Goal: Information Seeking & Learning: Learn about a topic

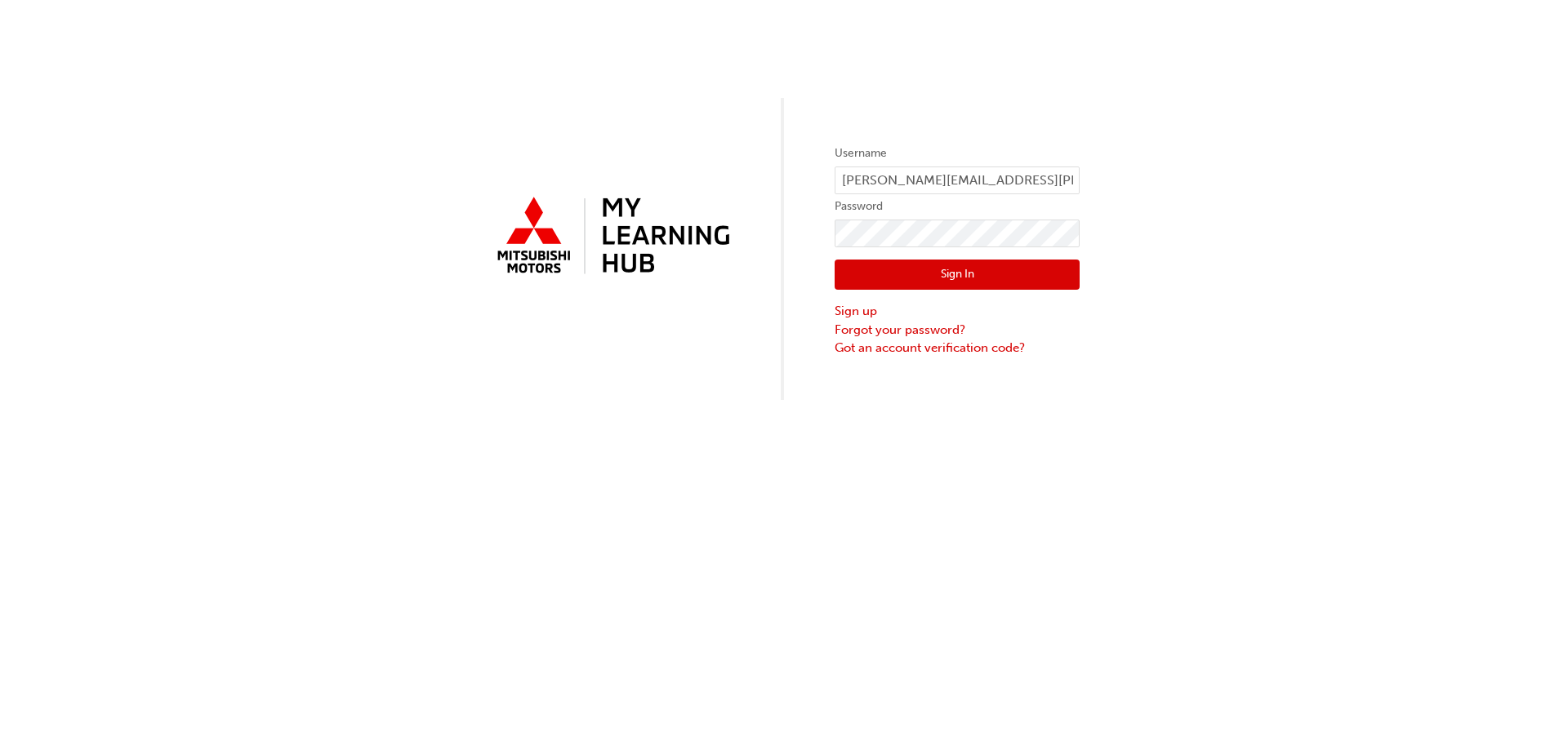
click at [984, 272] on button "Sign In" at bounding box center [958, 275] width 245 height 31
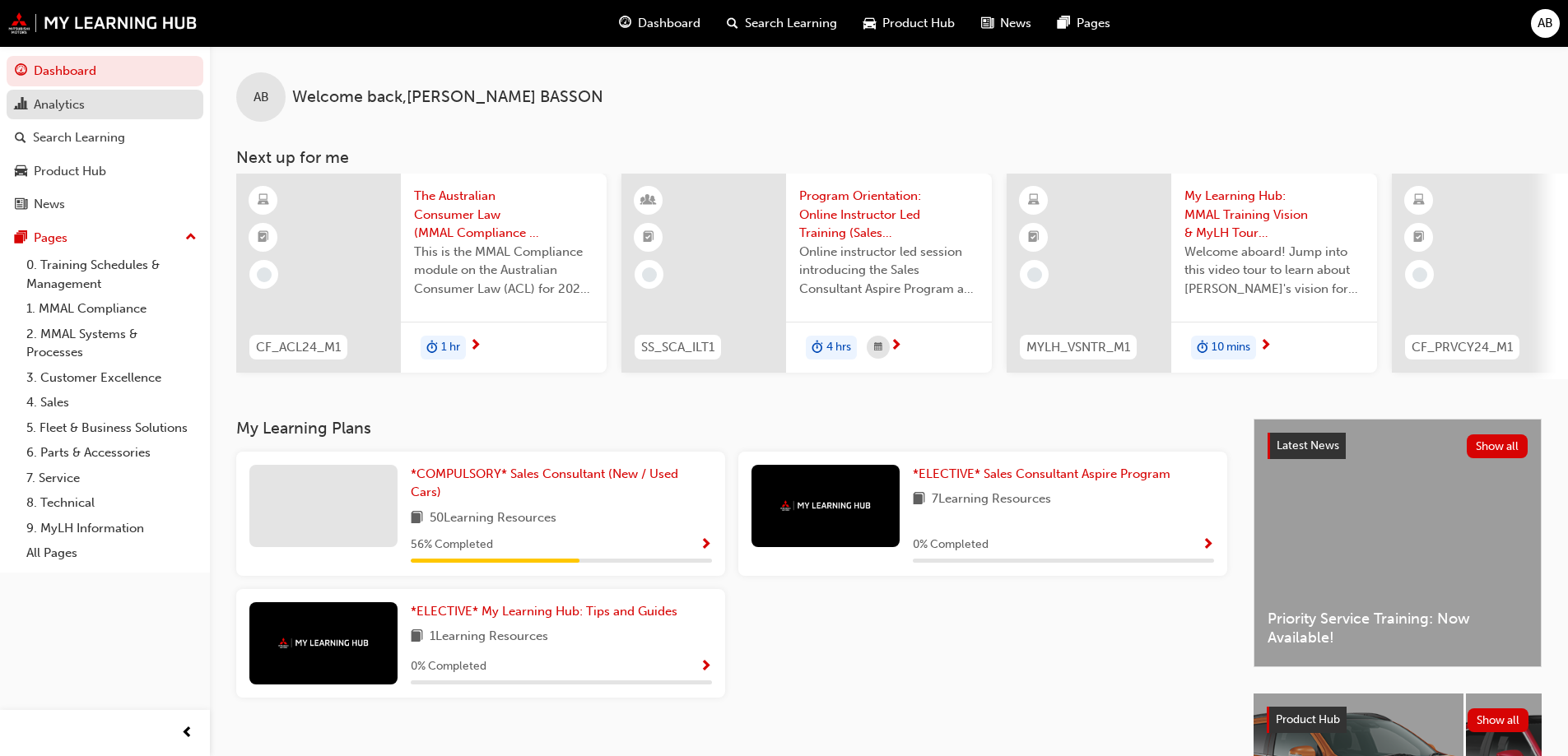
click at [50, 103] on div "Analytics" at bounding box center [59, 104] width 51 height 19
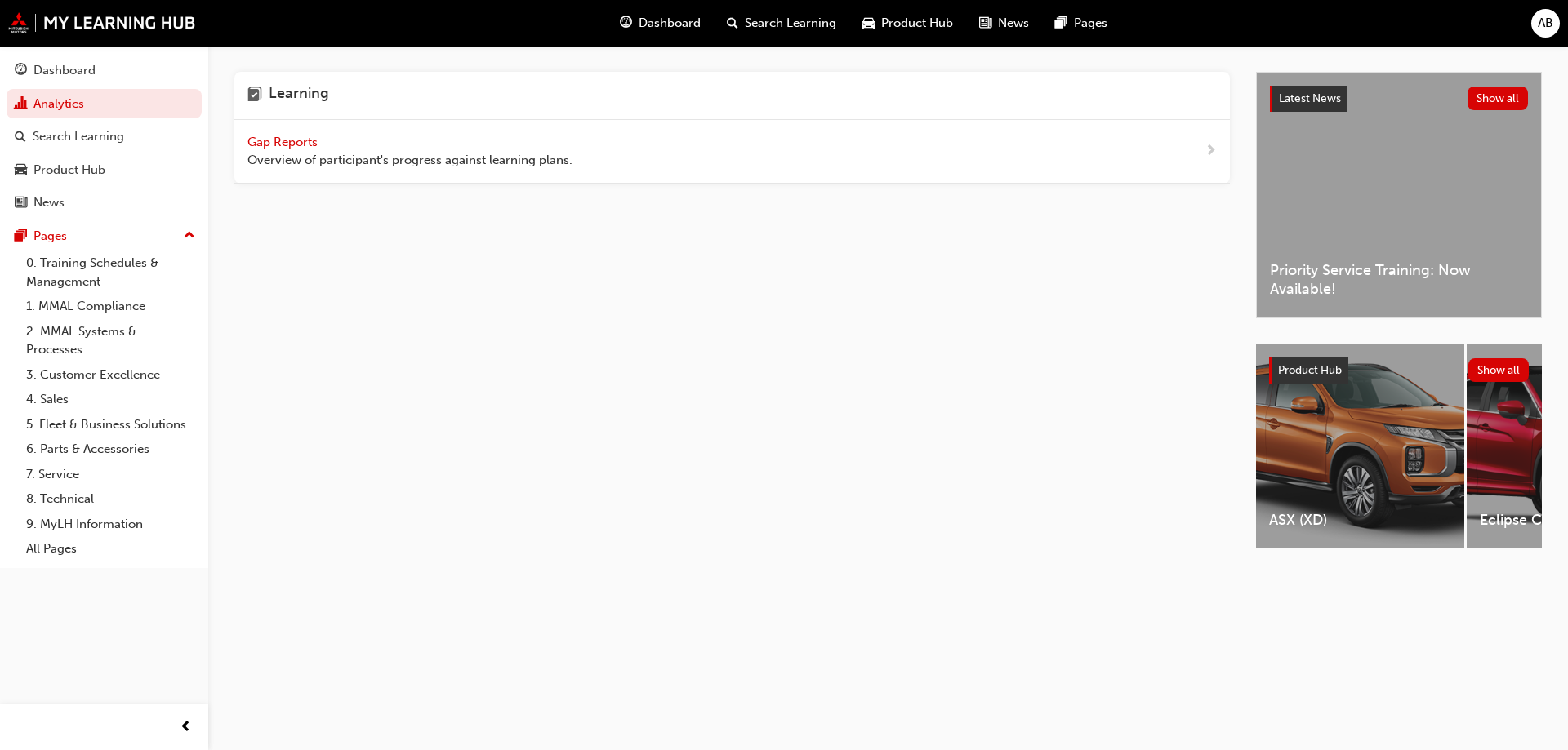
click at [293, 143] on span "Gap Reports" at bounding box center [283, 142] width 74 height 15
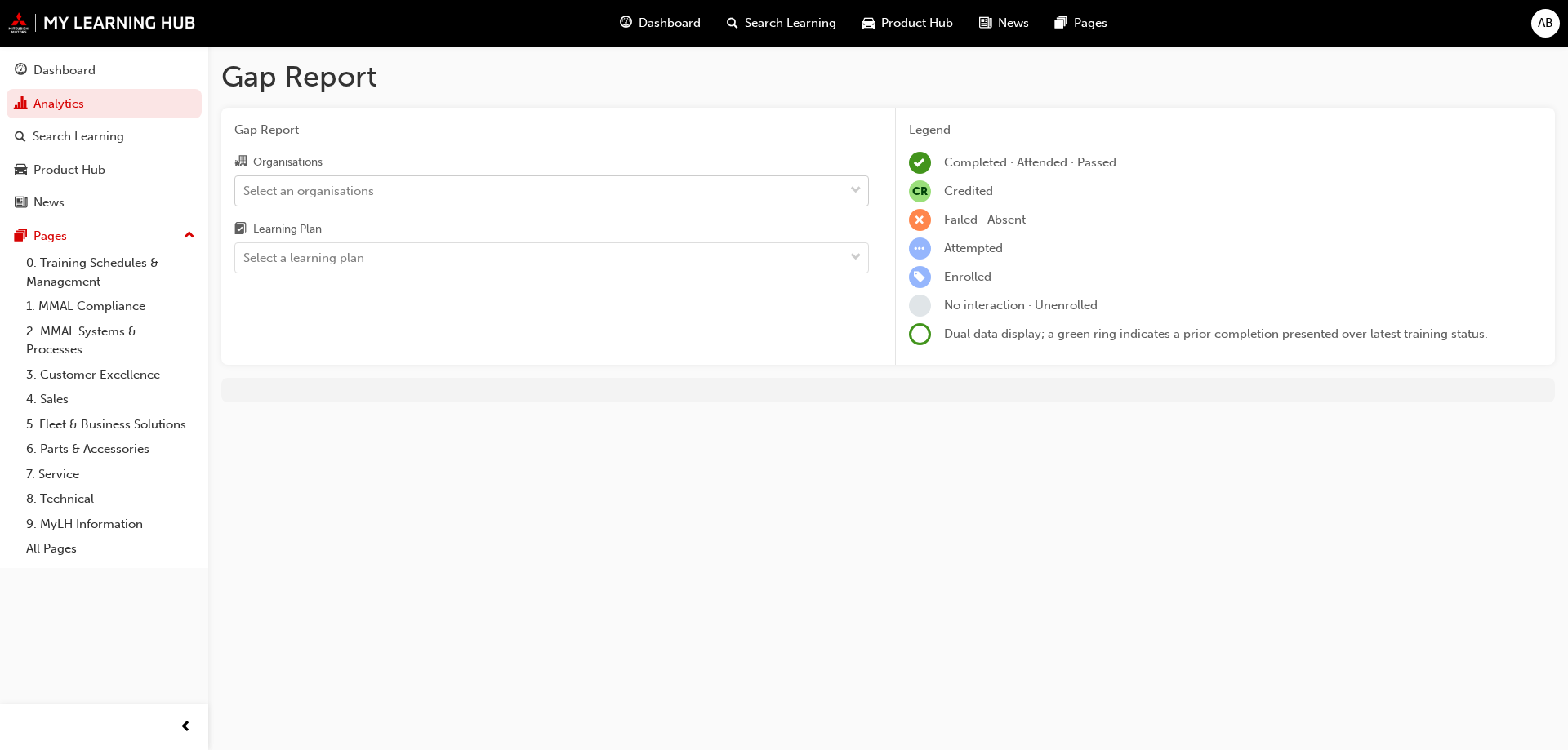
click at [299, 180] on div "Select an organisations" at bounding box center [540, 190] width 609 height 28
click at [245, 183] on input "Organisations Select an organisations" at bounding box center [244, 189] width 2 height 14
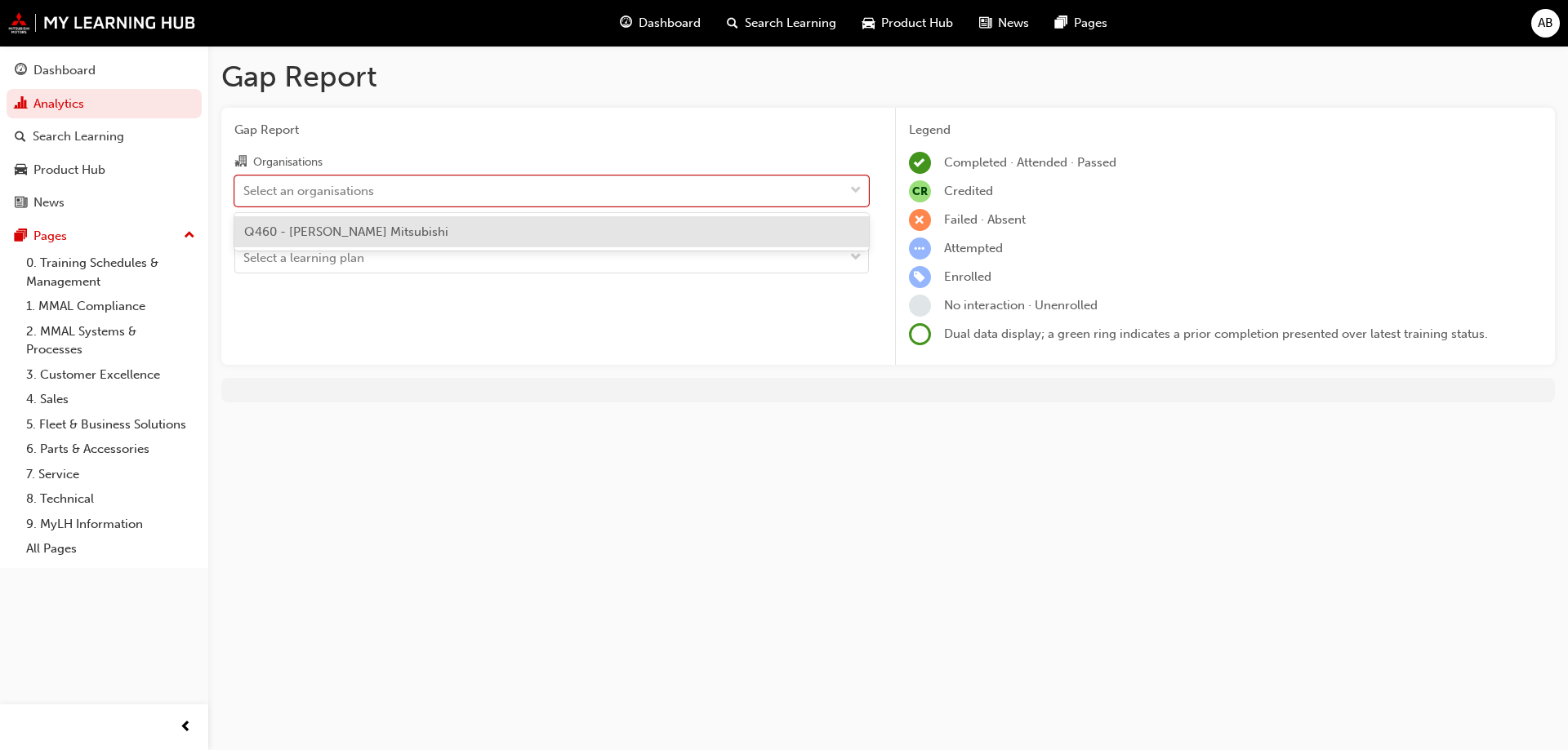
click at [303, 226] on span "Q460 - [PERSON_NAME] Mitsubishi" at bounding box center [346, 232] width 204 height 15
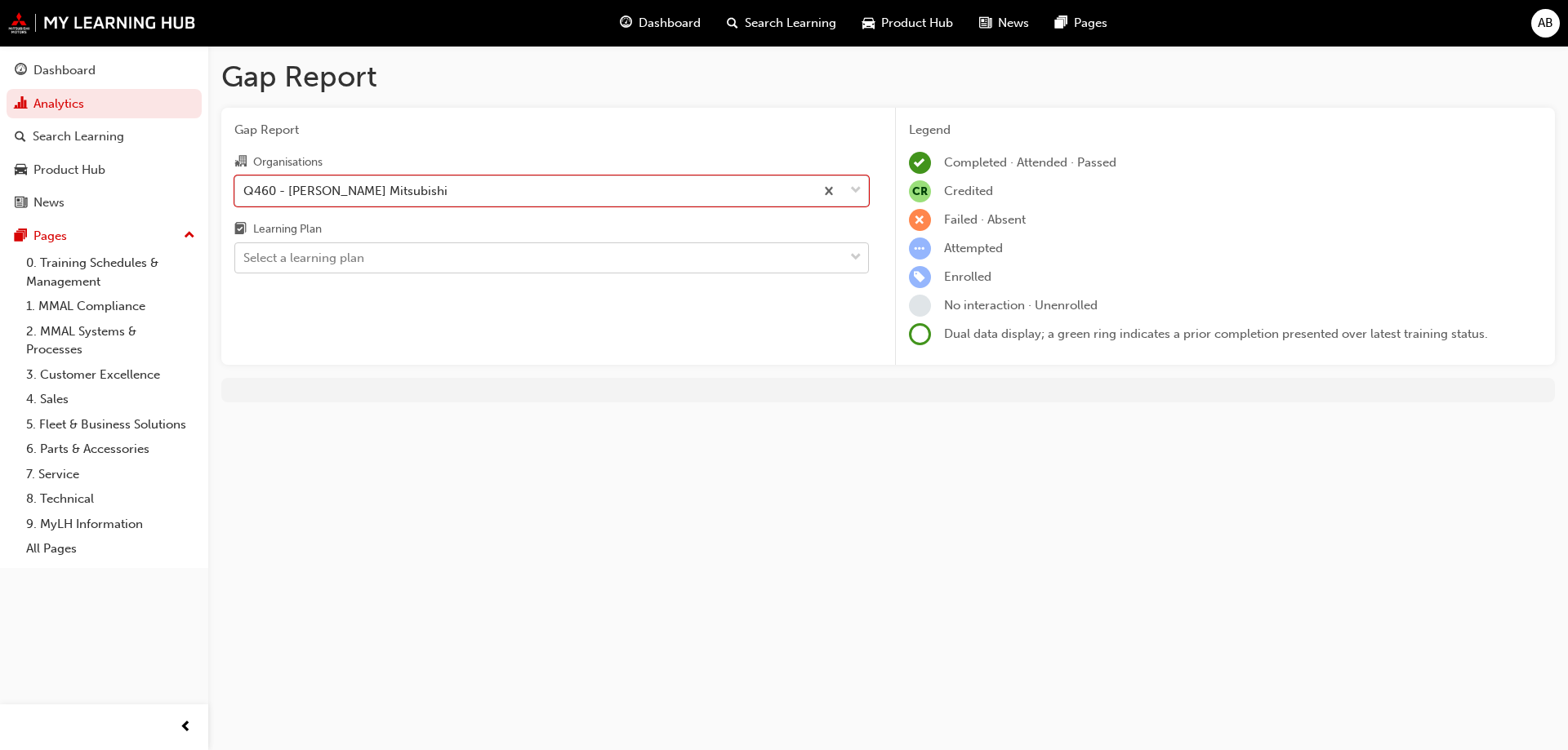
click at [320, 267] on div "Select a learning plan" at bounding box center [303, 258] width 121 height 19
click at [245, 264] on input "Learning Plan Select a learning plan" at bounding box center [244, 257] width 2 height 14
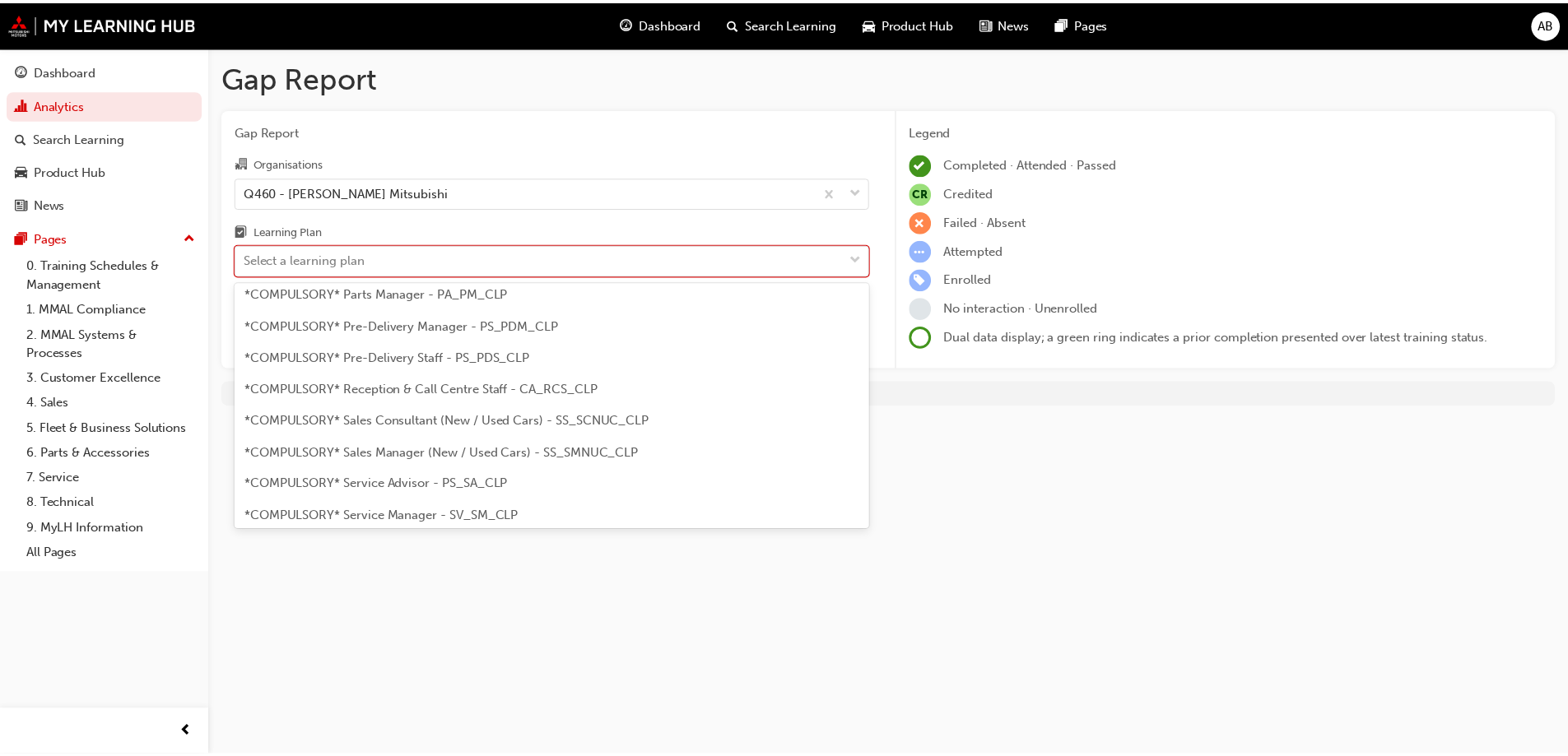
scroll to position [412, 0]
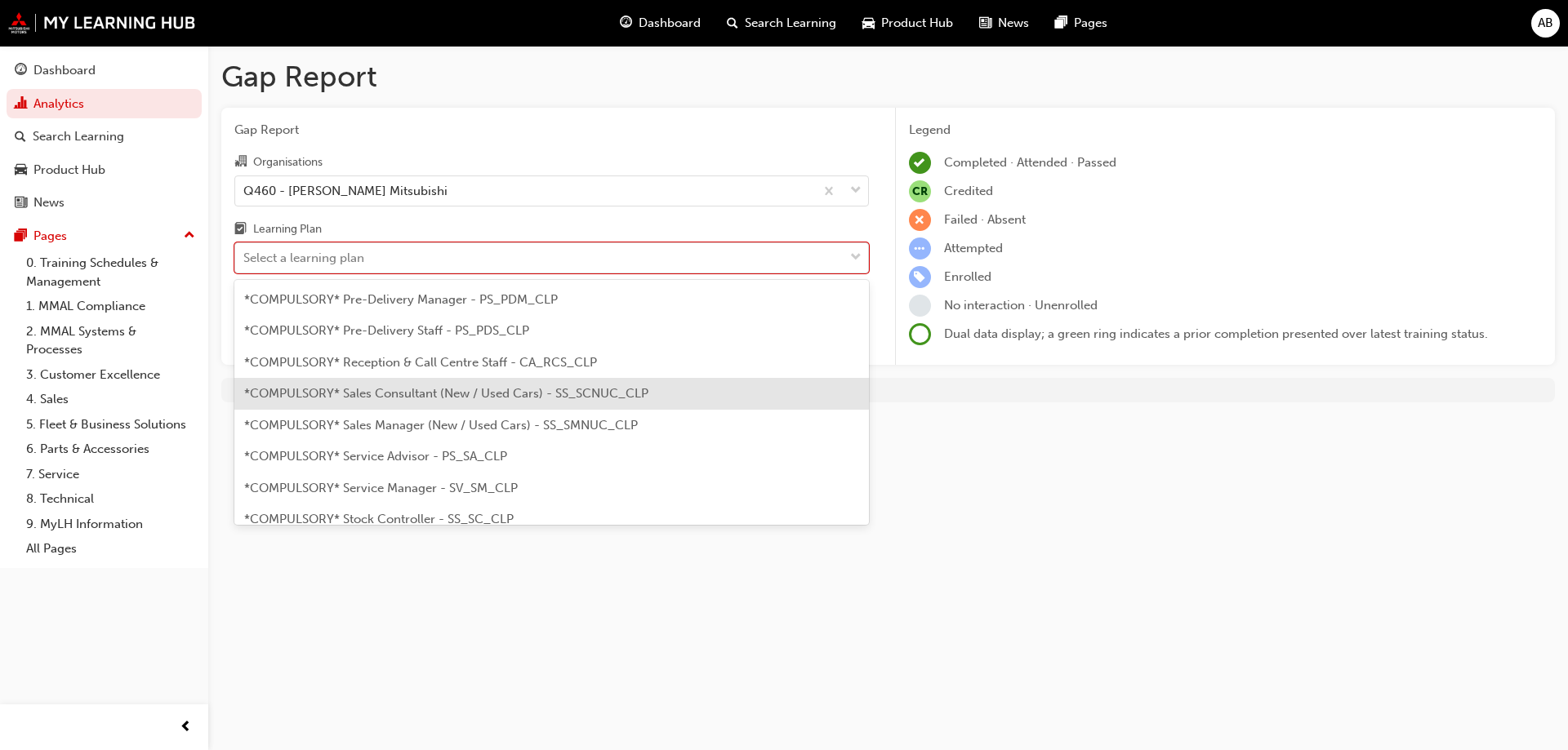
click at [444, 395] on span "*COMPULSORY* Sales Consultant (New / Used Cars) - SS_SCNUC_CLP" at bounding box center [446, 393] width 404 height 15
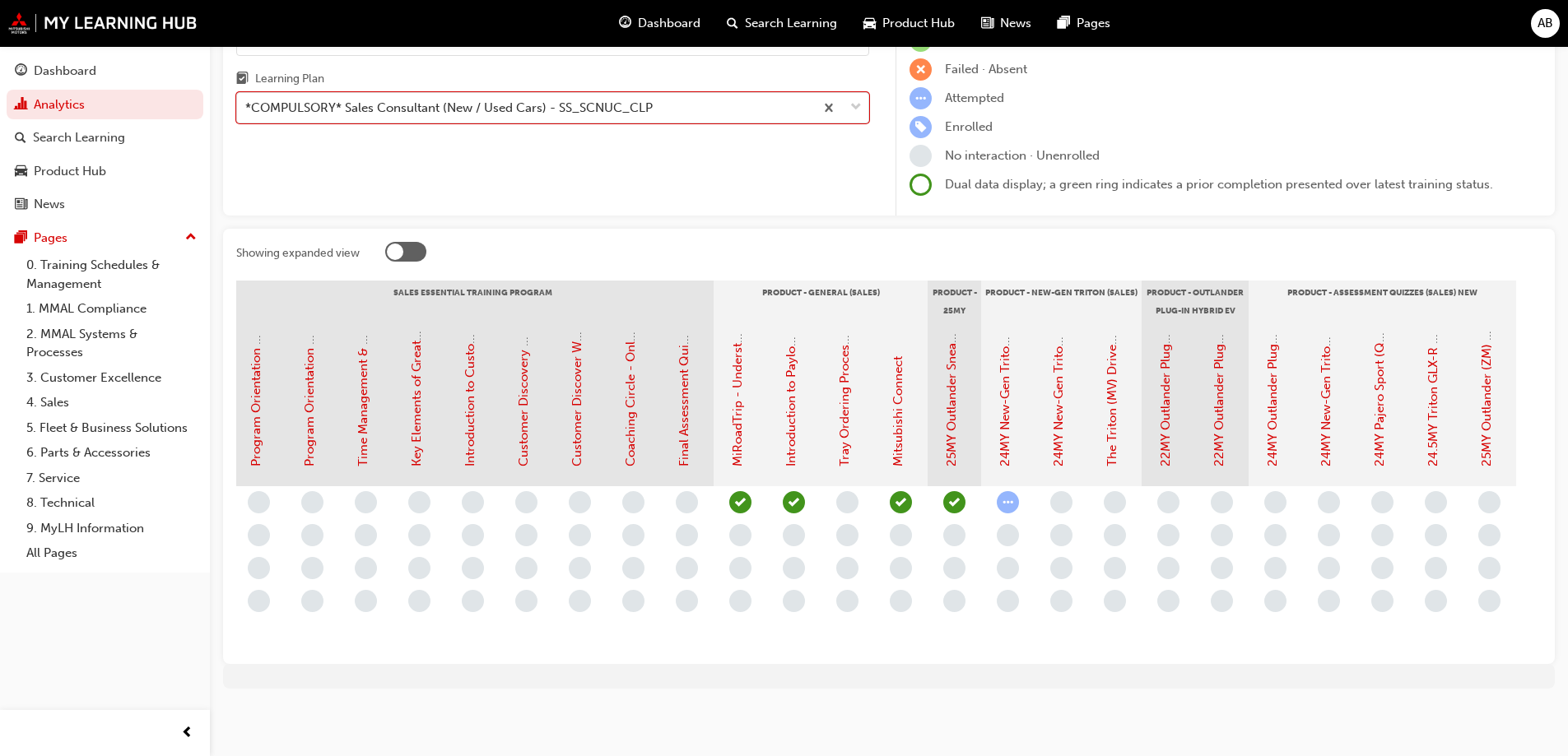
scroll to position [0, 1637]
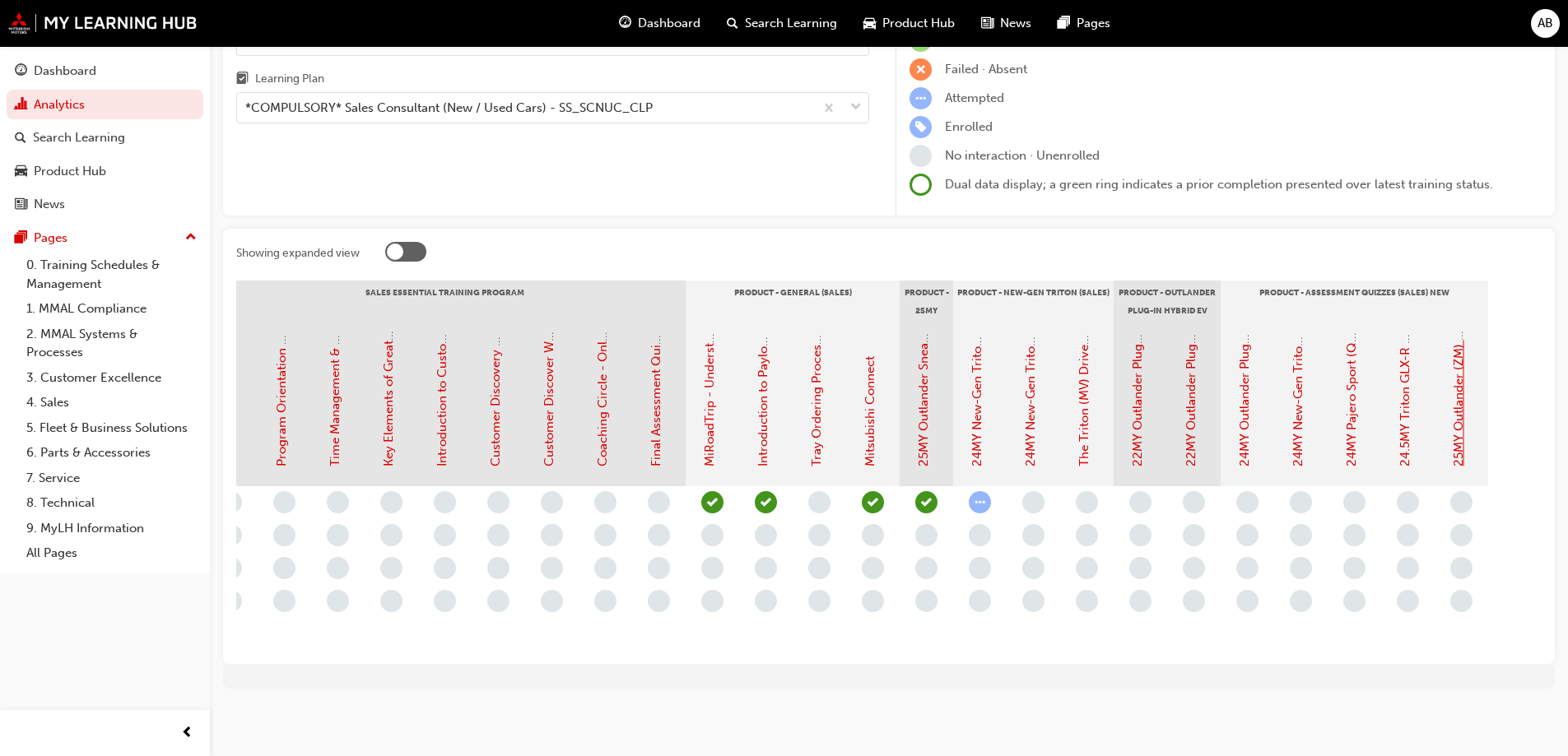
click at [1460, 405] on link "25MY Outlander (ZM) - Product Assessment Quiz" at bounding box center [1458, 326] width 15 height 282
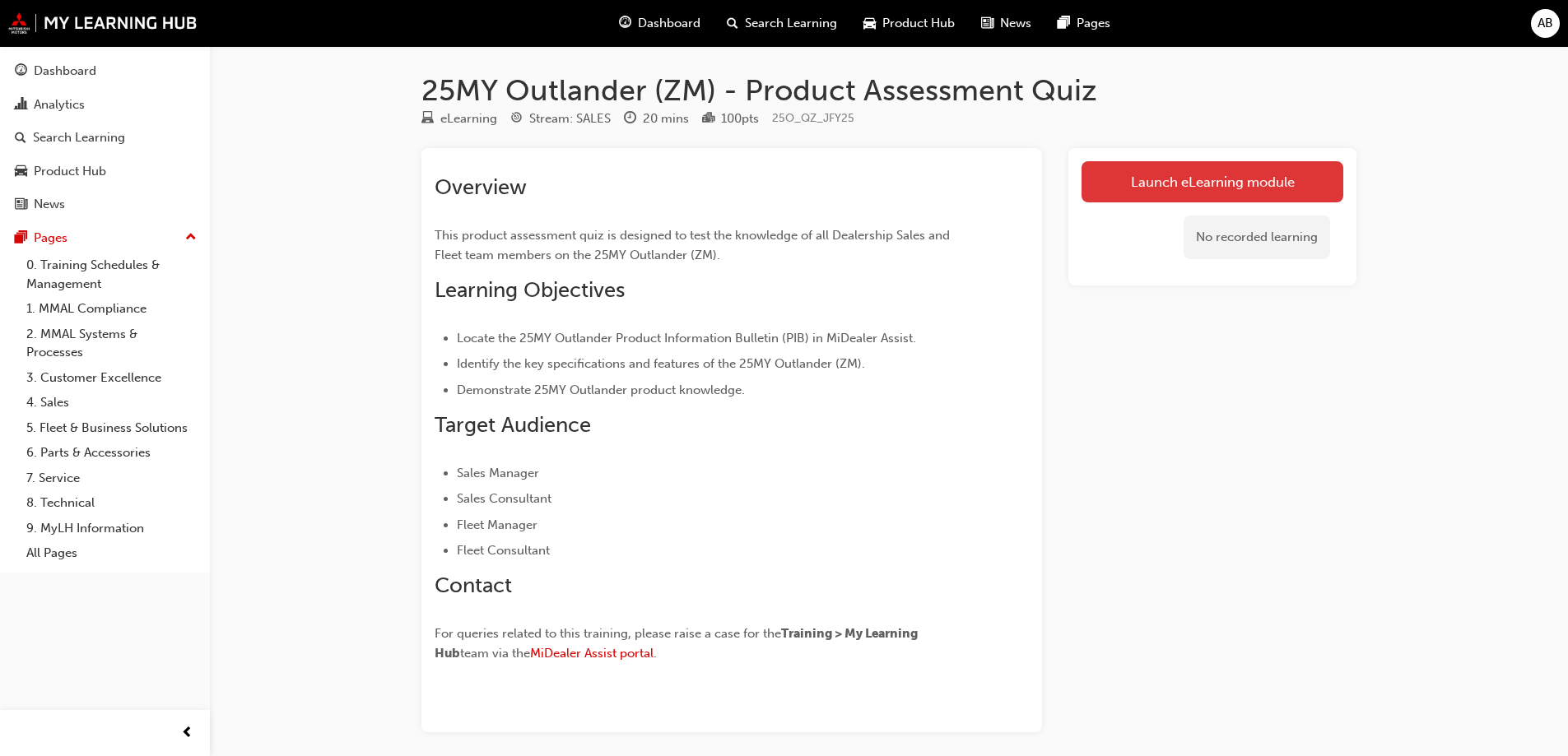
click at [1195, 169] on link "Launch eLearning module" at bounding box center [1212, 181] width 262 height 41
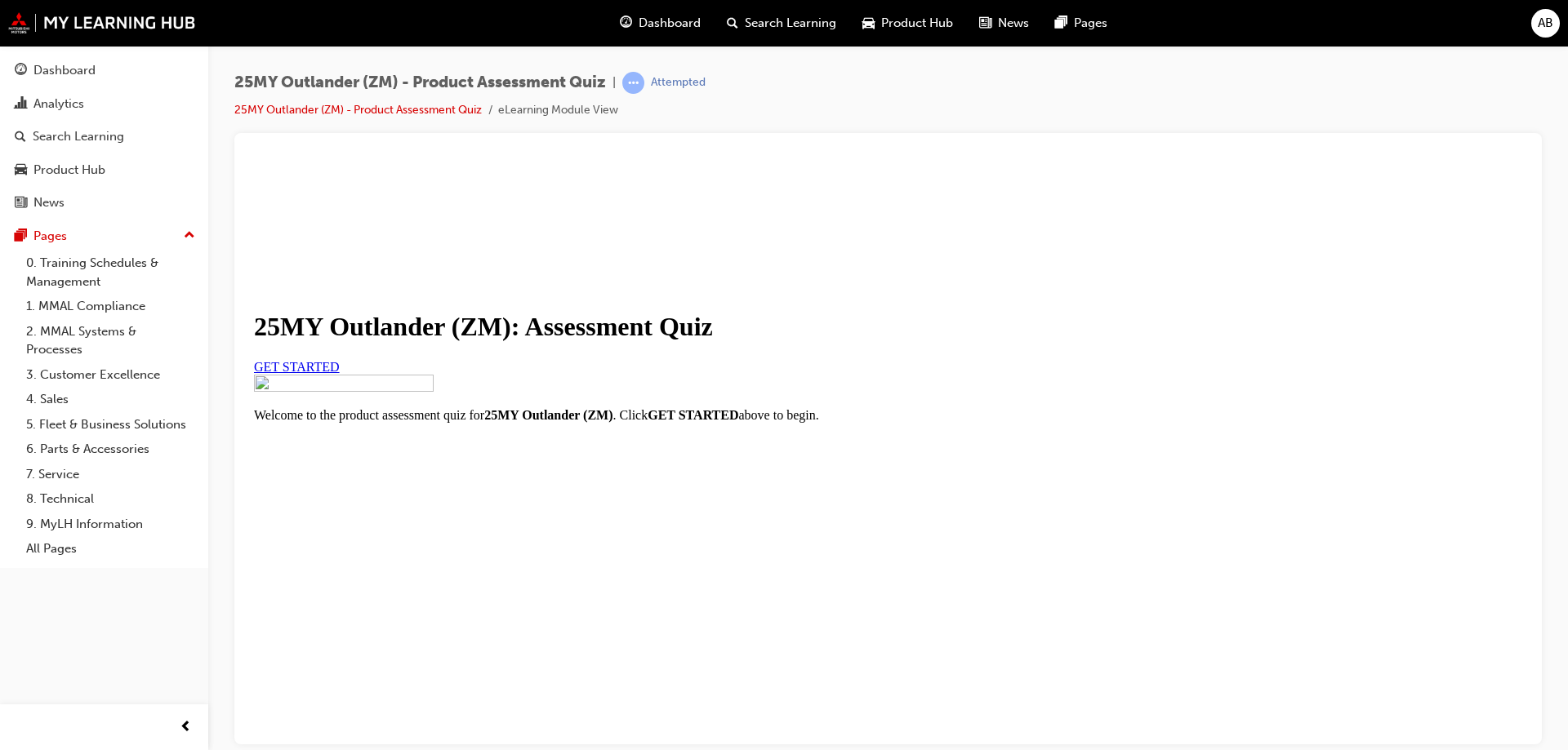
click at [340, 373] on span "GET STARTED" at bounding box center [297, 366] width 85 height 14
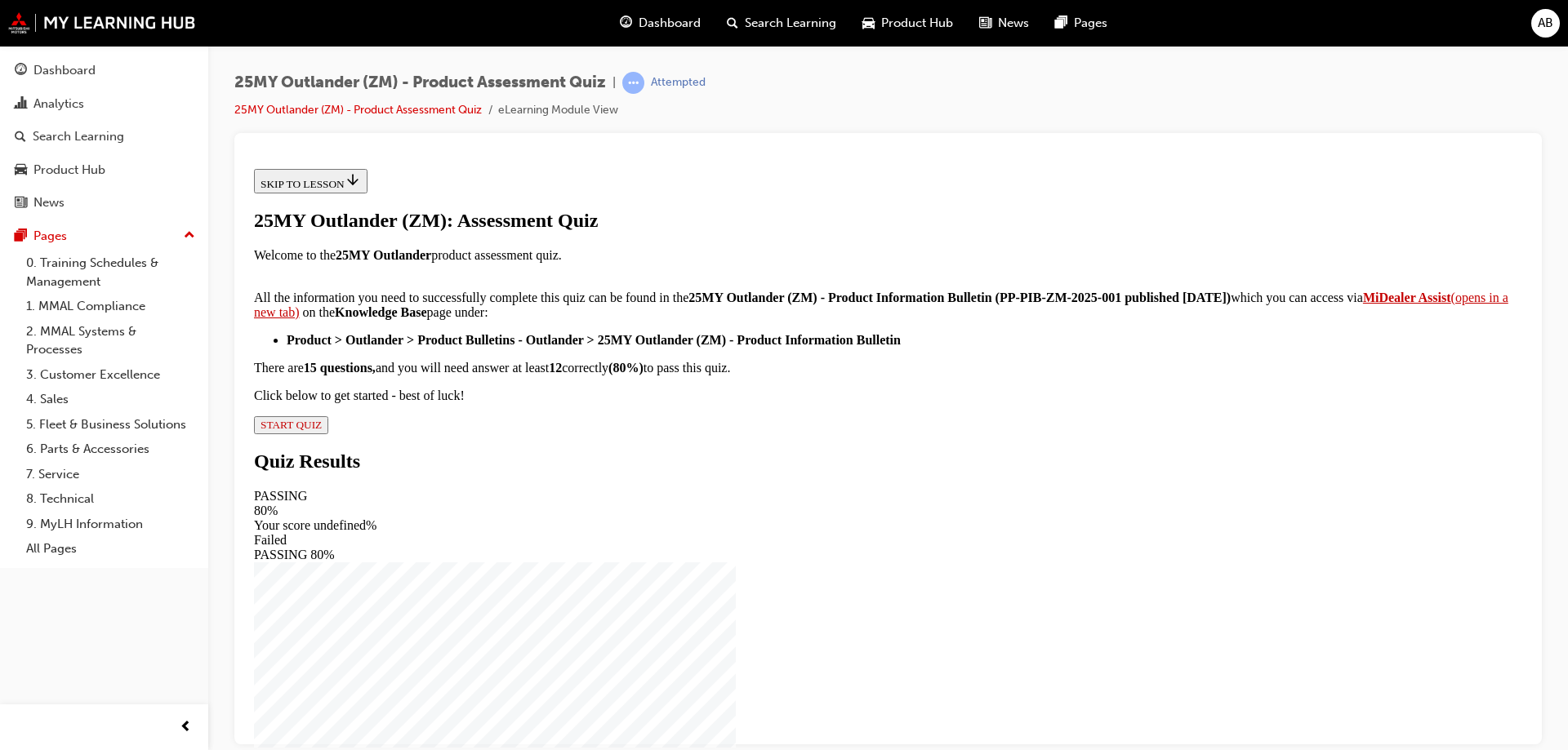
scroll to position [245, 0]
drag, startPoint x: 1010, startPoint y: 332, endPoint x: 630, endPoint y: 368, distance: 381.7
click at [996, 303] on strong "(PP-PIB-ZM-2025-001 published [DATE])" at bounding box center [1114, 296] width 236 height 14
copy strong "PP-PIB-ZM-2025-001"
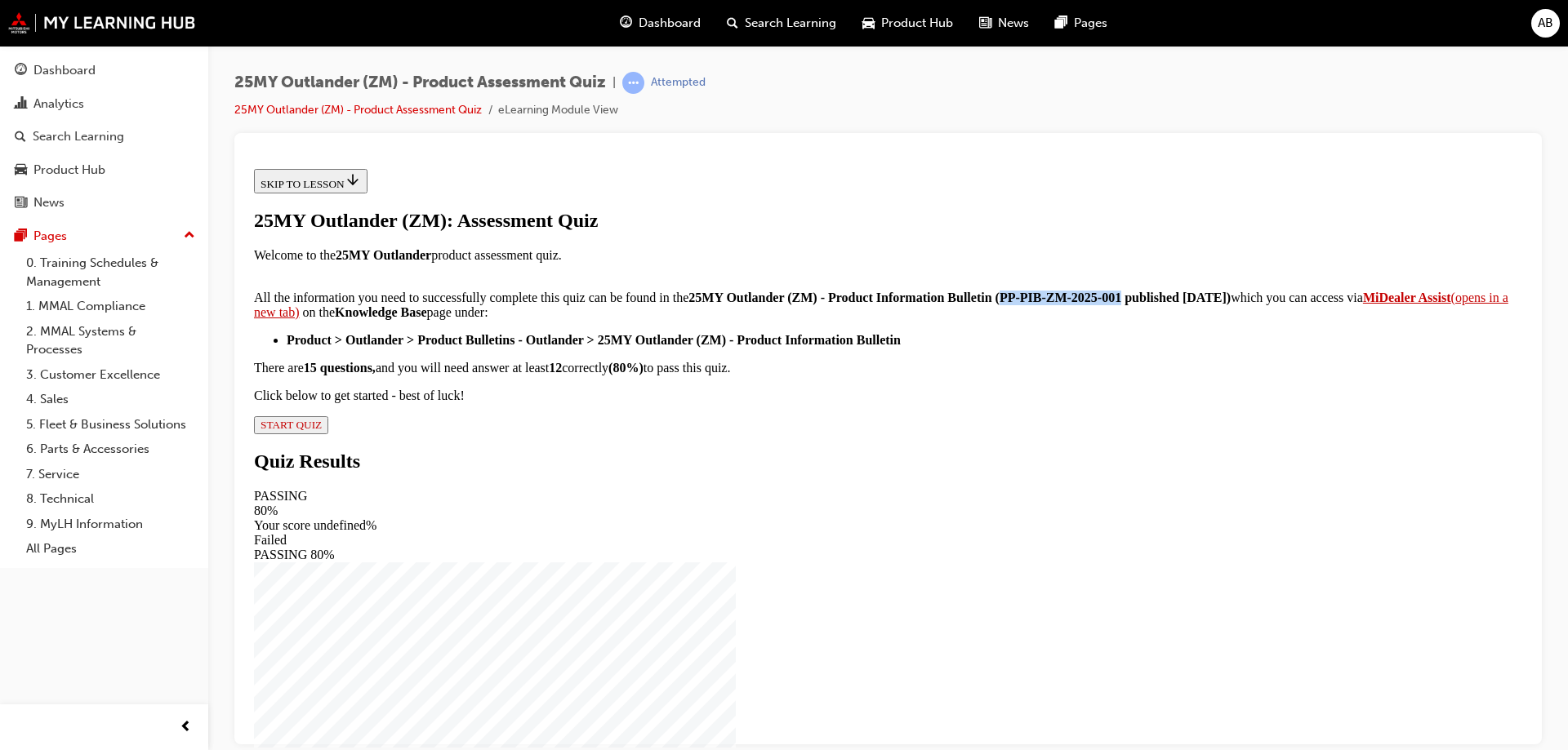
click at [322, 430] on span "START QUIZ" at bounding box center [291, 423] width 61 height 12
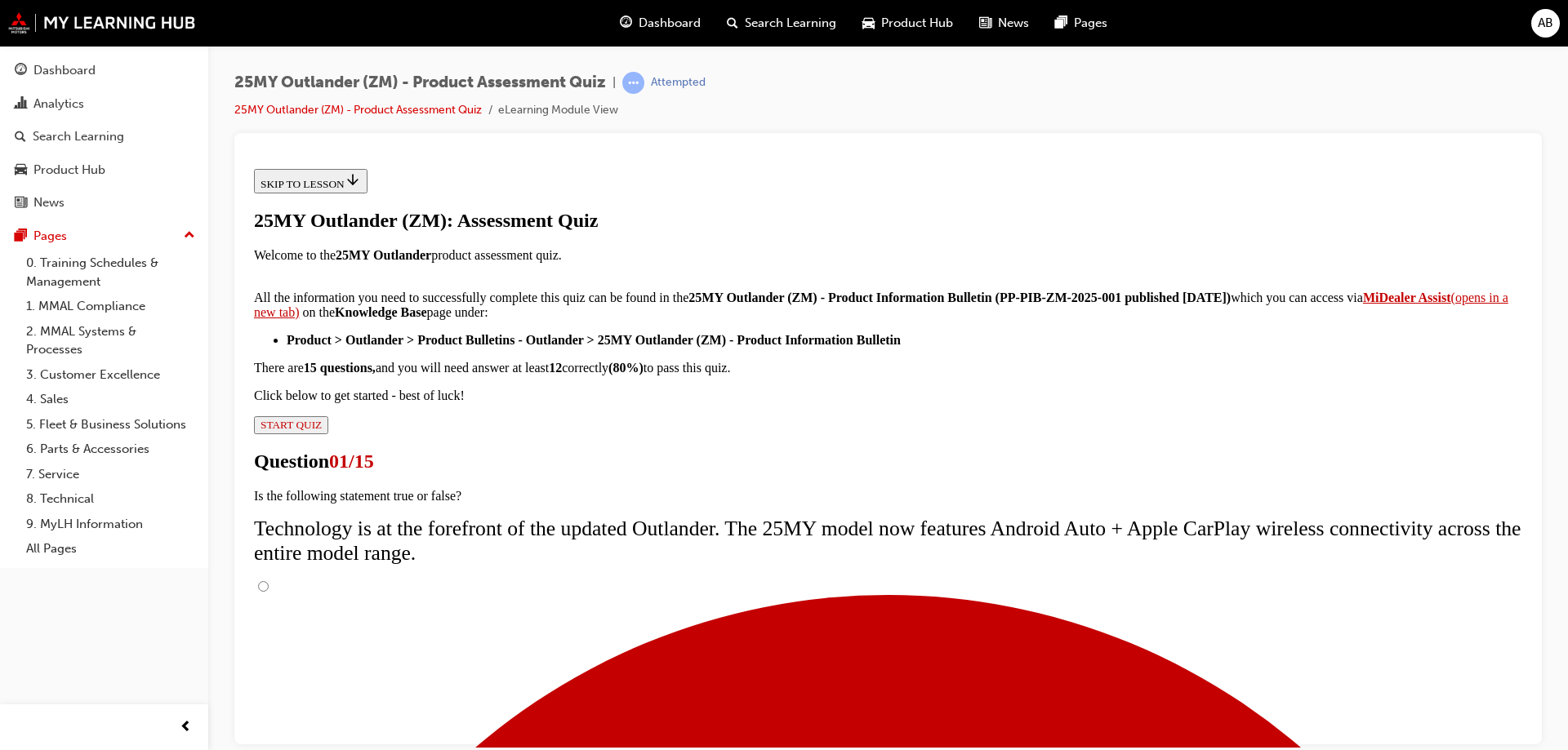
scroll to position [130, 0]
click at [269, 580] on input "True" at bounding box center [263, 586] width 11 height 11
radio input "true"
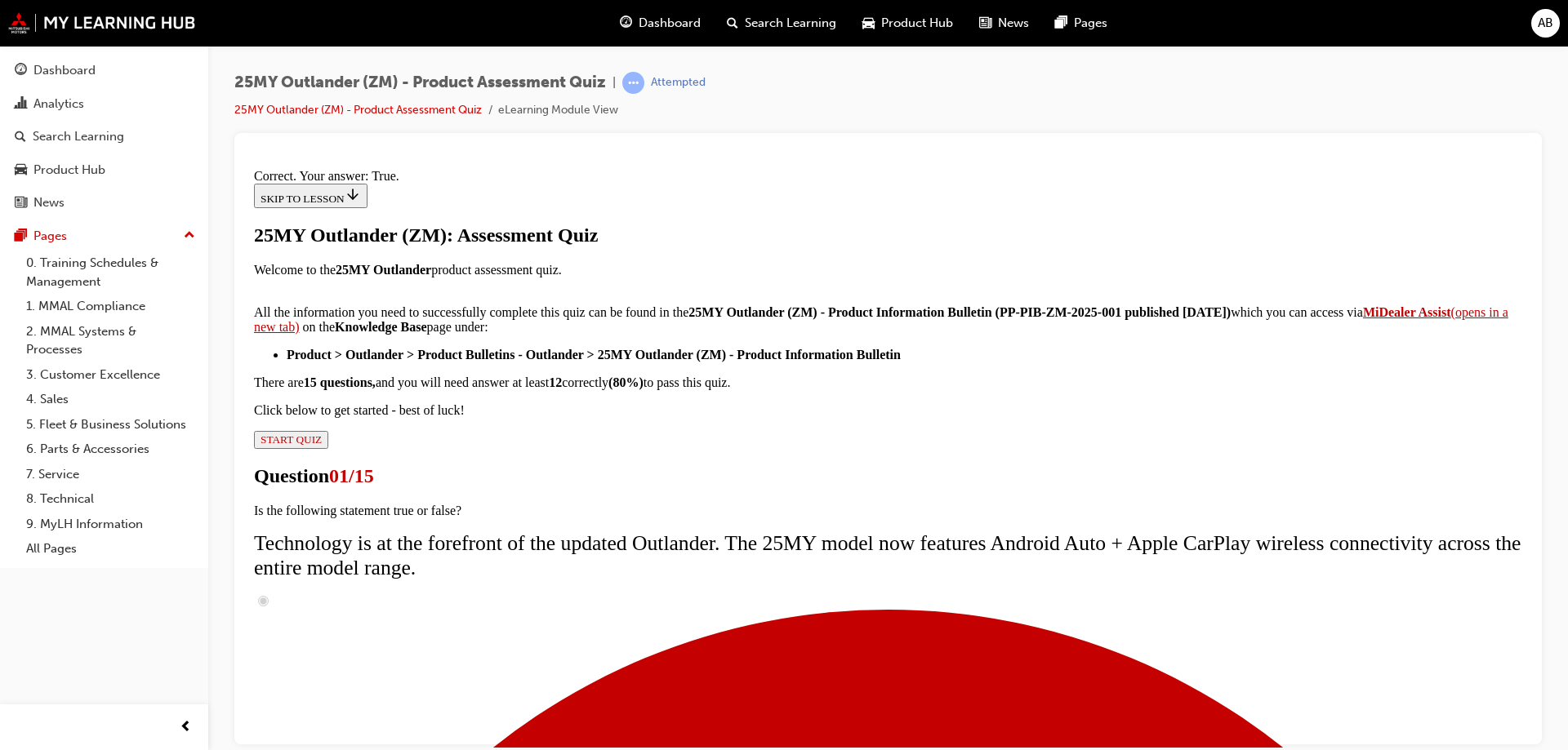
scroll to position [191, 0]
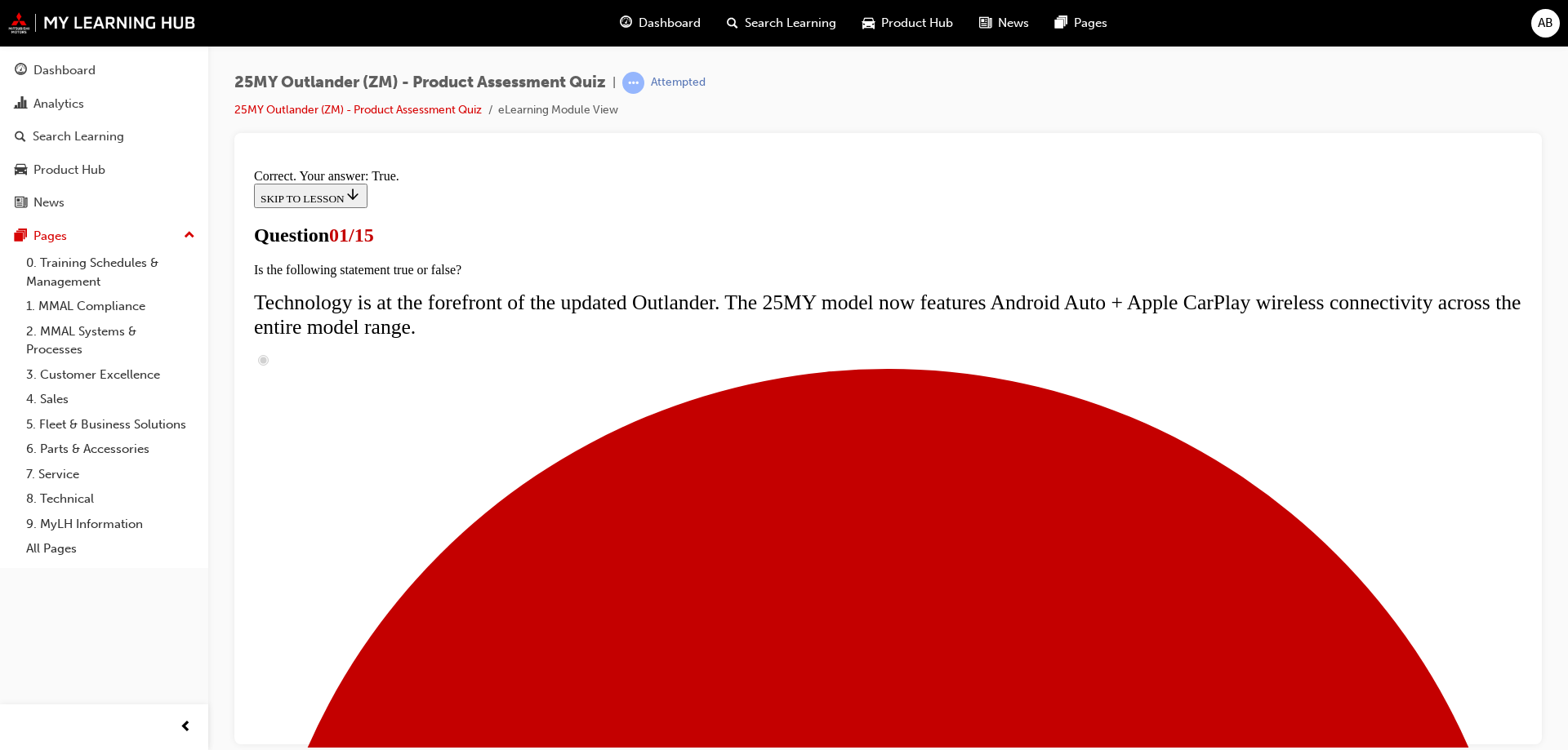
scroll to position [163, 0]
radio input "true"
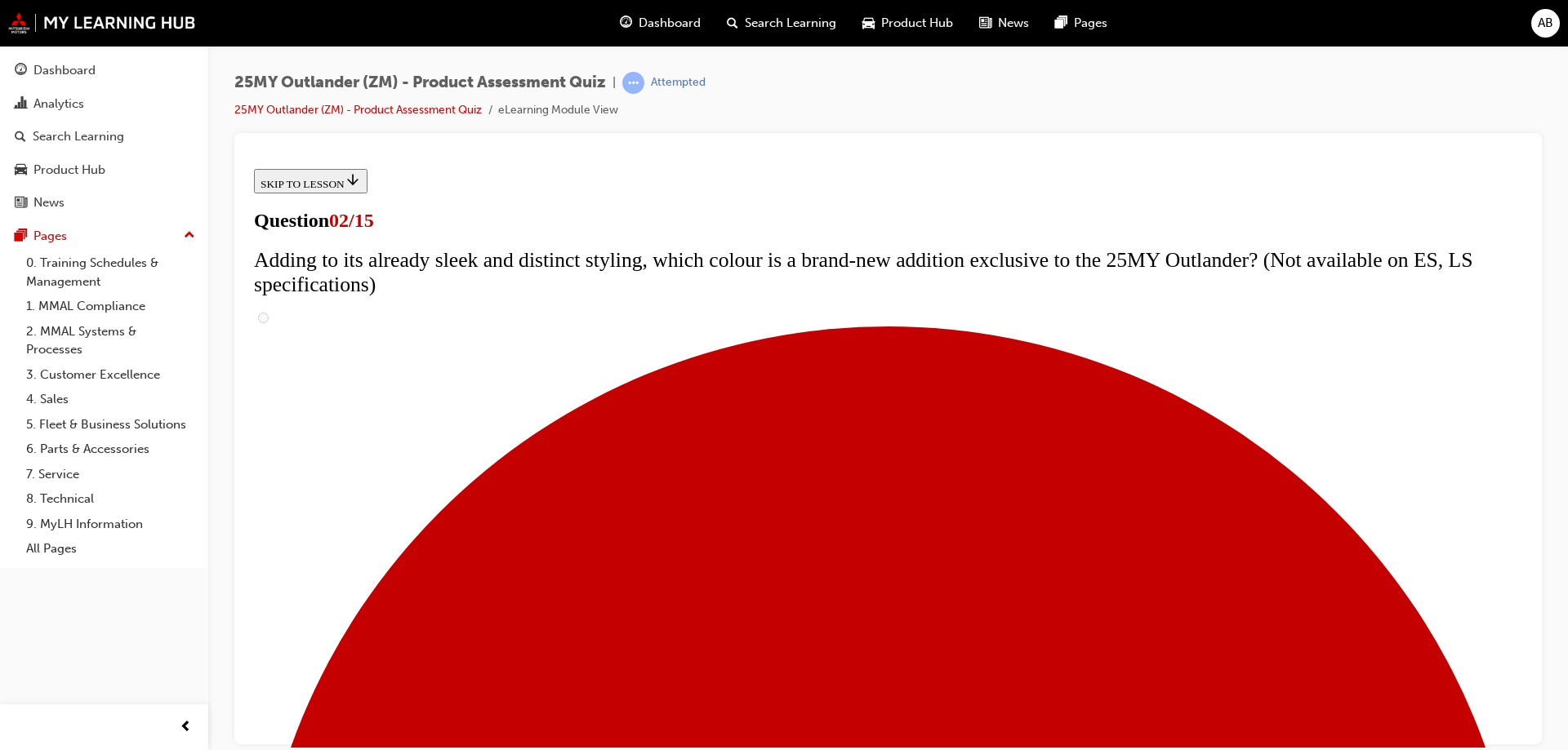
scroll to position [245, 0]
checkbox input "true"
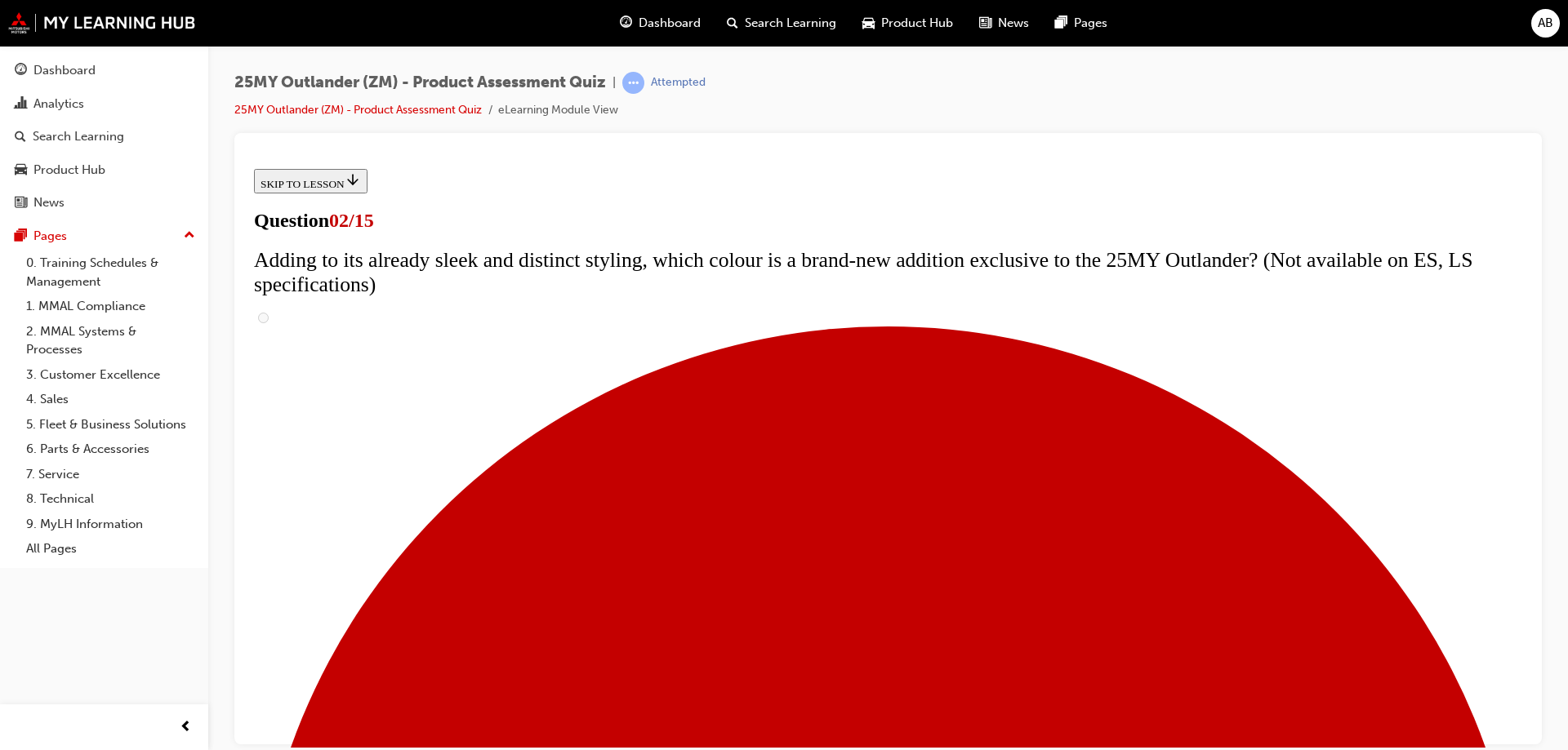
checkbox input "true"
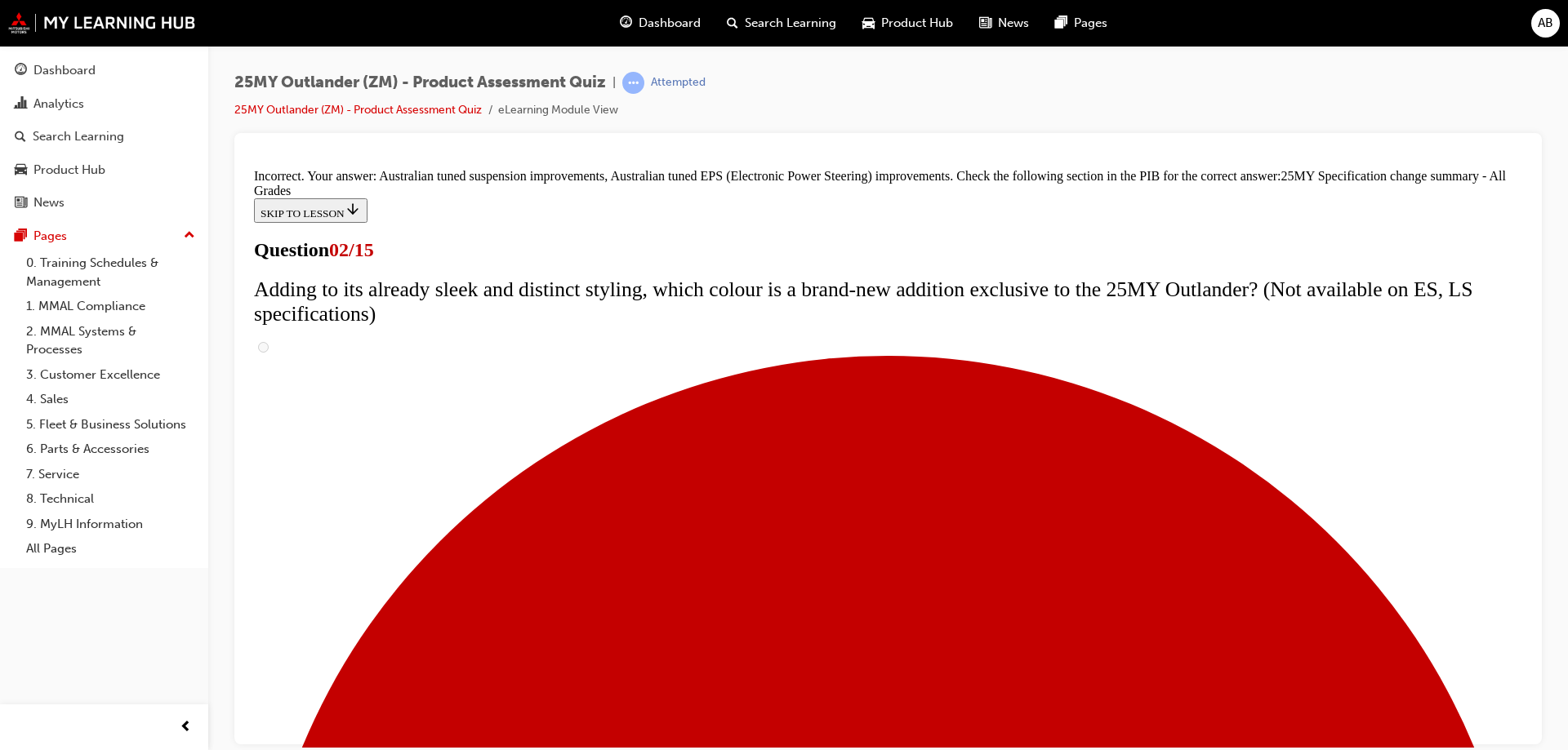
scroll to position [553, 0]
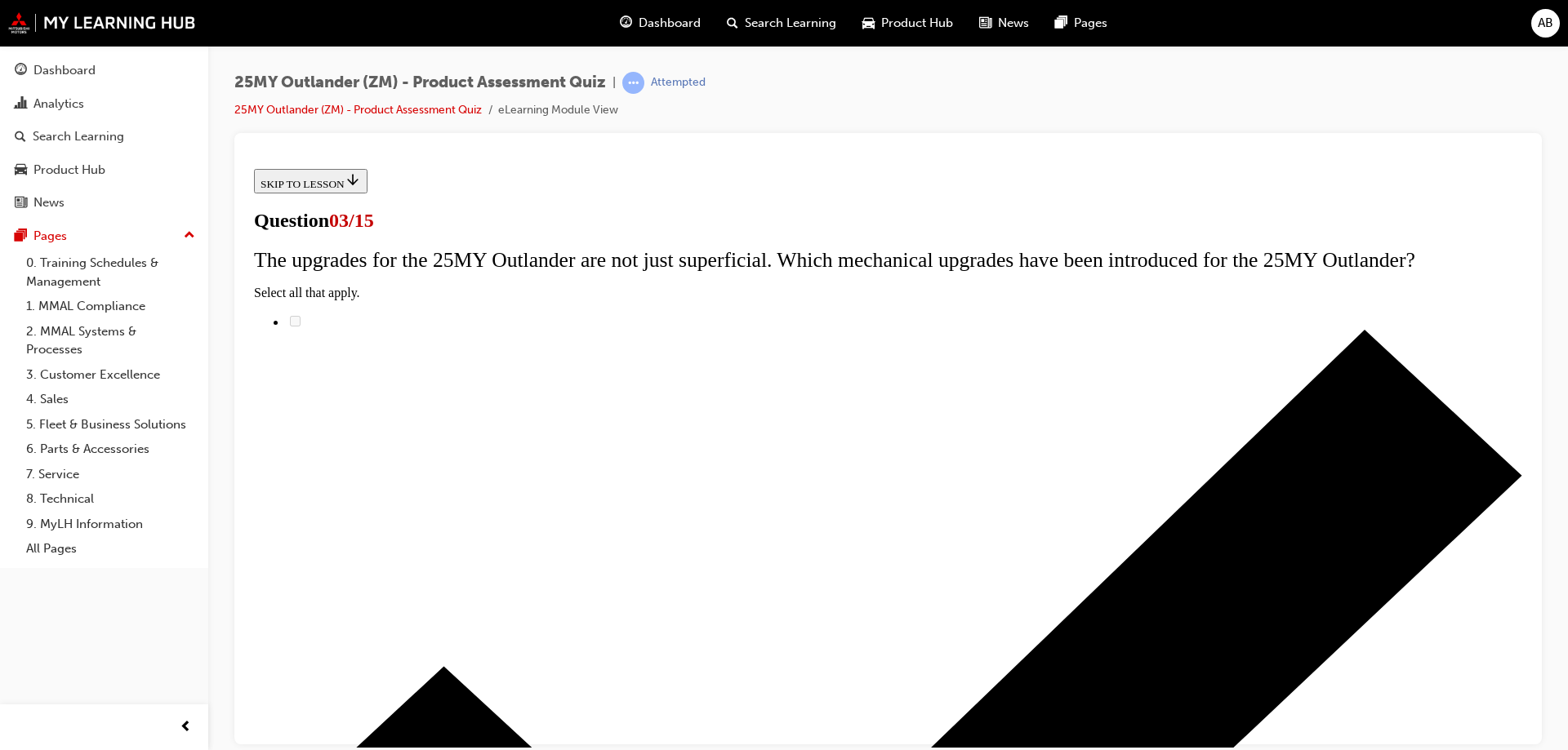
scroll to position [214, 0]
radio input "true"
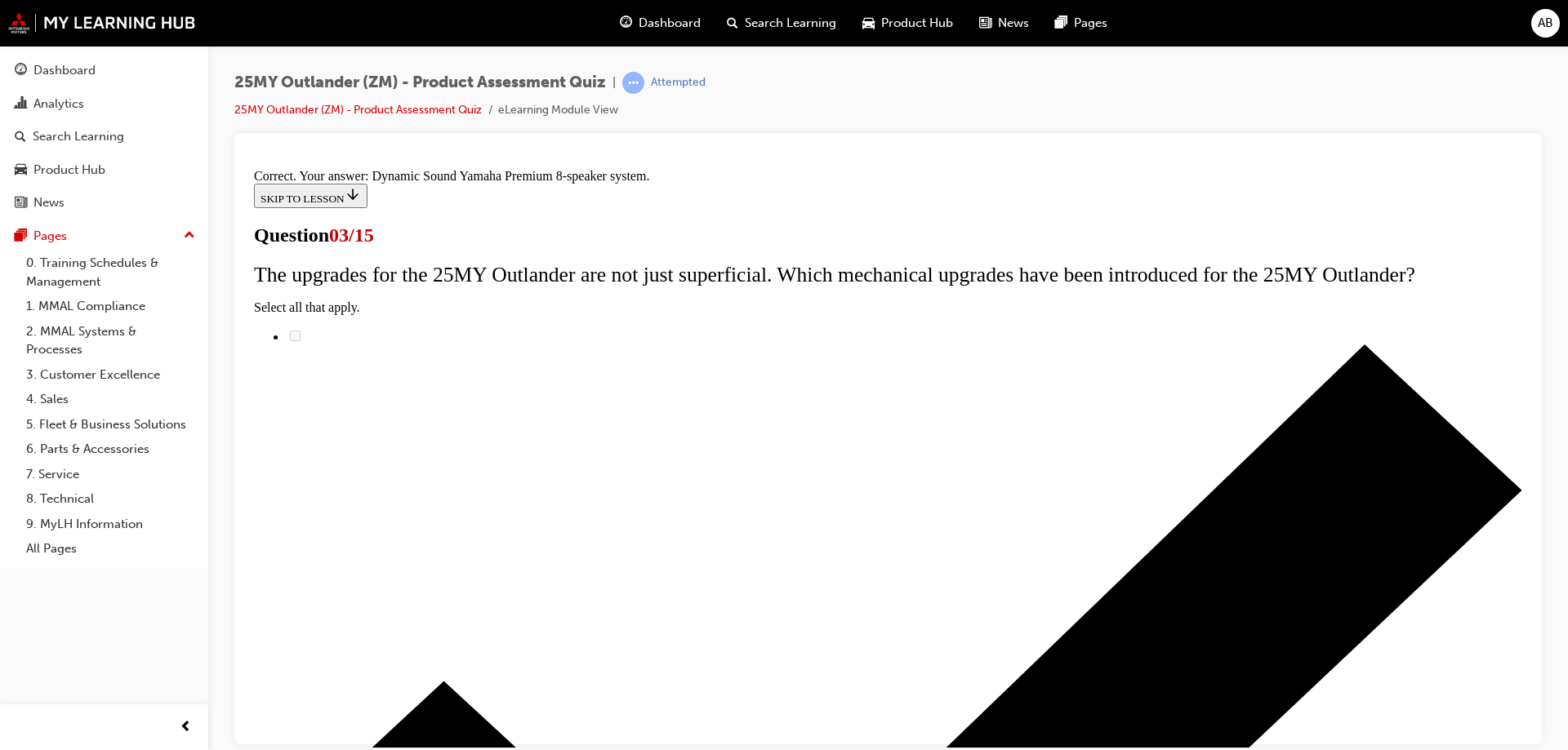
scroll to position [266, 0]
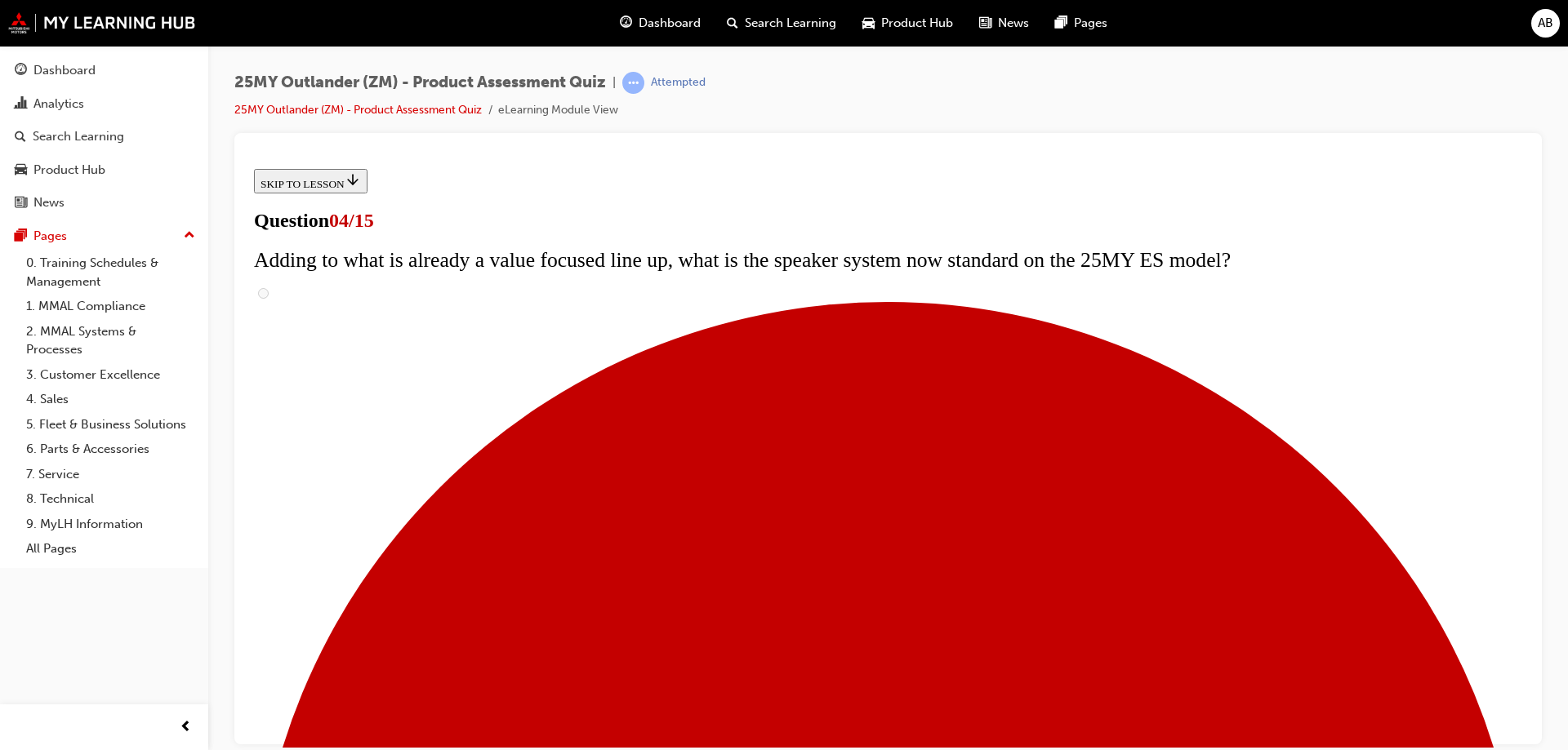
scroll to position [163, 0]
checkbox input "true"
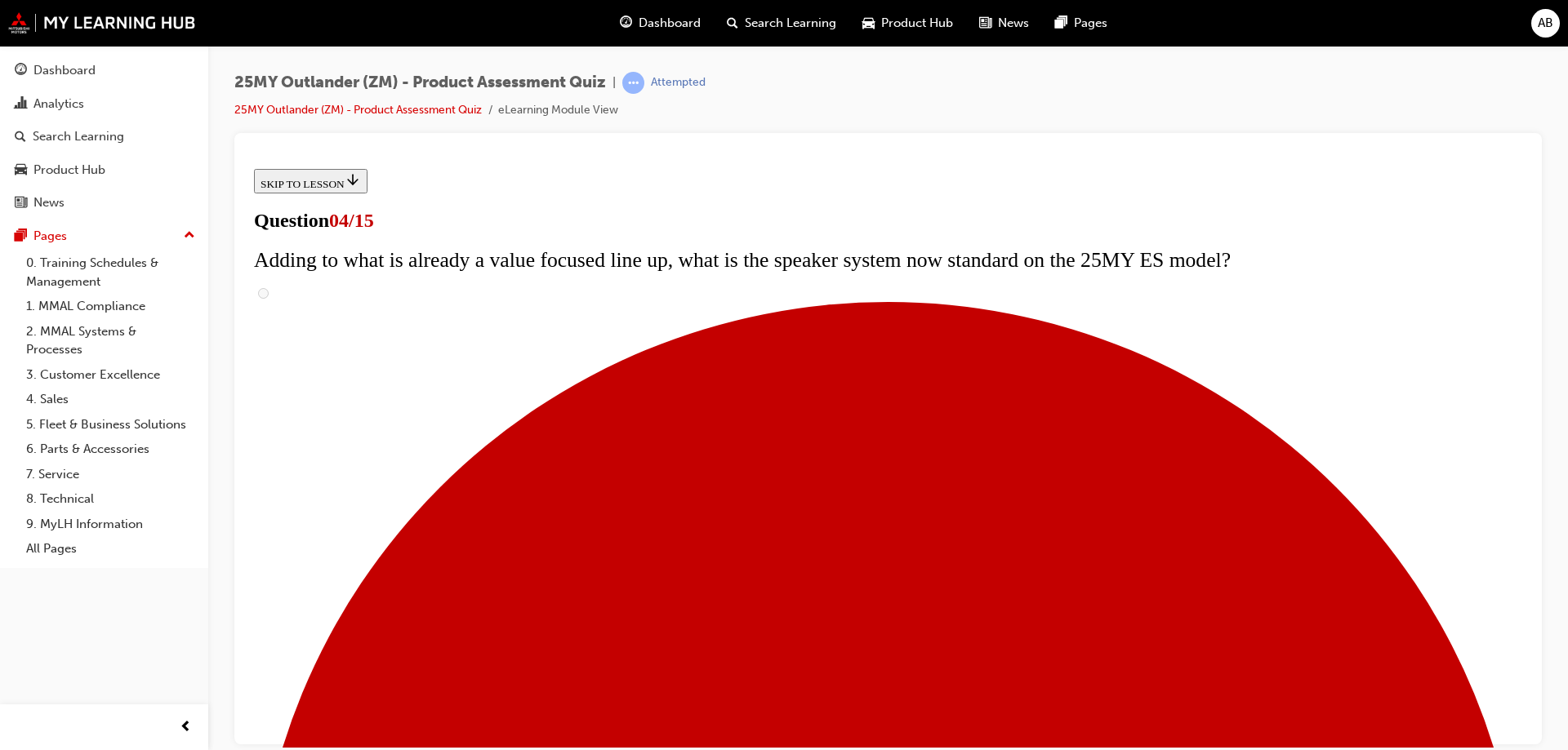
checkbox input "true"
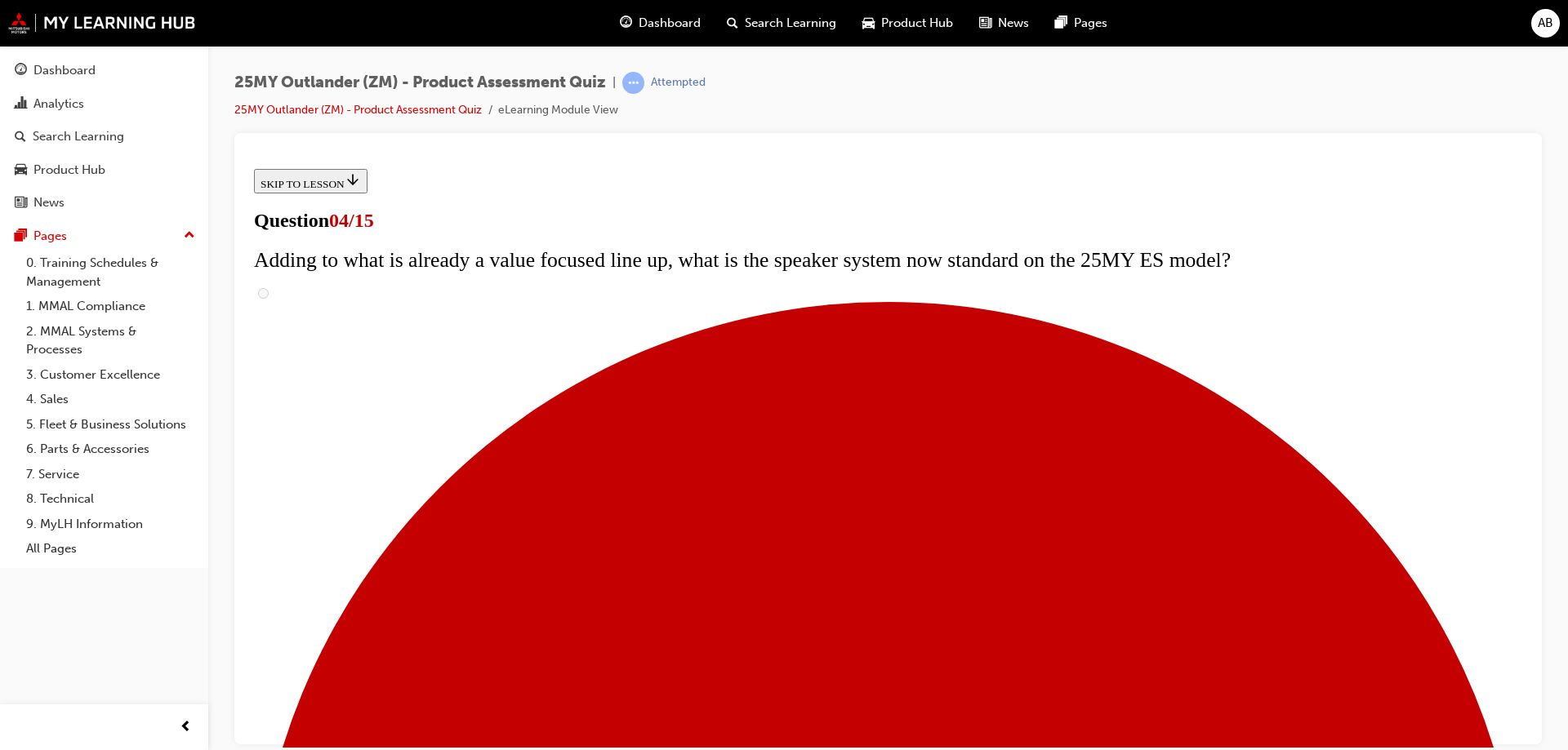
scroll to position [327, 0]
checkbox input "true"
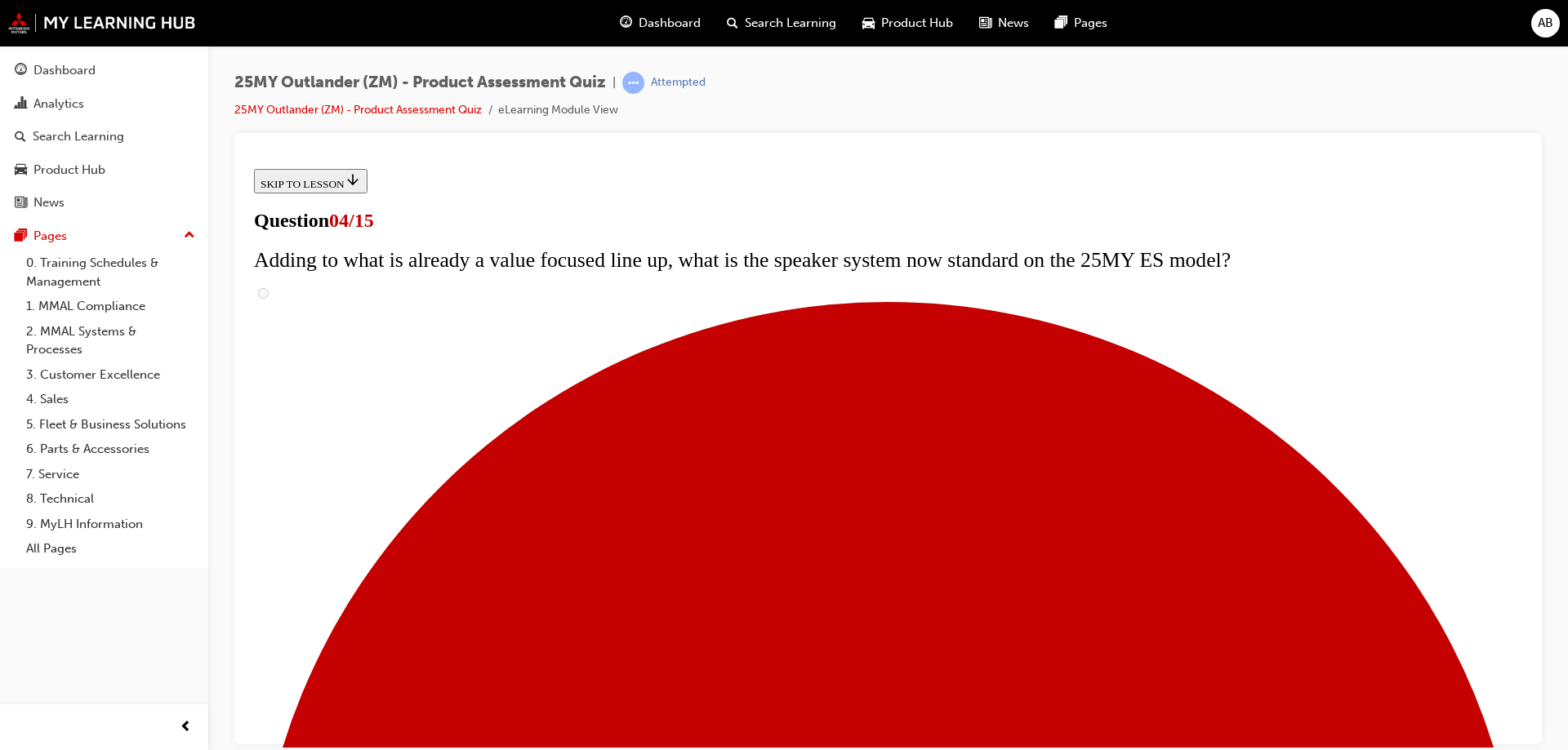
checkbox input "true"
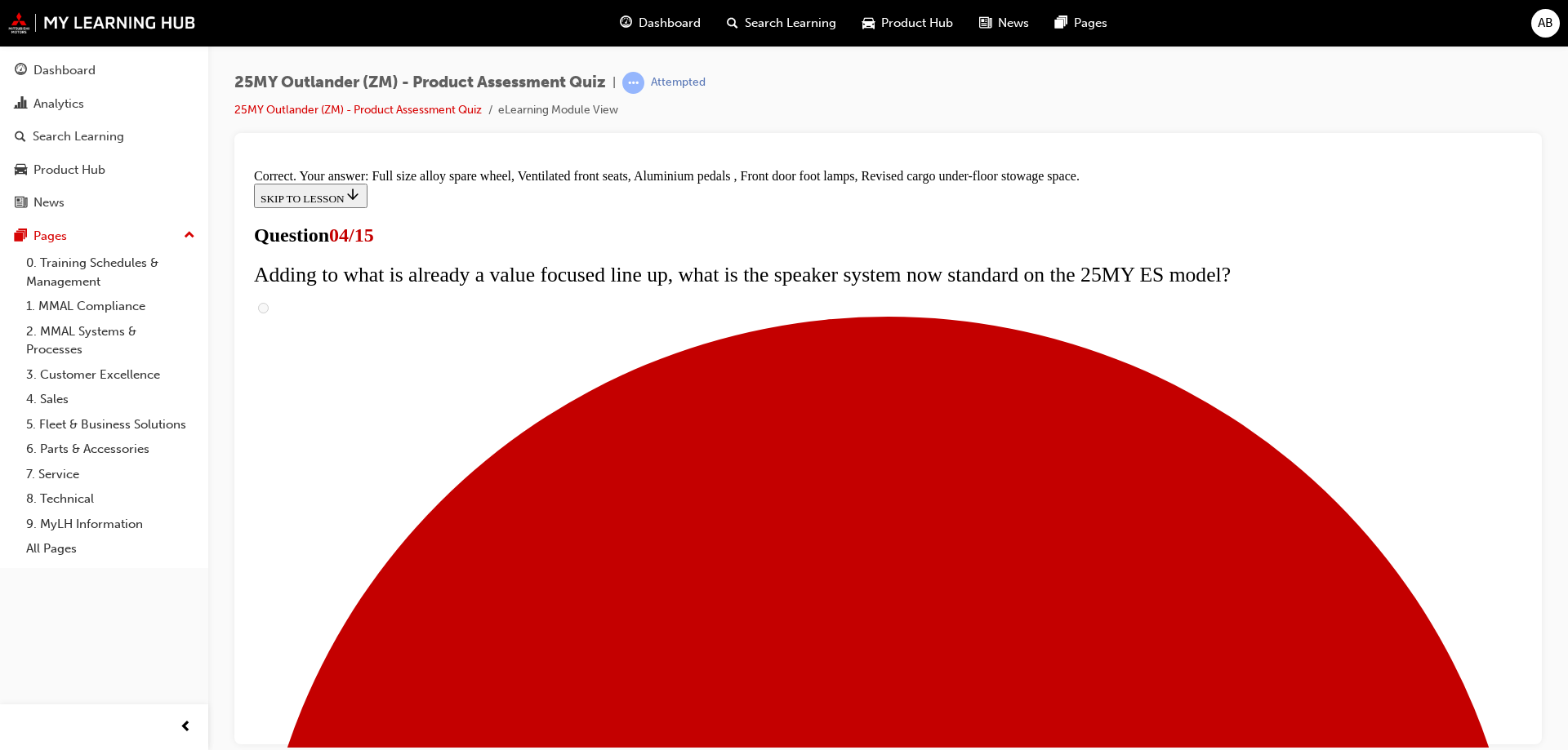
scroll to position [518, 0]
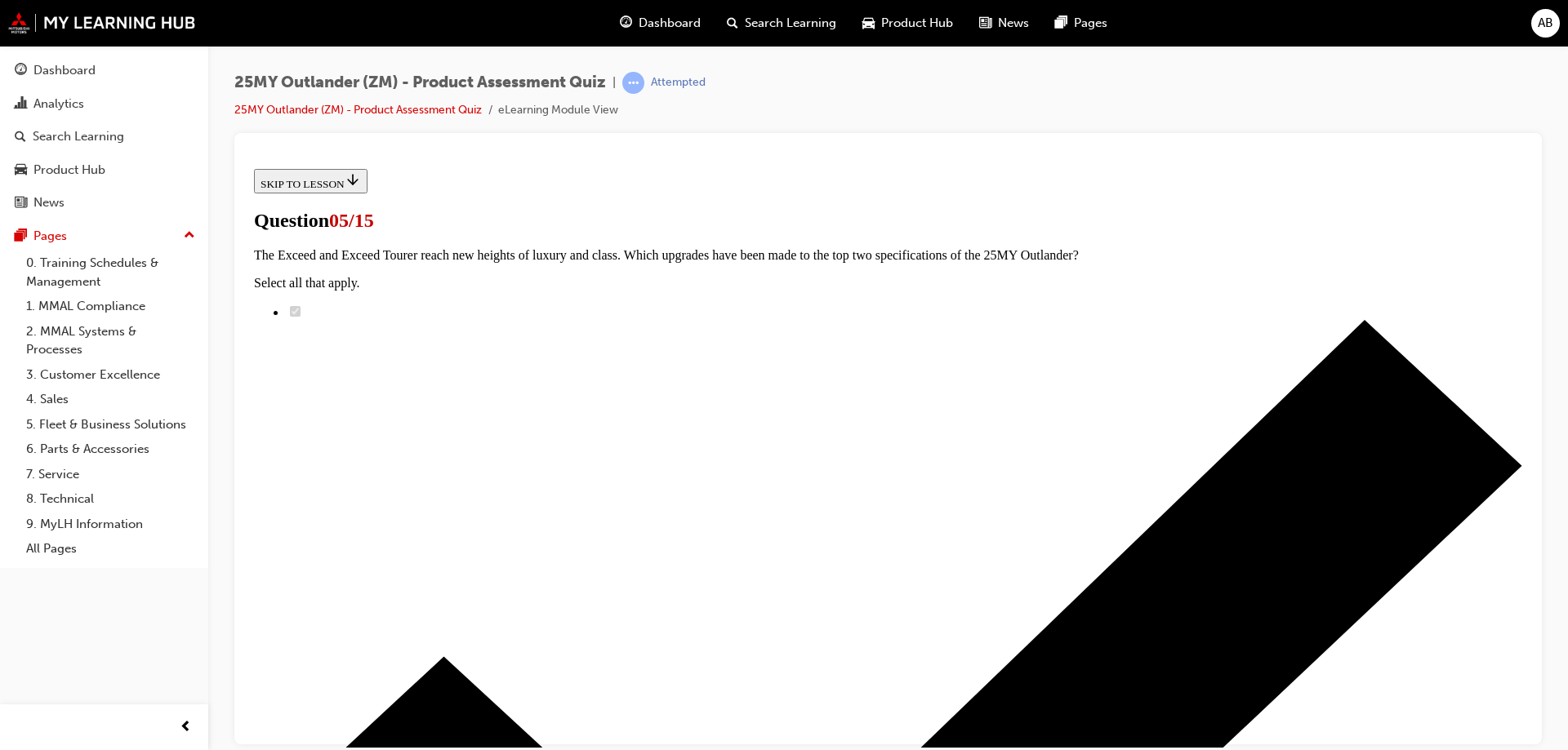
scroll to position [163, 0]
radio input "true"
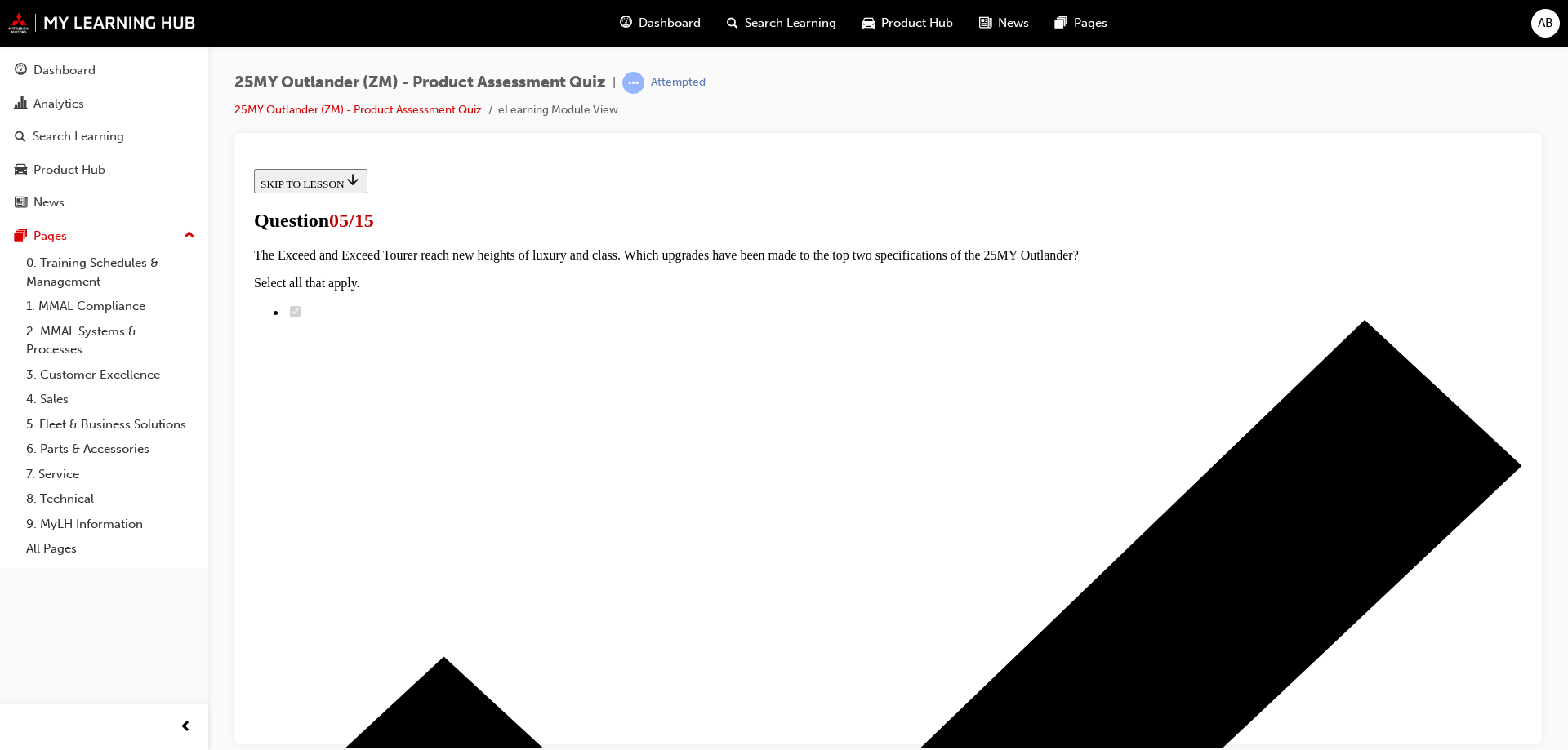
radio input "true"
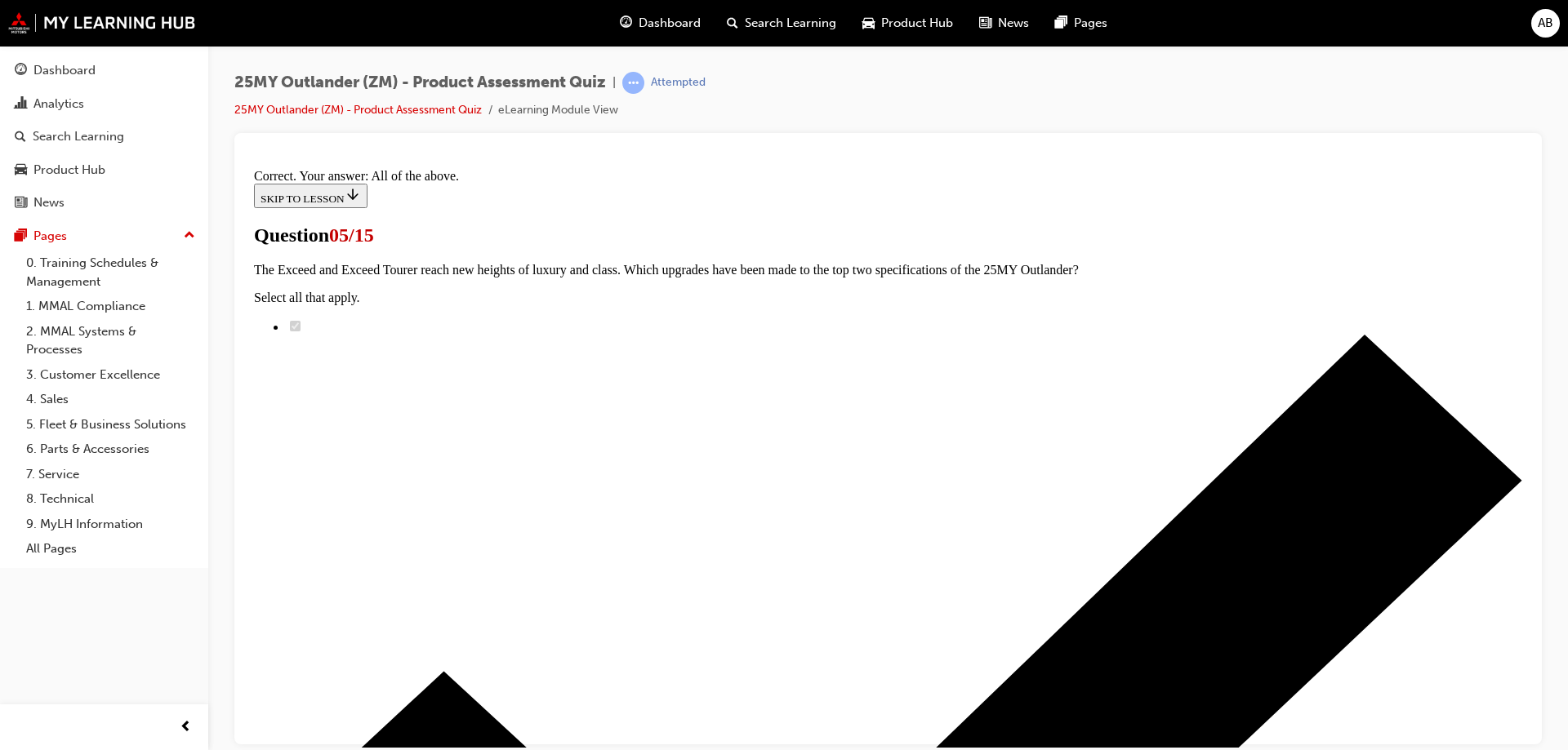
scroll to position [397, 0]
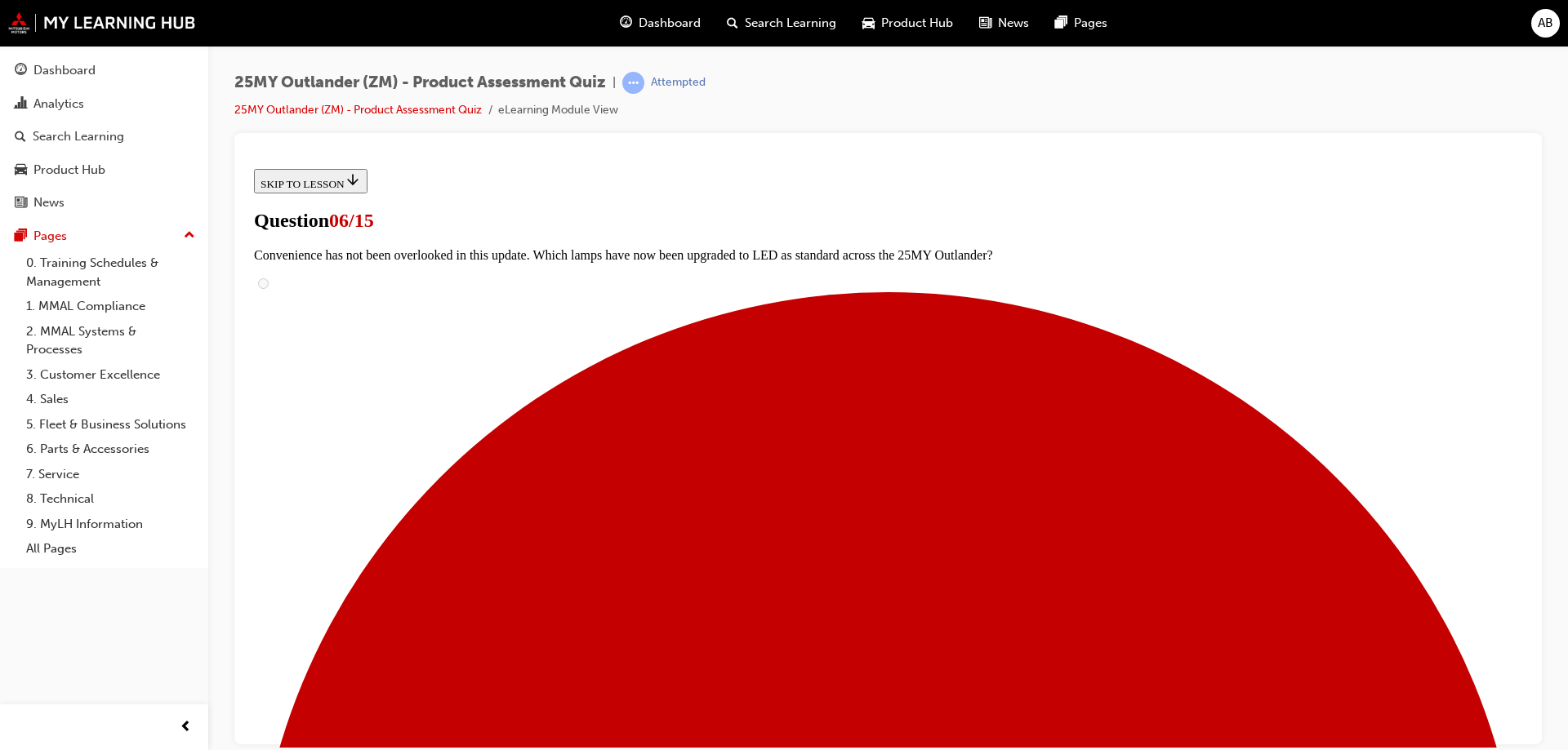
scroll to position [489, 0]
radio input "true"
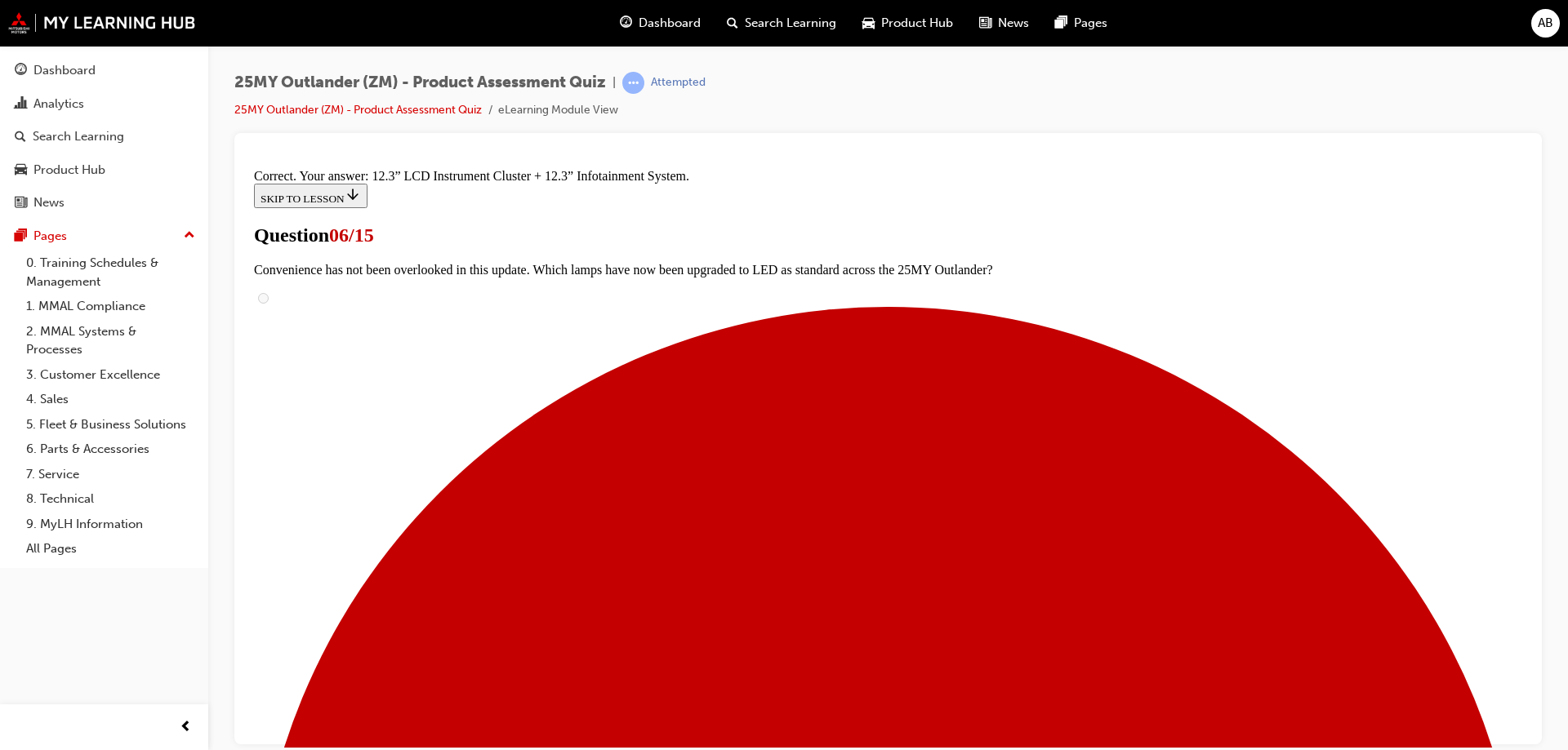
scroll to position [551, 0]
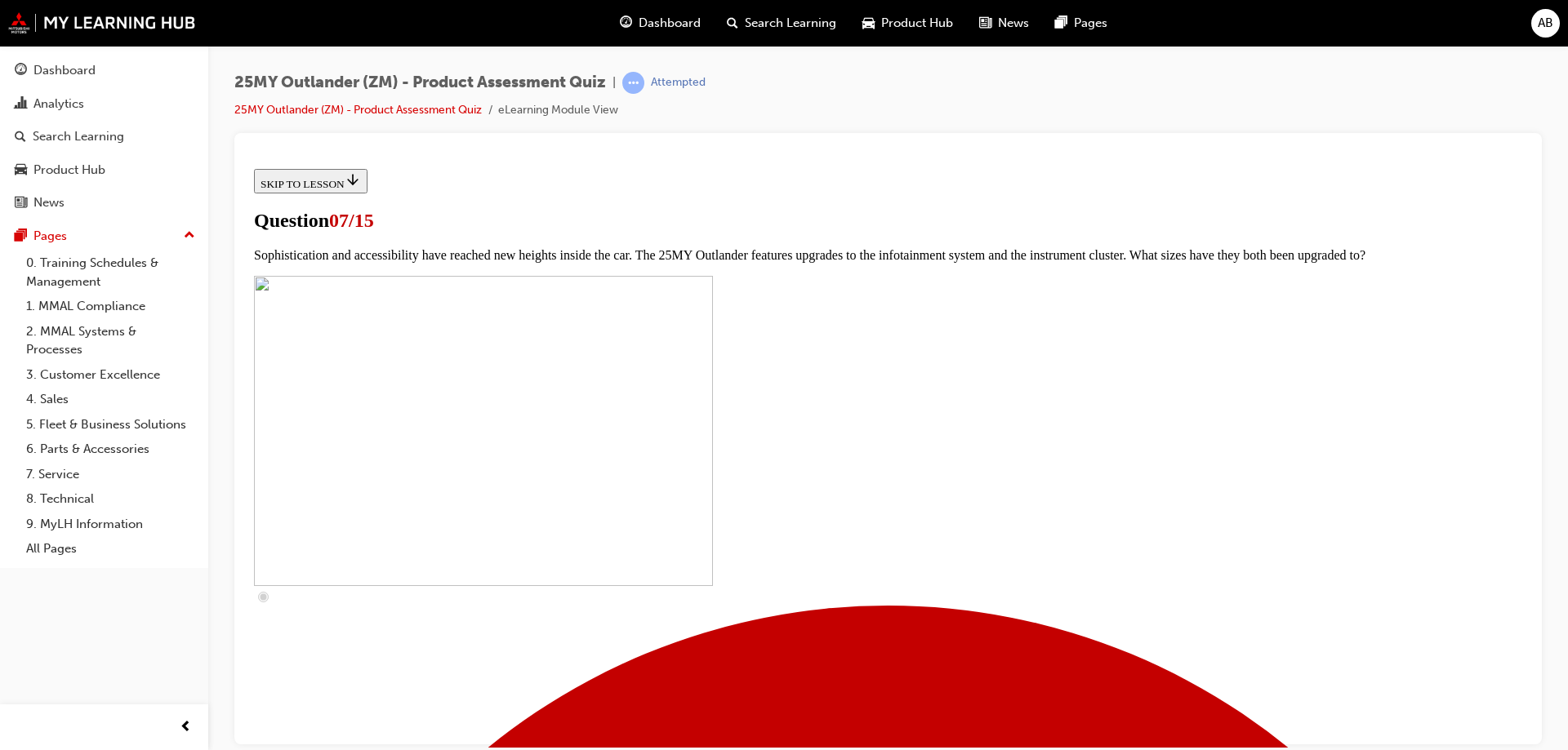
scroll to position [653, 0]
checkbox input "true"
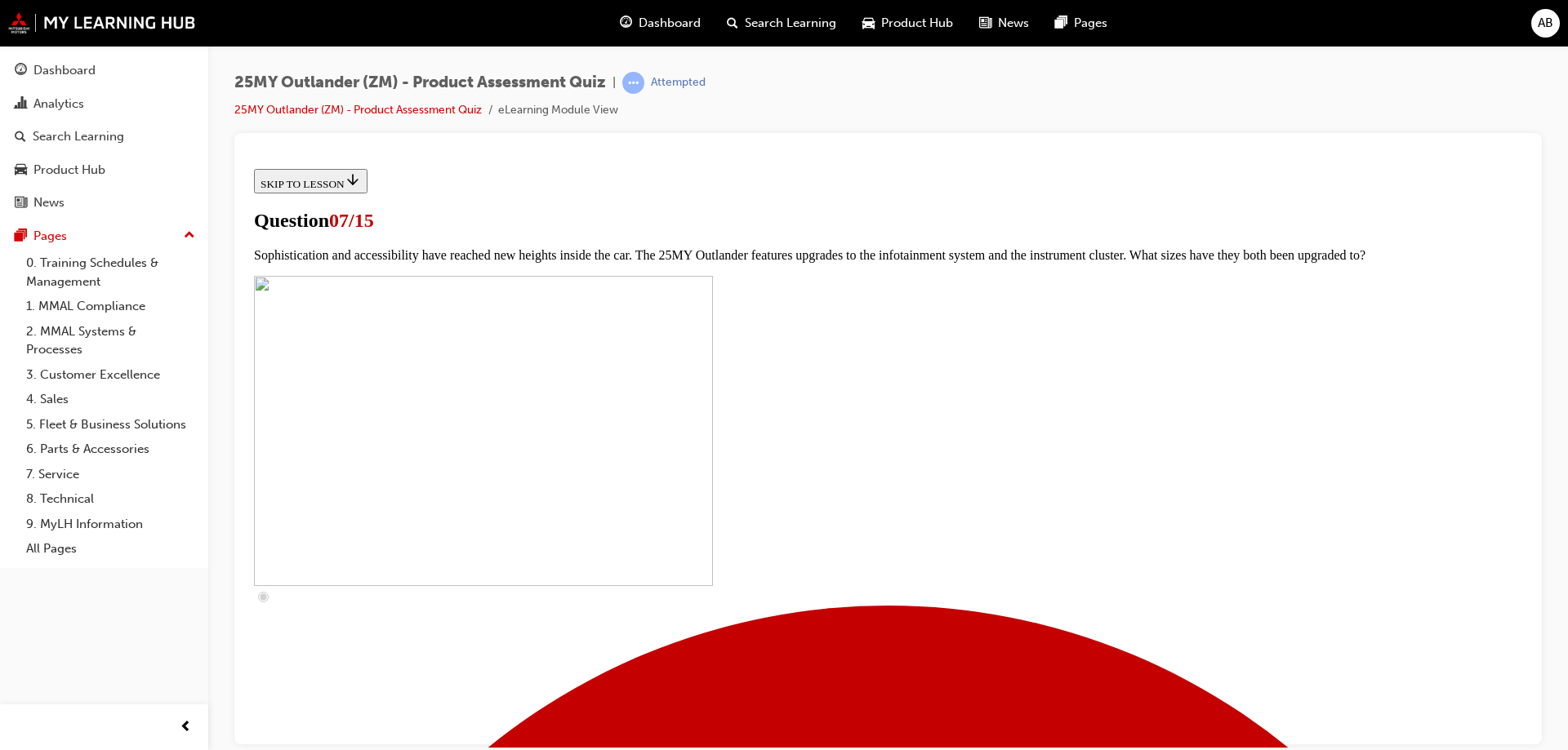
checkbox input "true"
drag, startPoint x: 631, startPoint y: 447, endPoint x: 630, endPoint y: 458, distance: 11.0
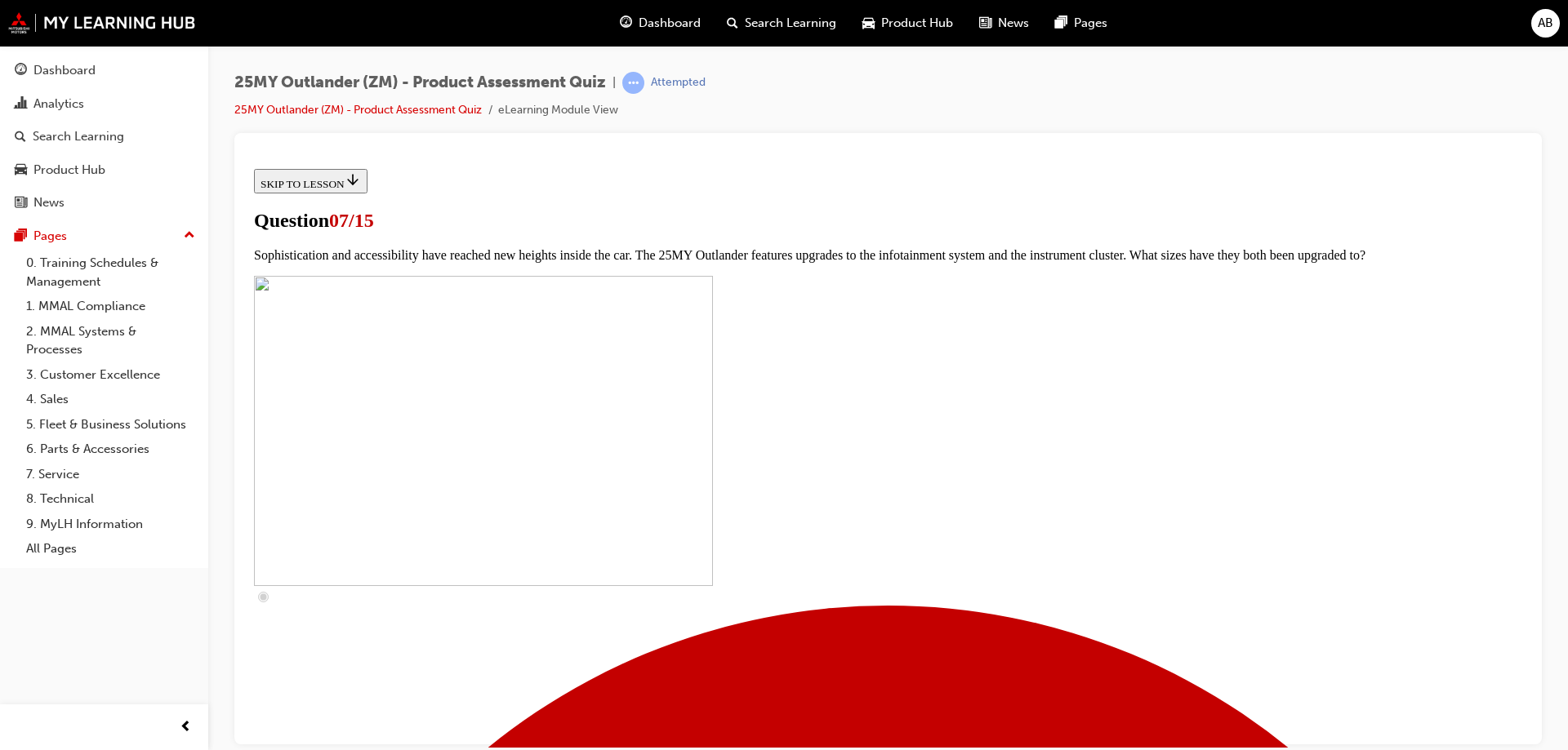
checkbox input "true"
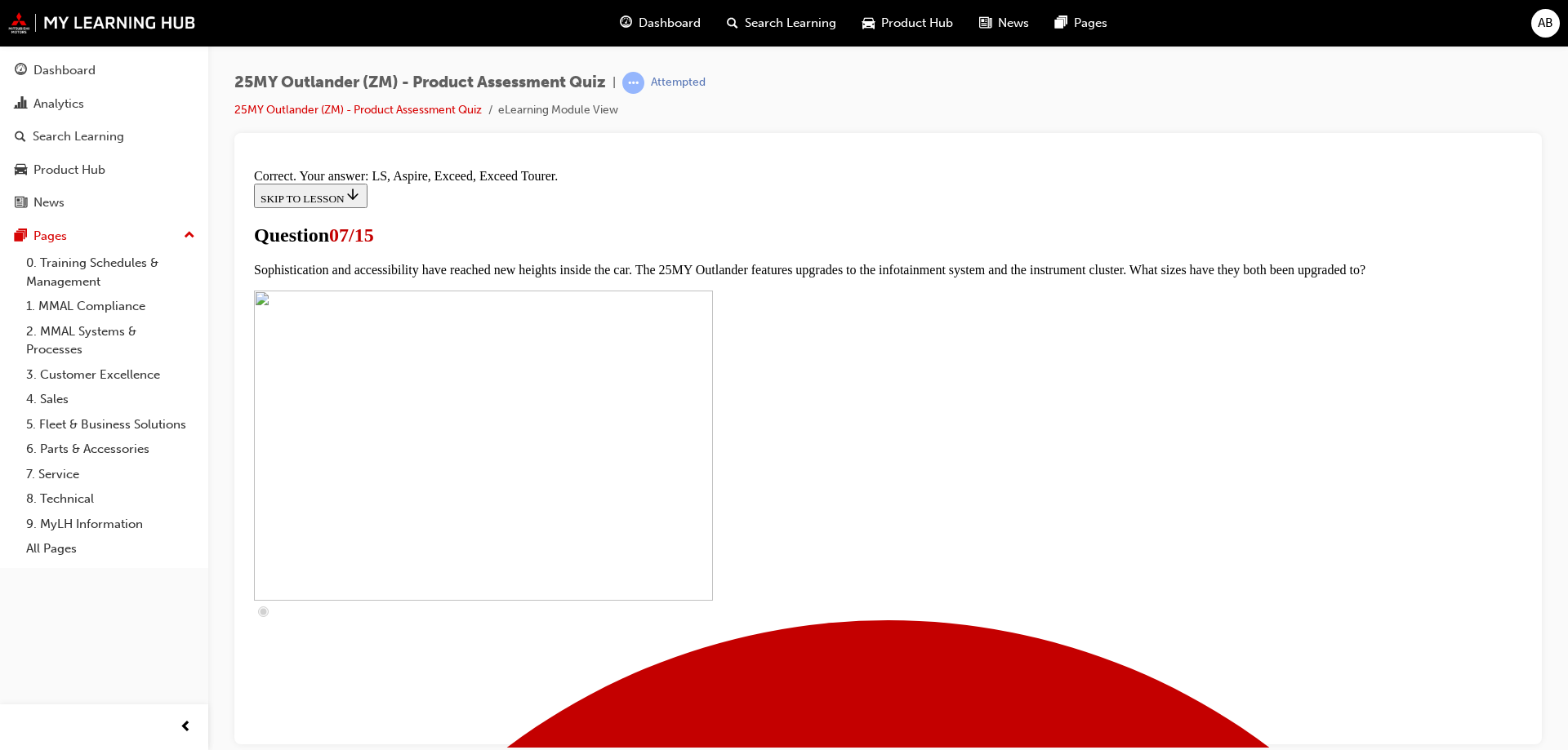
scroll to position [737, 0]
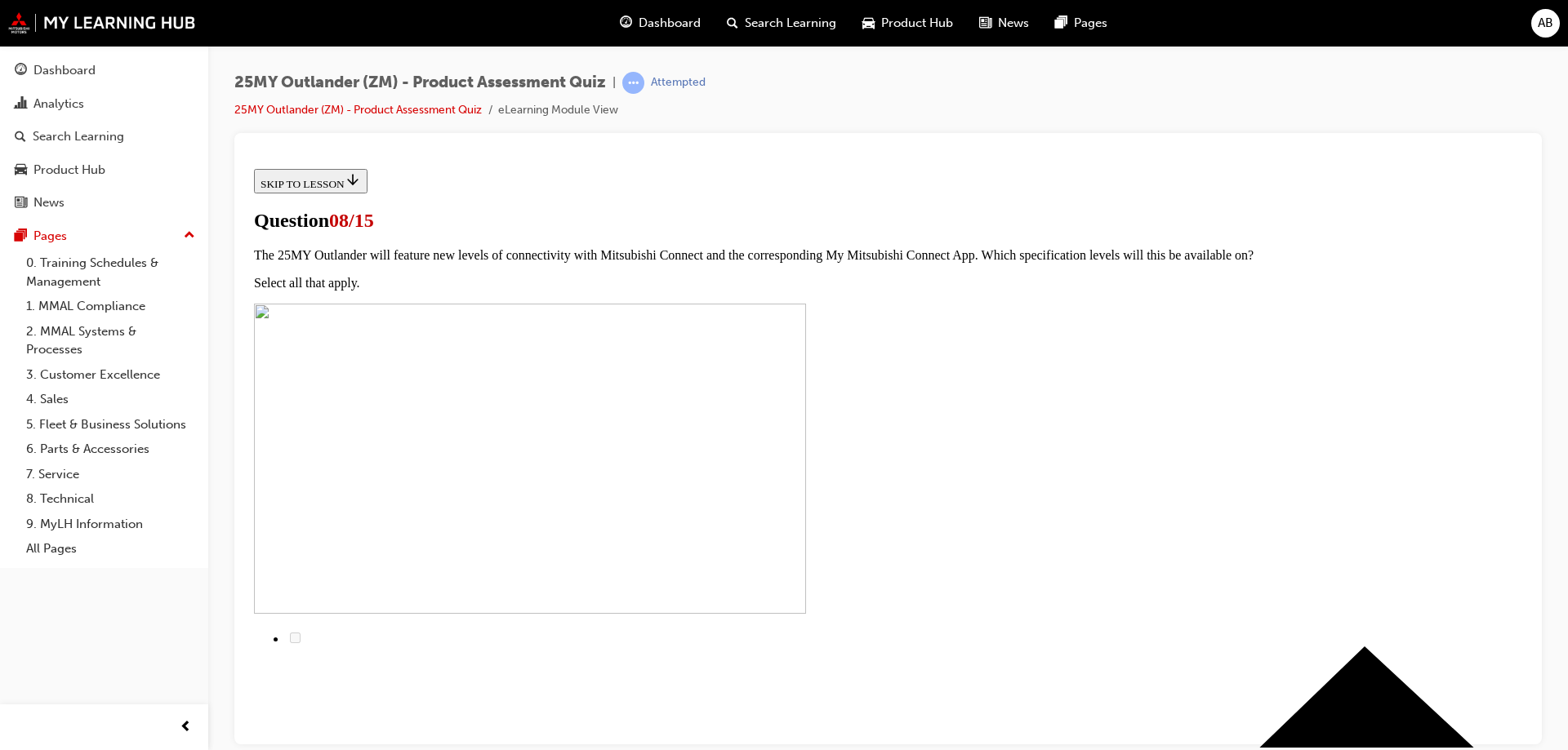
scroll to position [82, 0]
radio input "true"
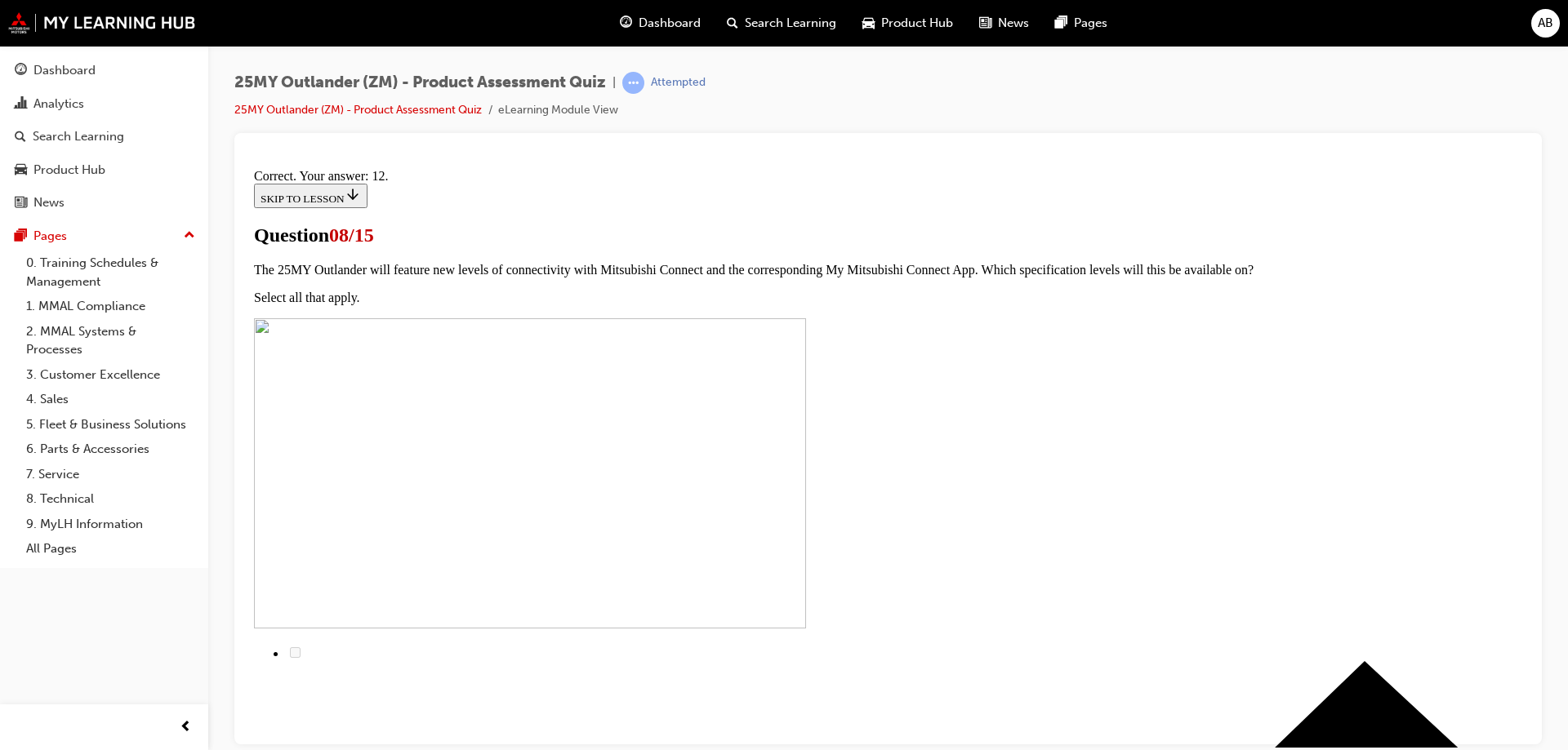
scroll to position [266, 0]
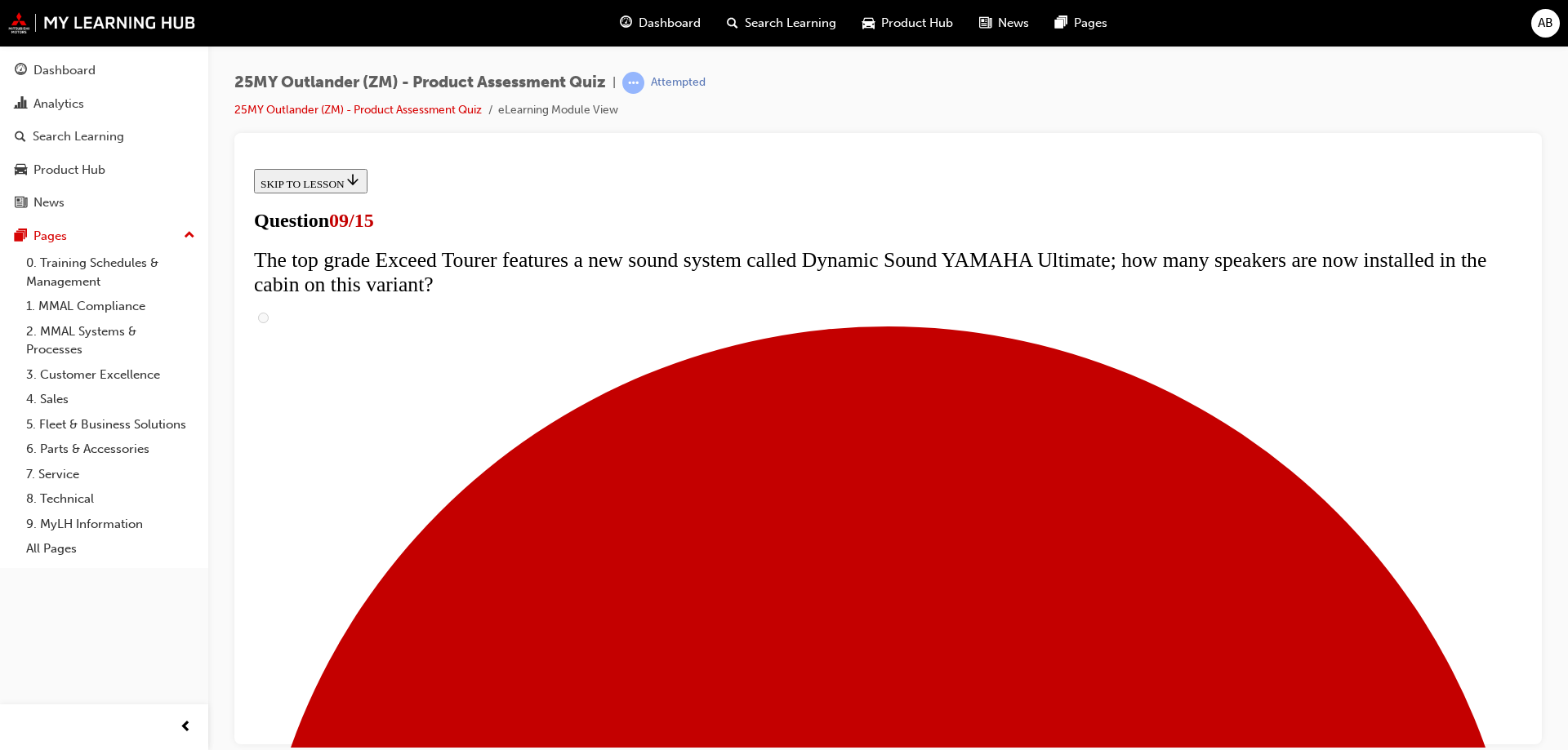
scroll to position [571, 0]
radio input "true"
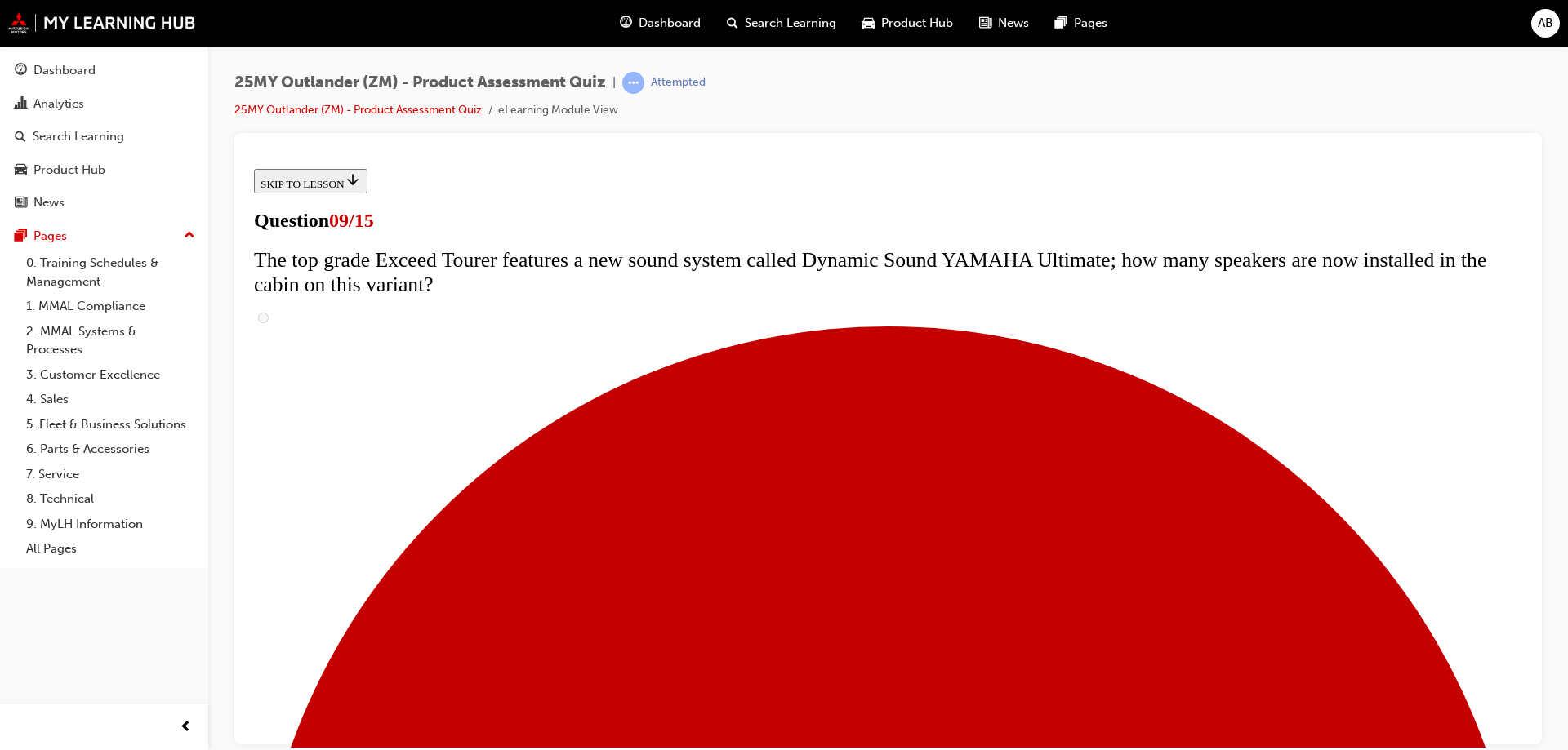
radio input "true"
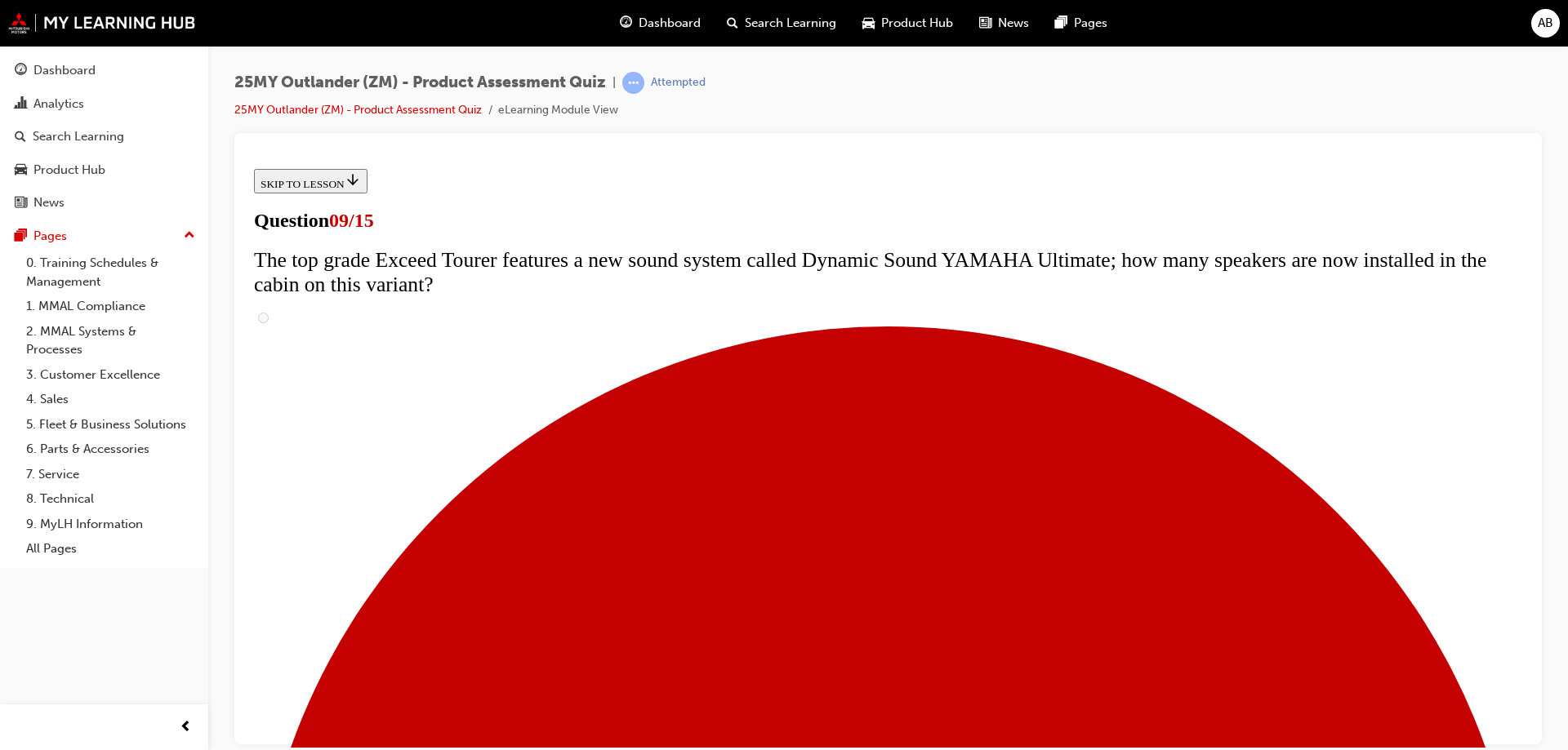
radio input "true"
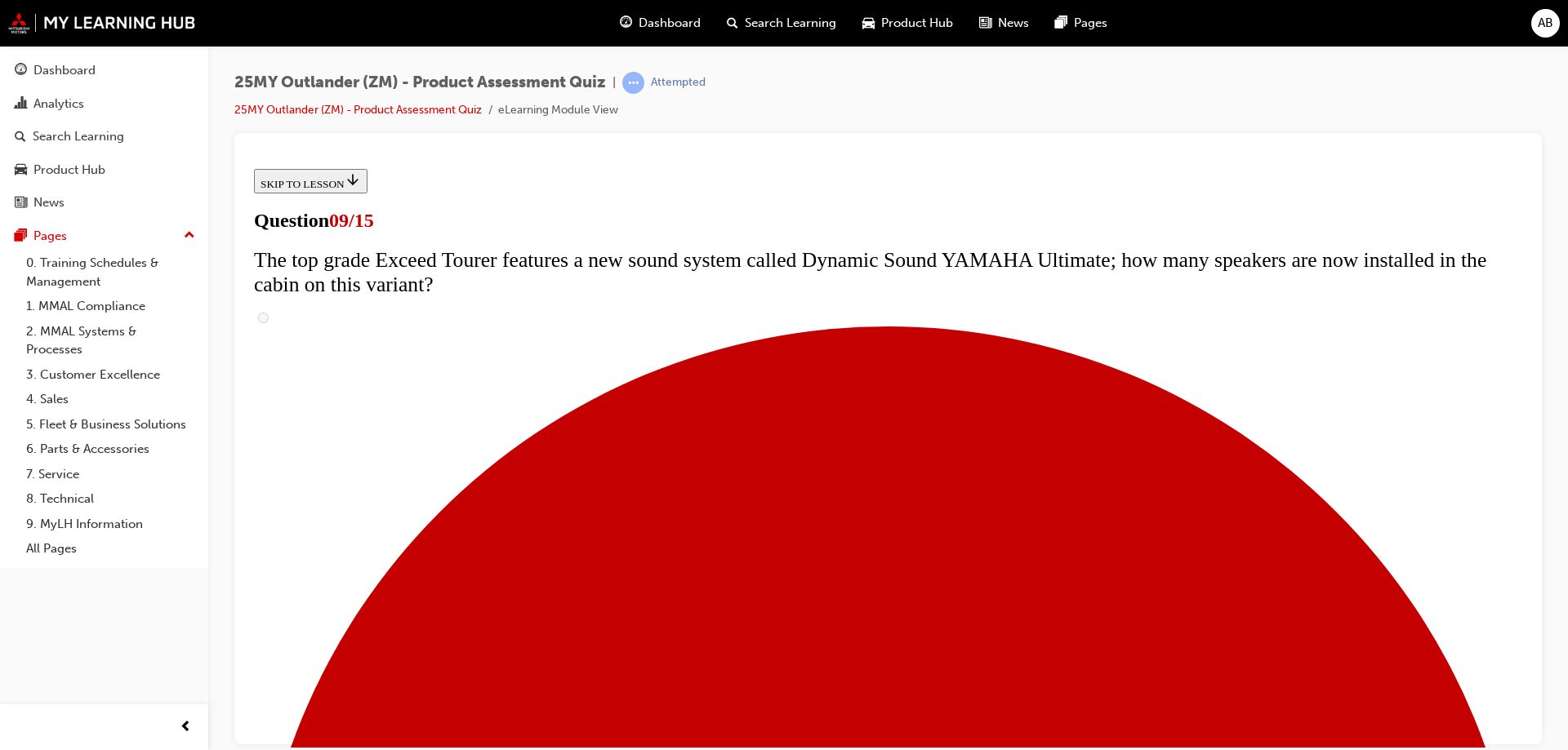
radio input "true"
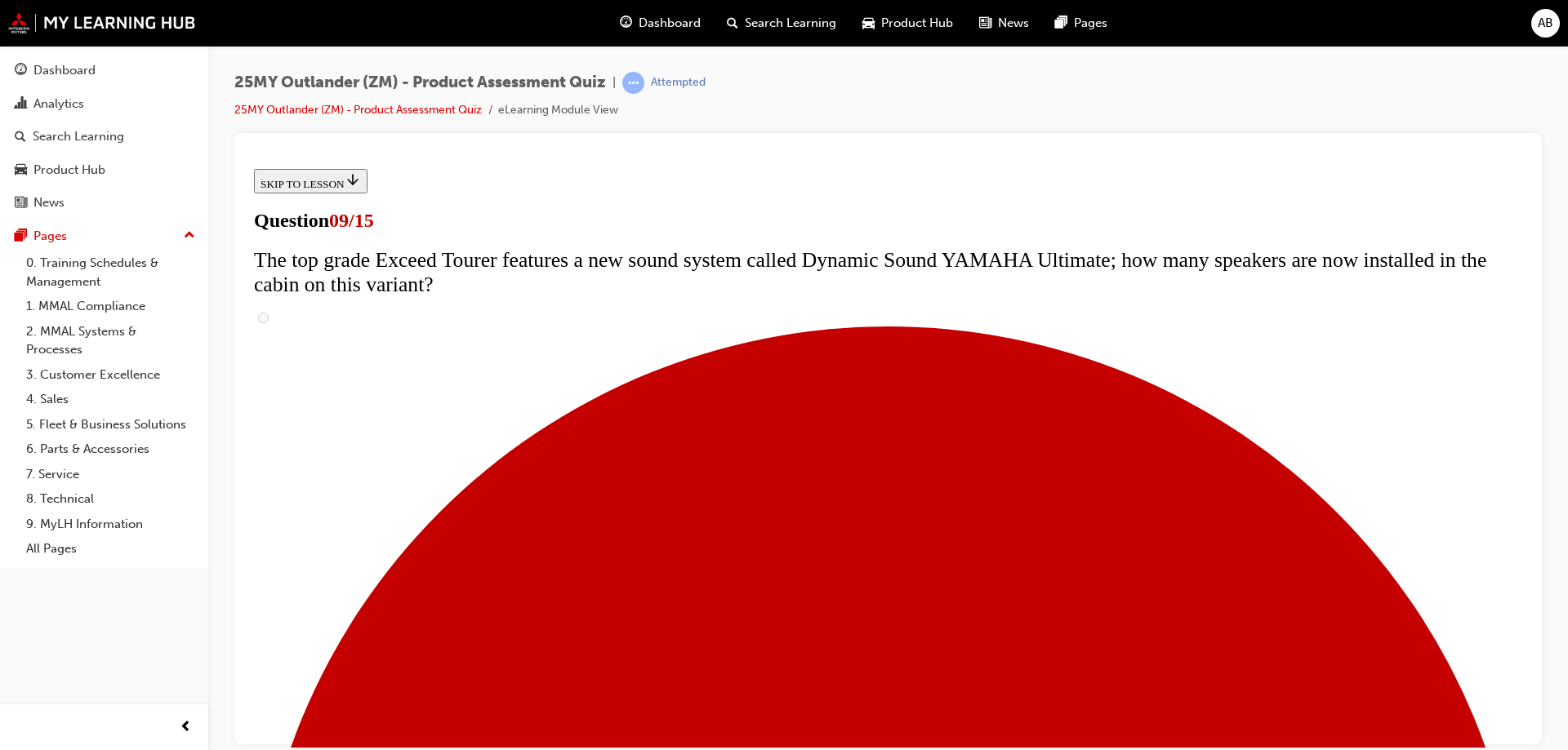
radio input "true"
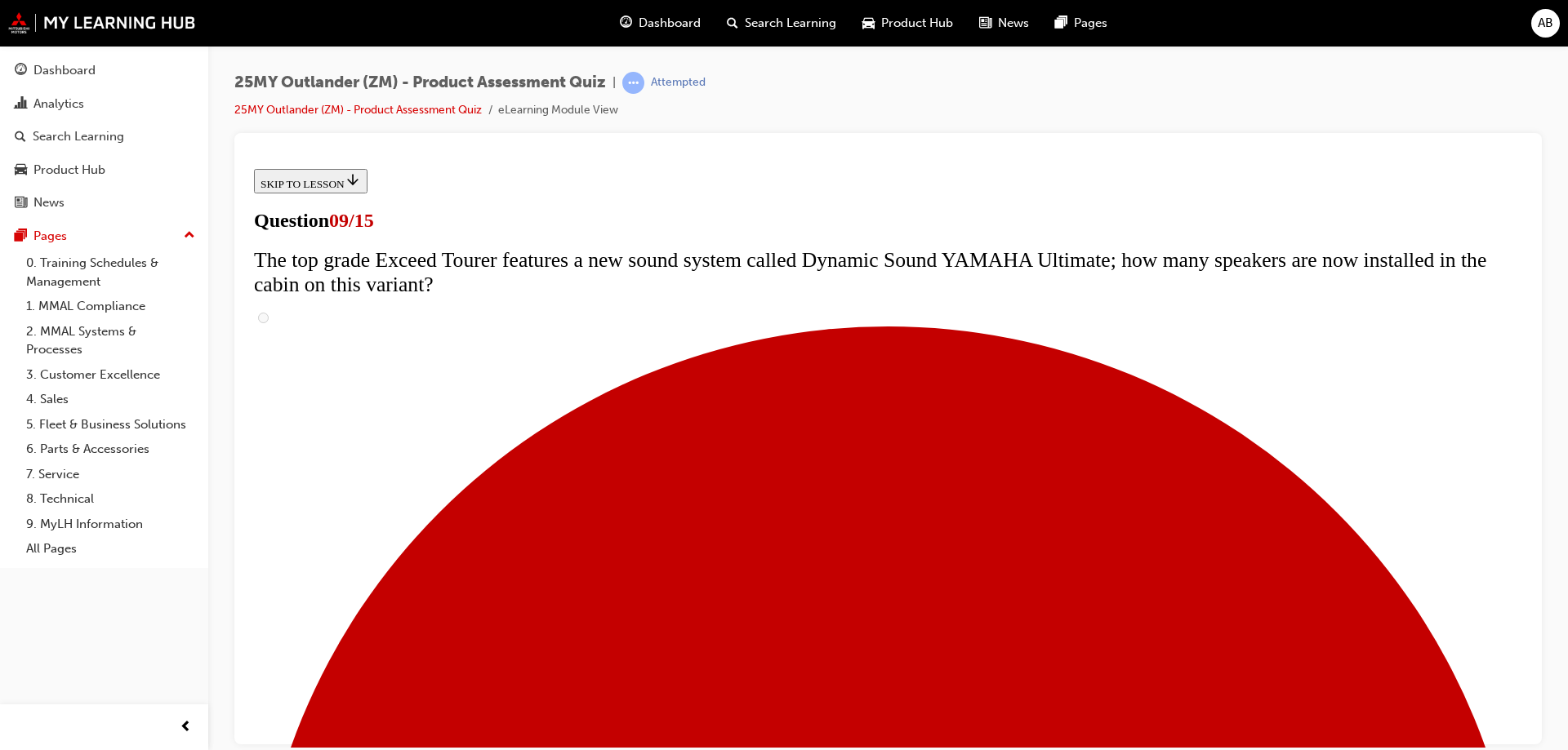
radio input "true"
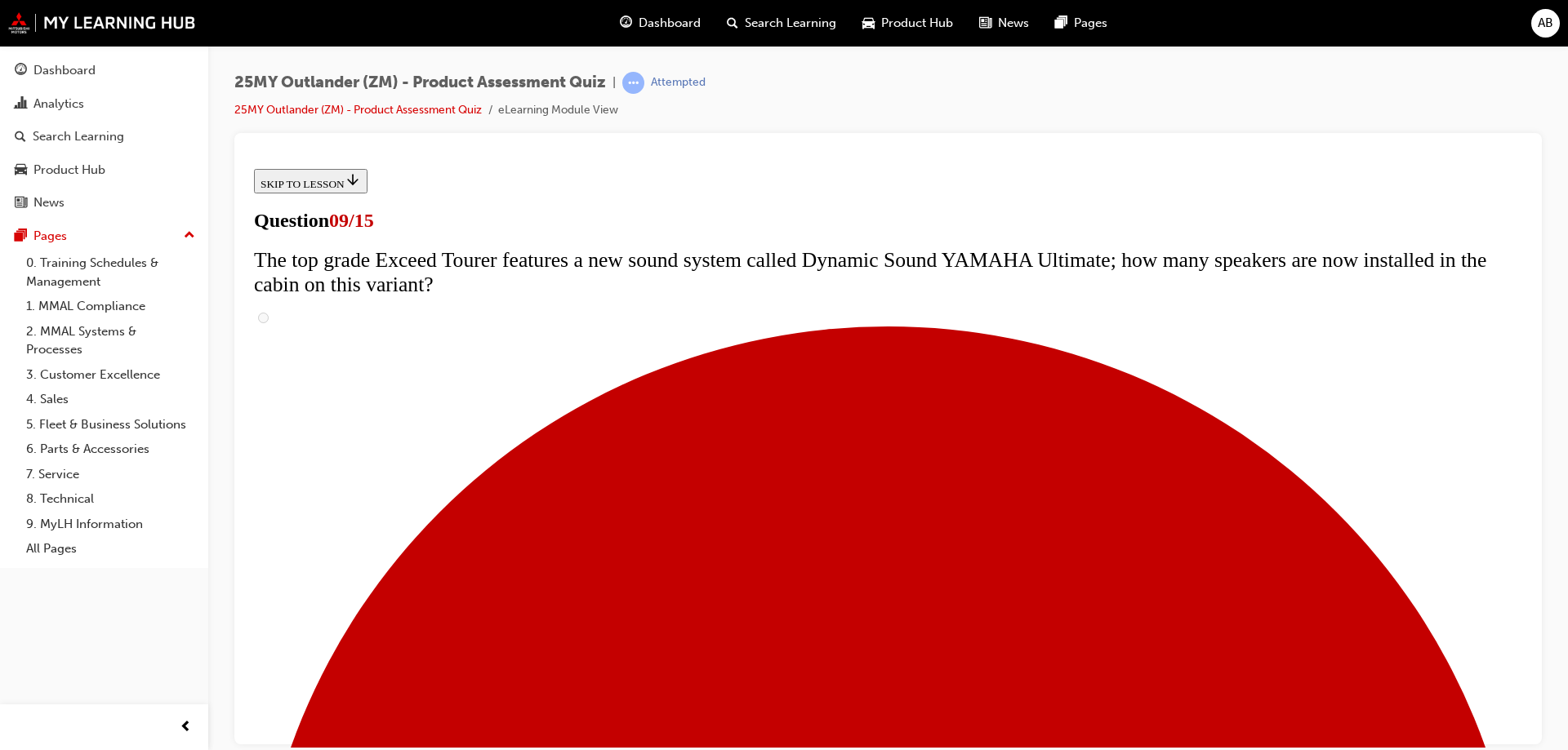
radio input "true"
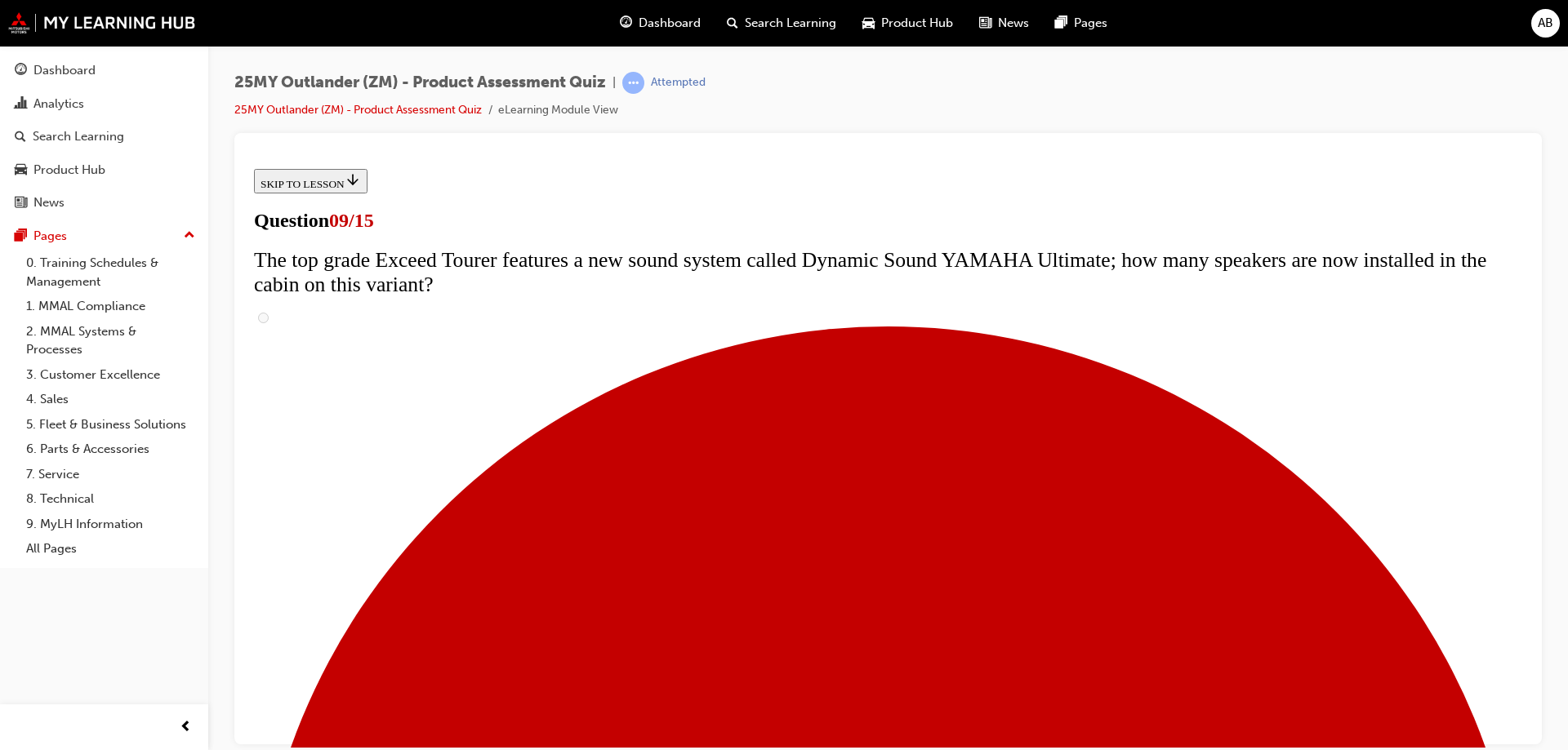
radio input "true"
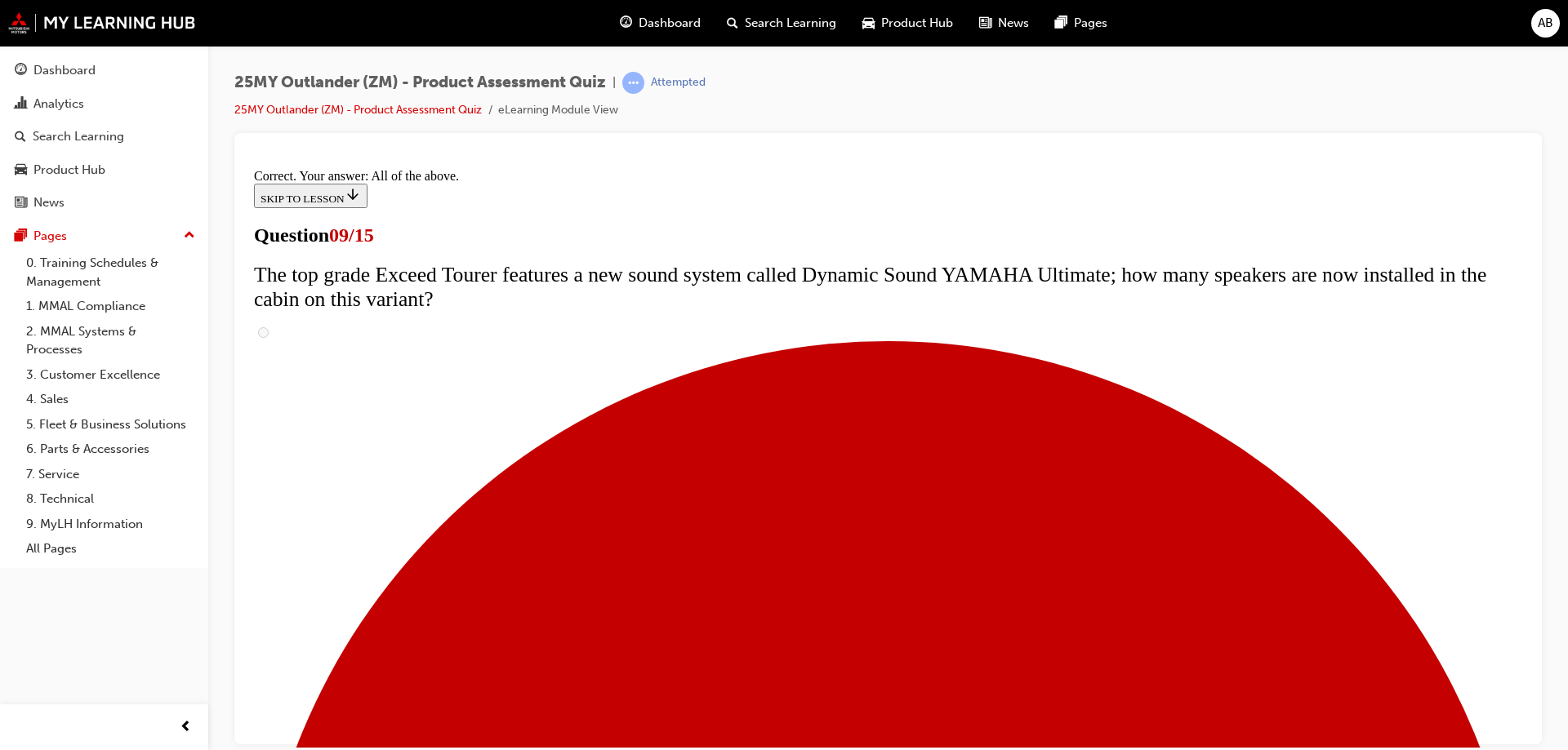
scroll to position [850, 0]
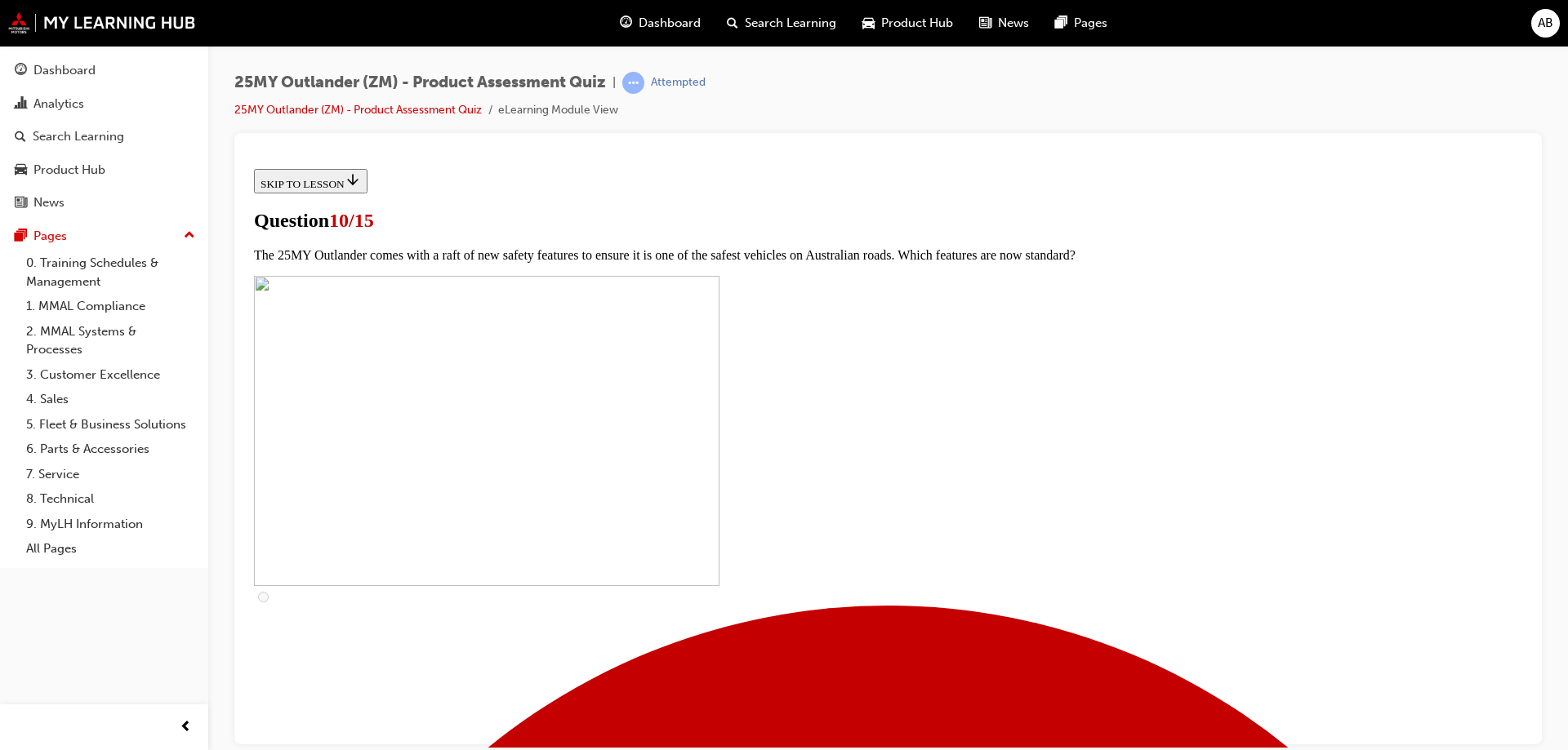
scroll to position [327, 0]
checkbox input "true"
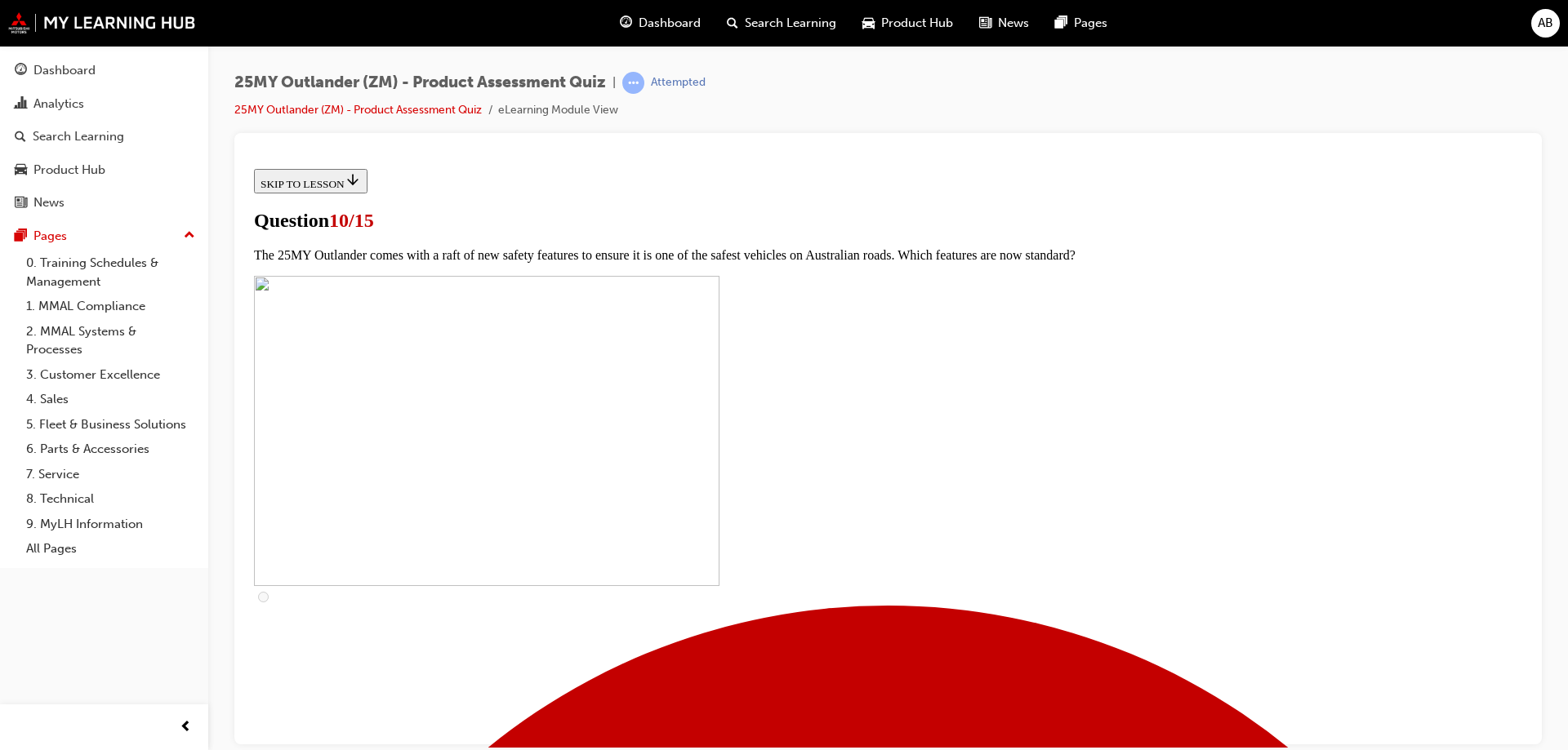
checkbox input "true"
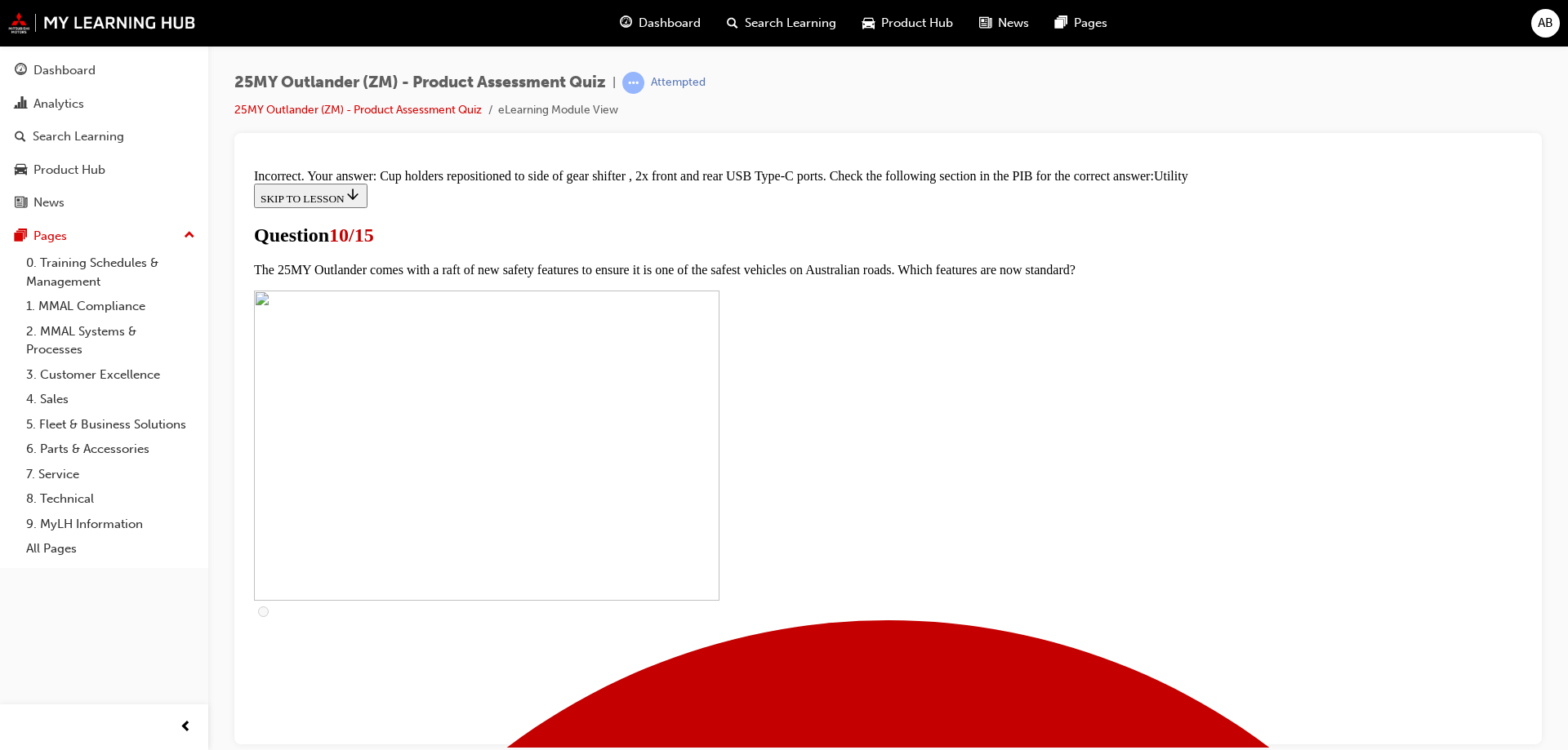
scroll to position [797, 0]
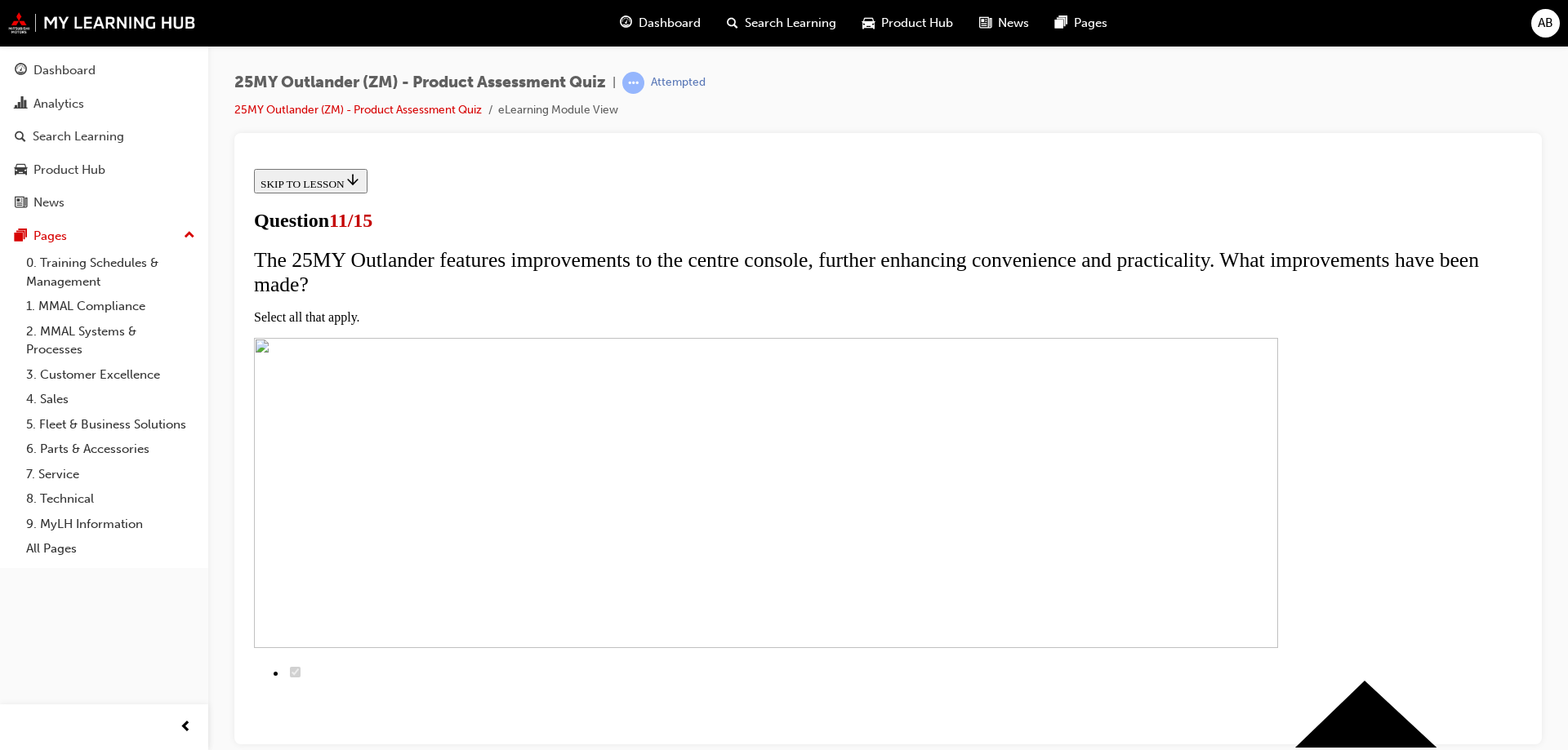
scroll to position [163, 0]
checkbox input "true"
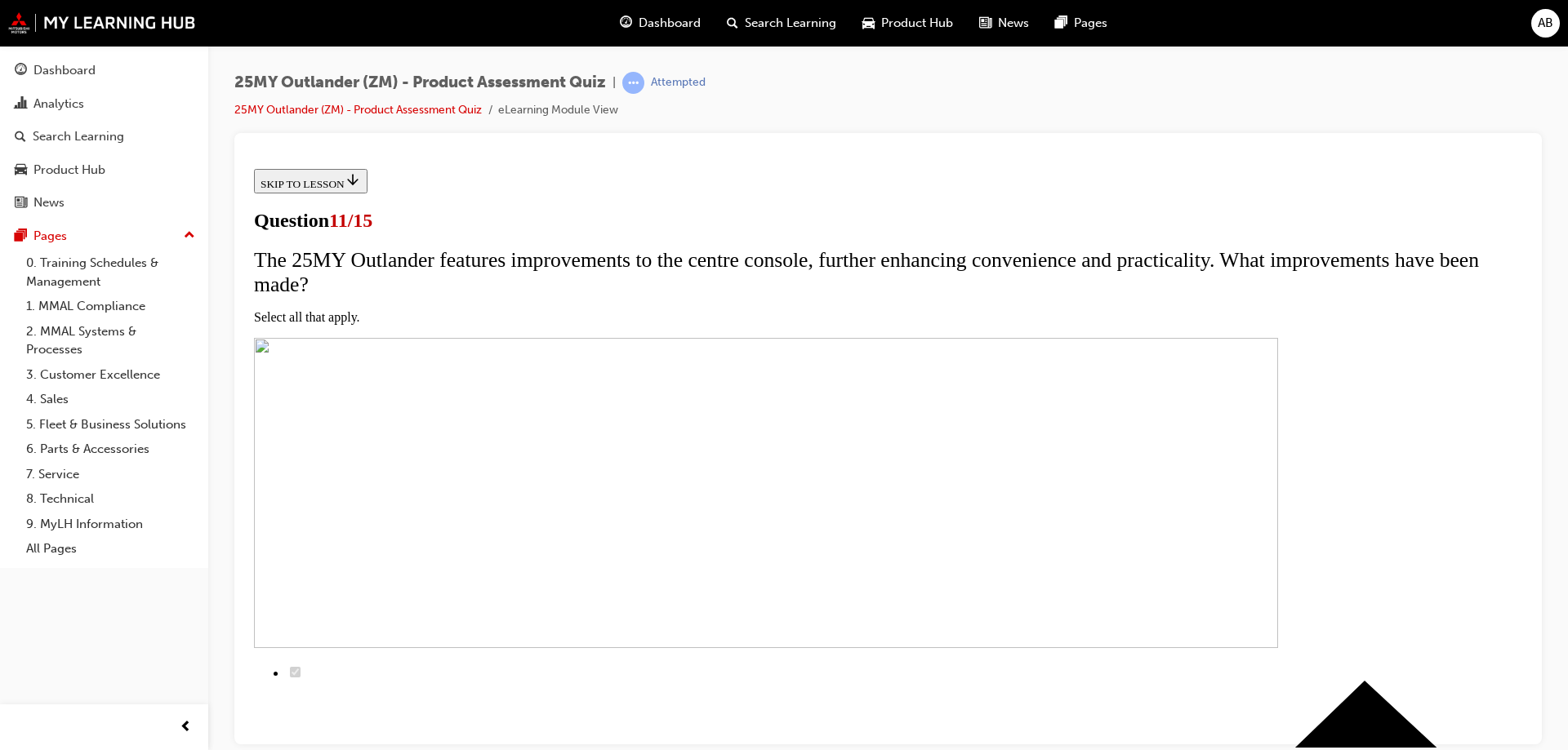
checkbox input "true"
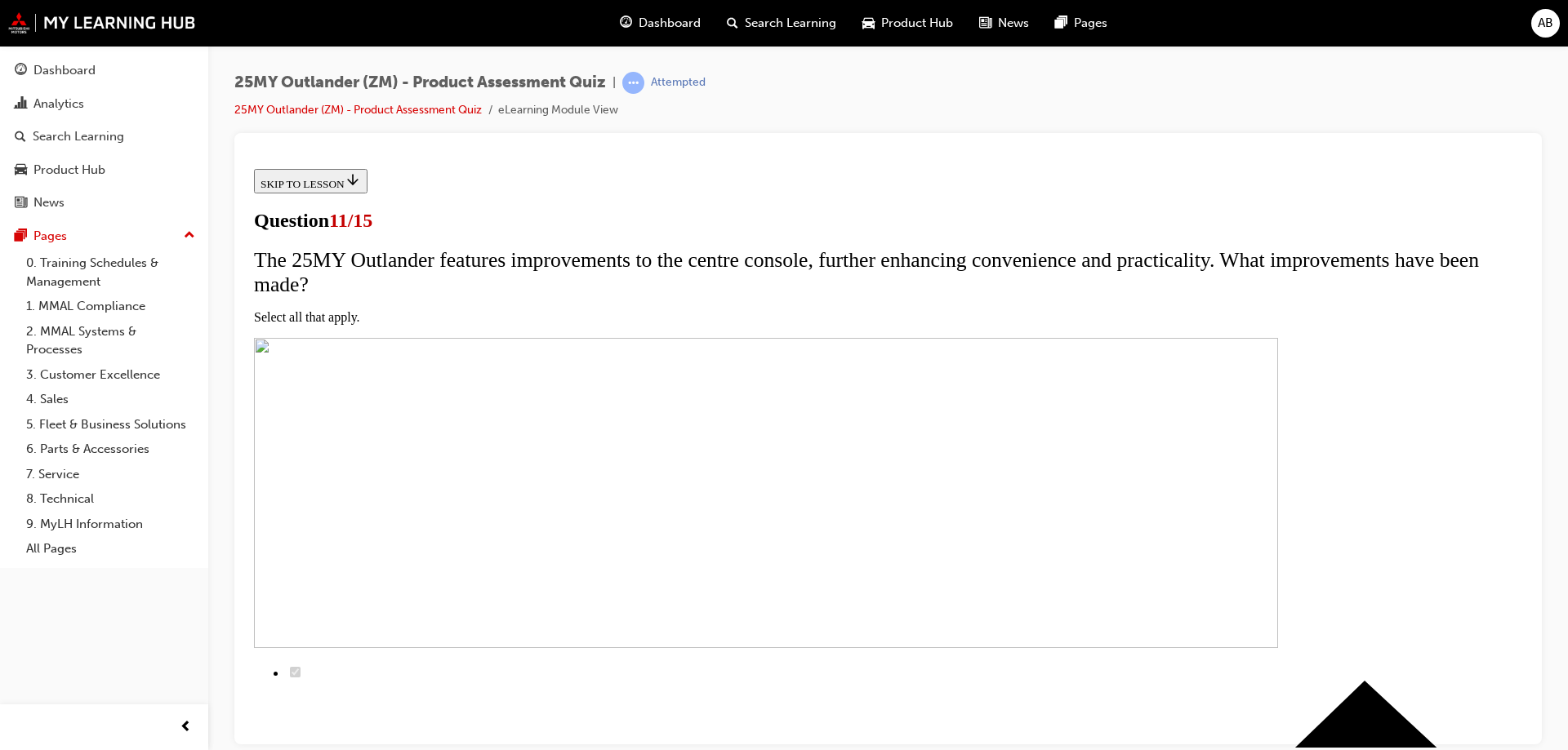
checkbox input "true"
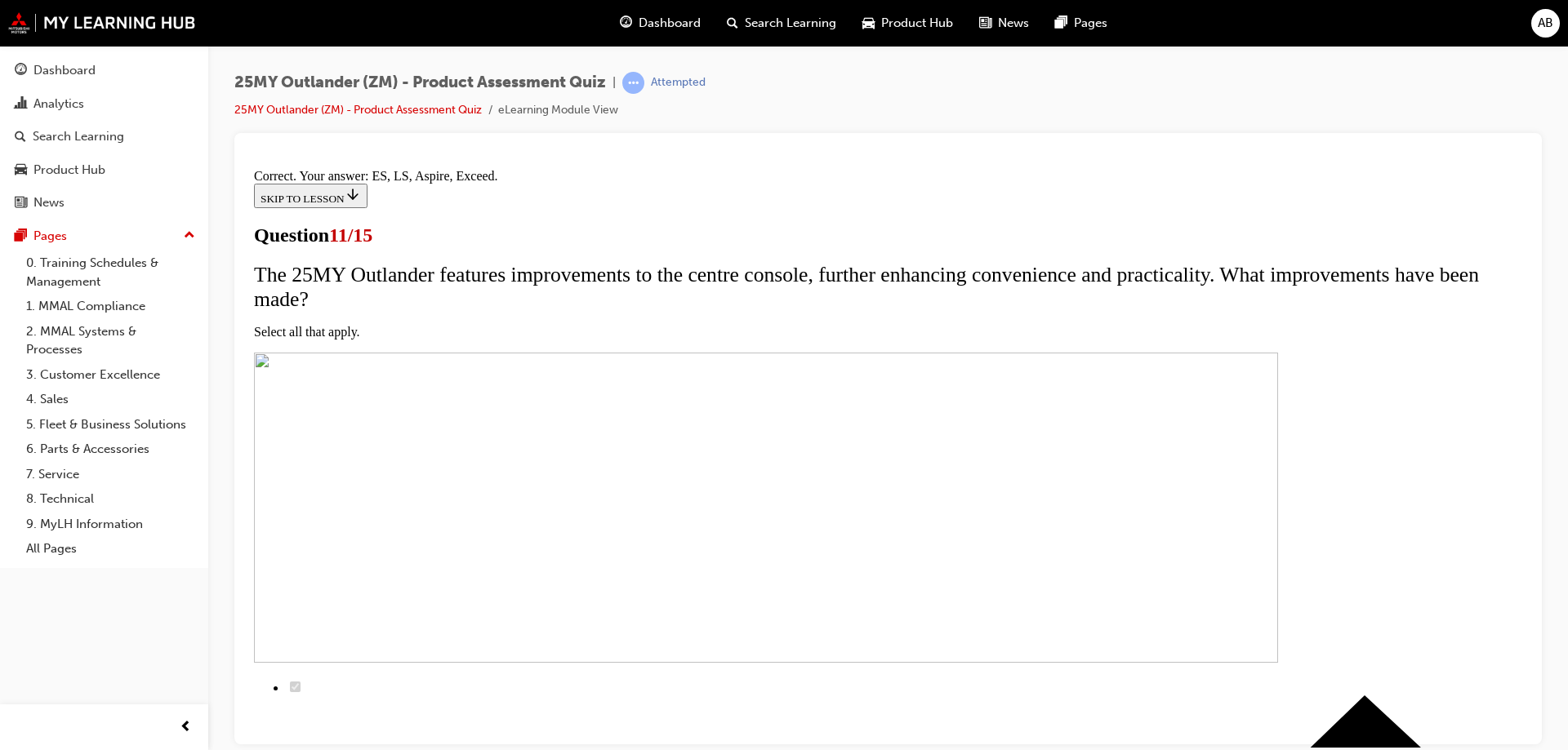
scroll to position [387, 0]
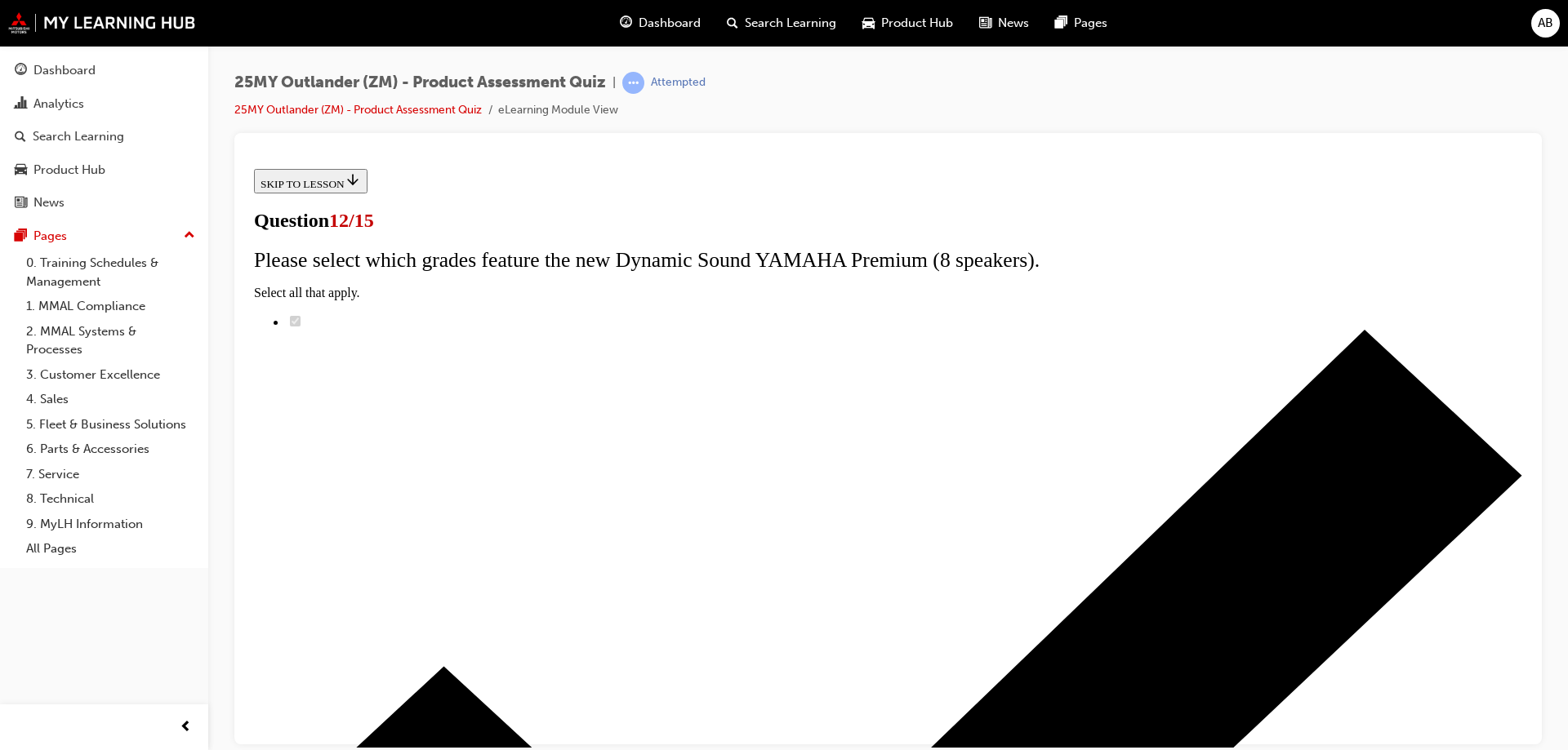
scroll to position [130, 0]
radio input "true"
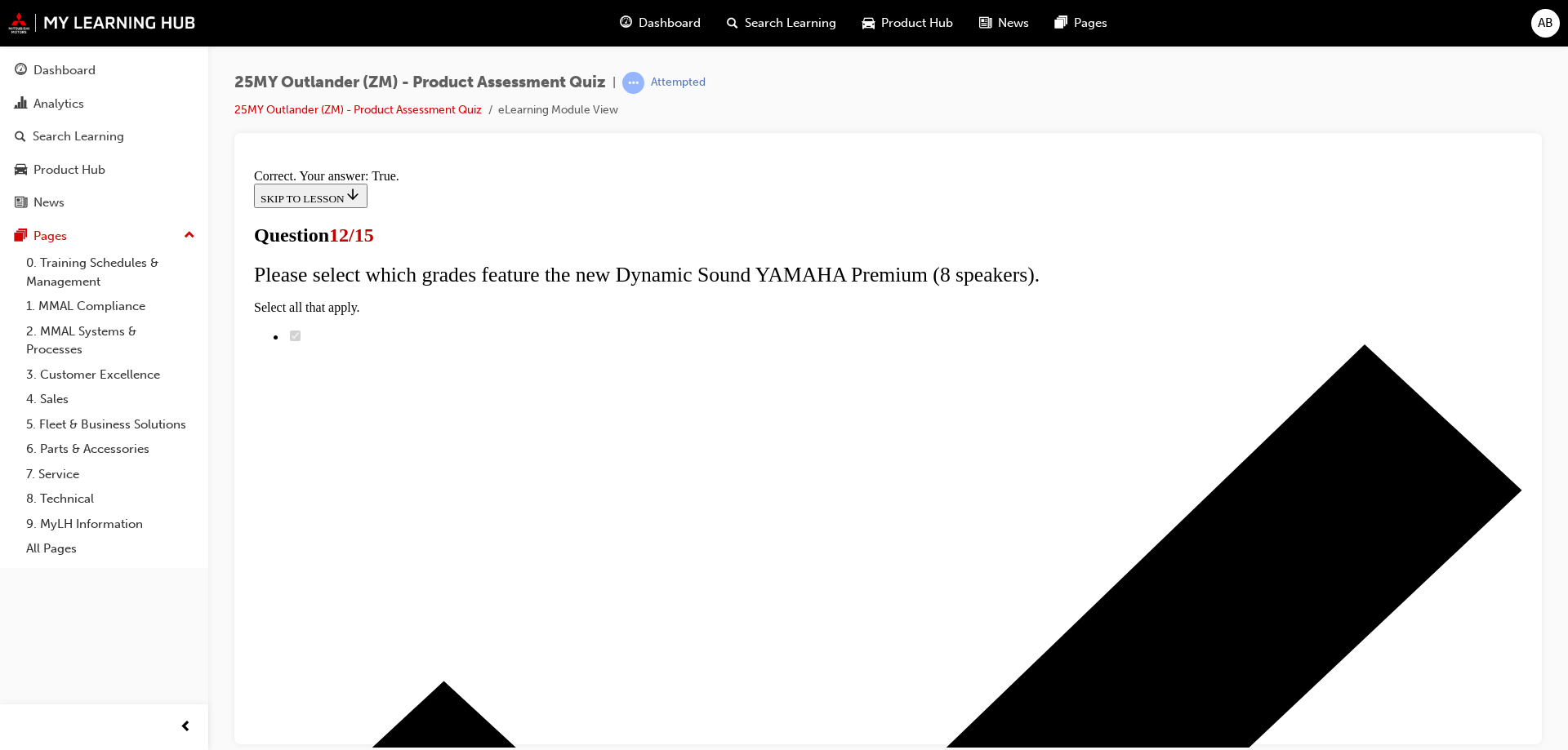
scroll to position [191, 0]
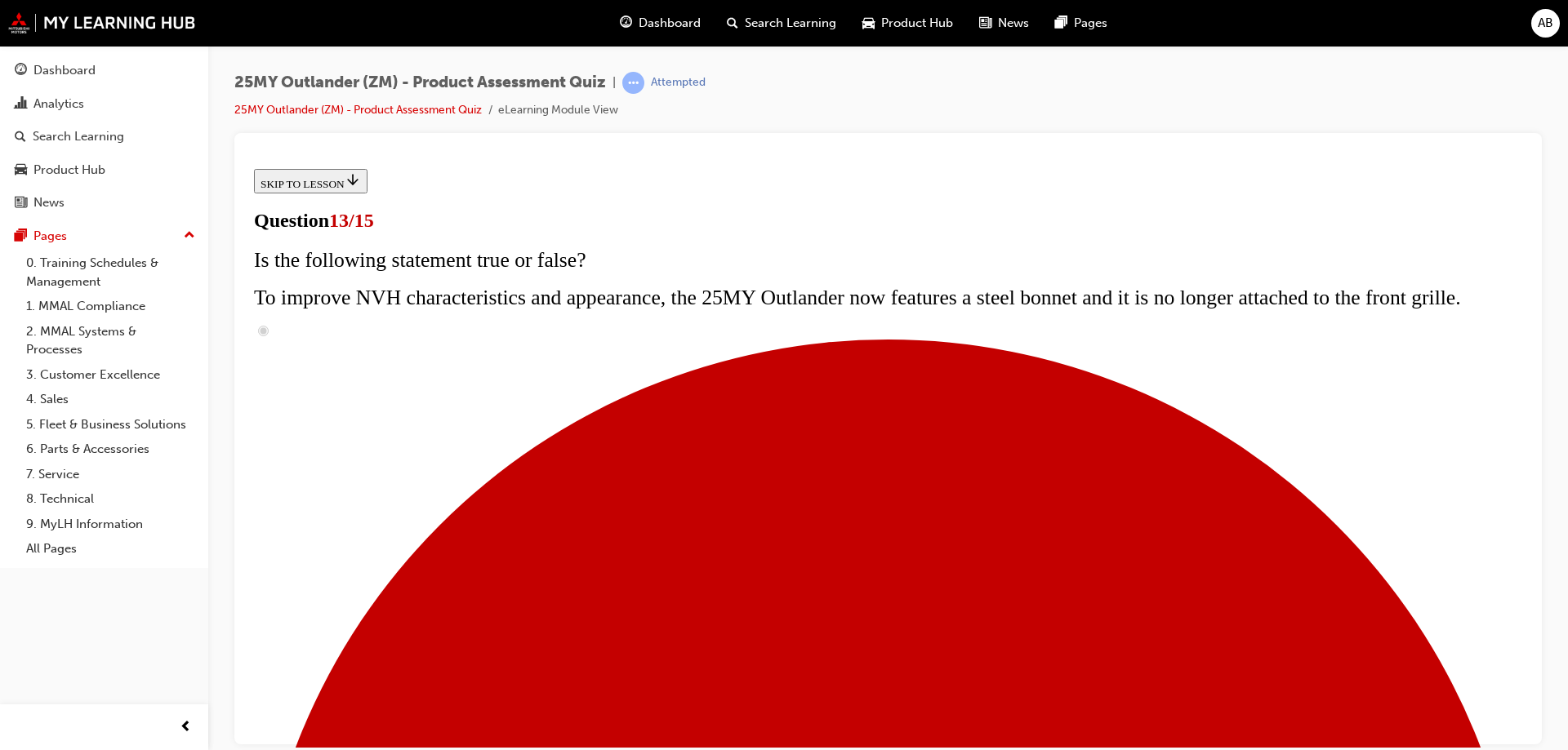
scroll to position [327, 0]
radio input "true"
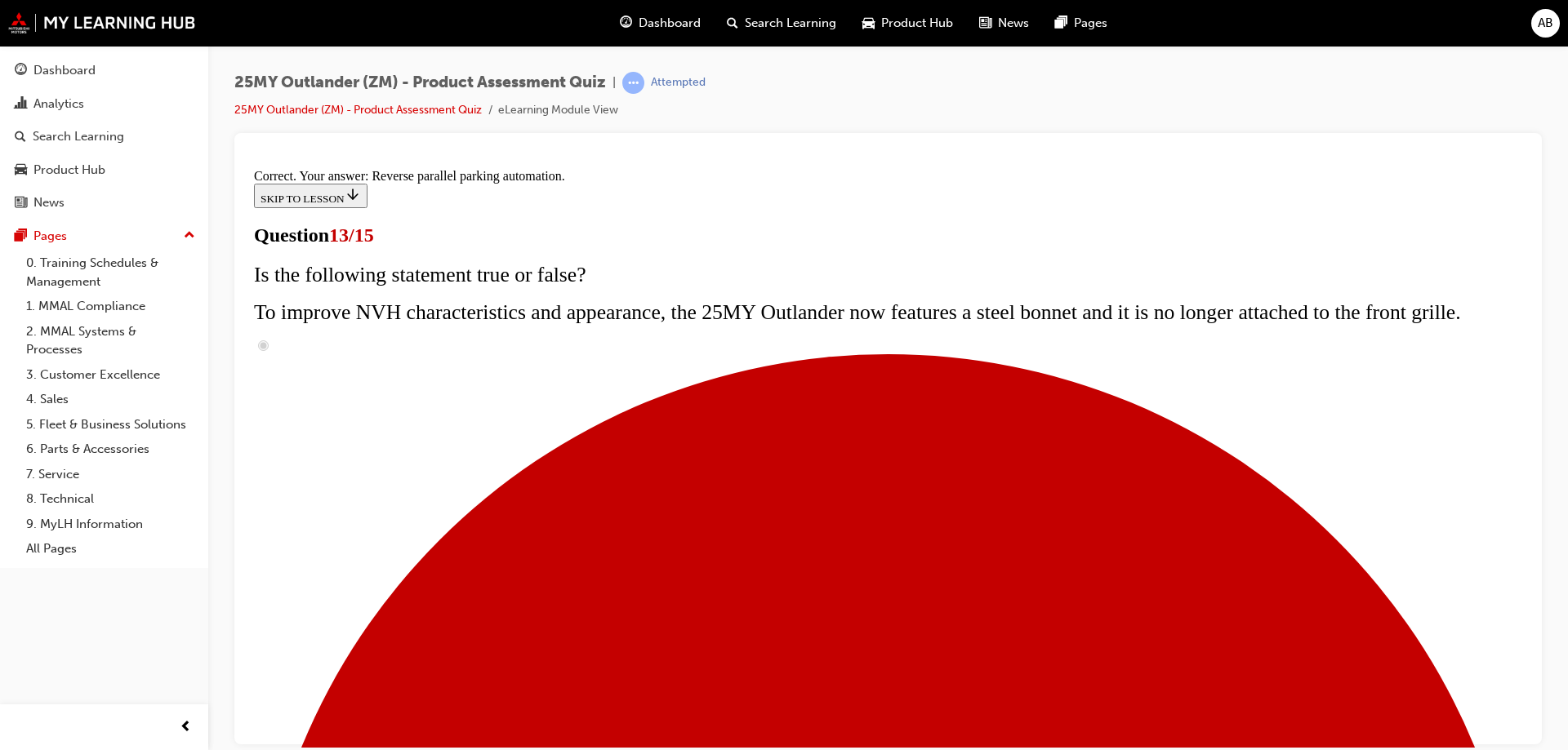
scroll to position [425, 0]
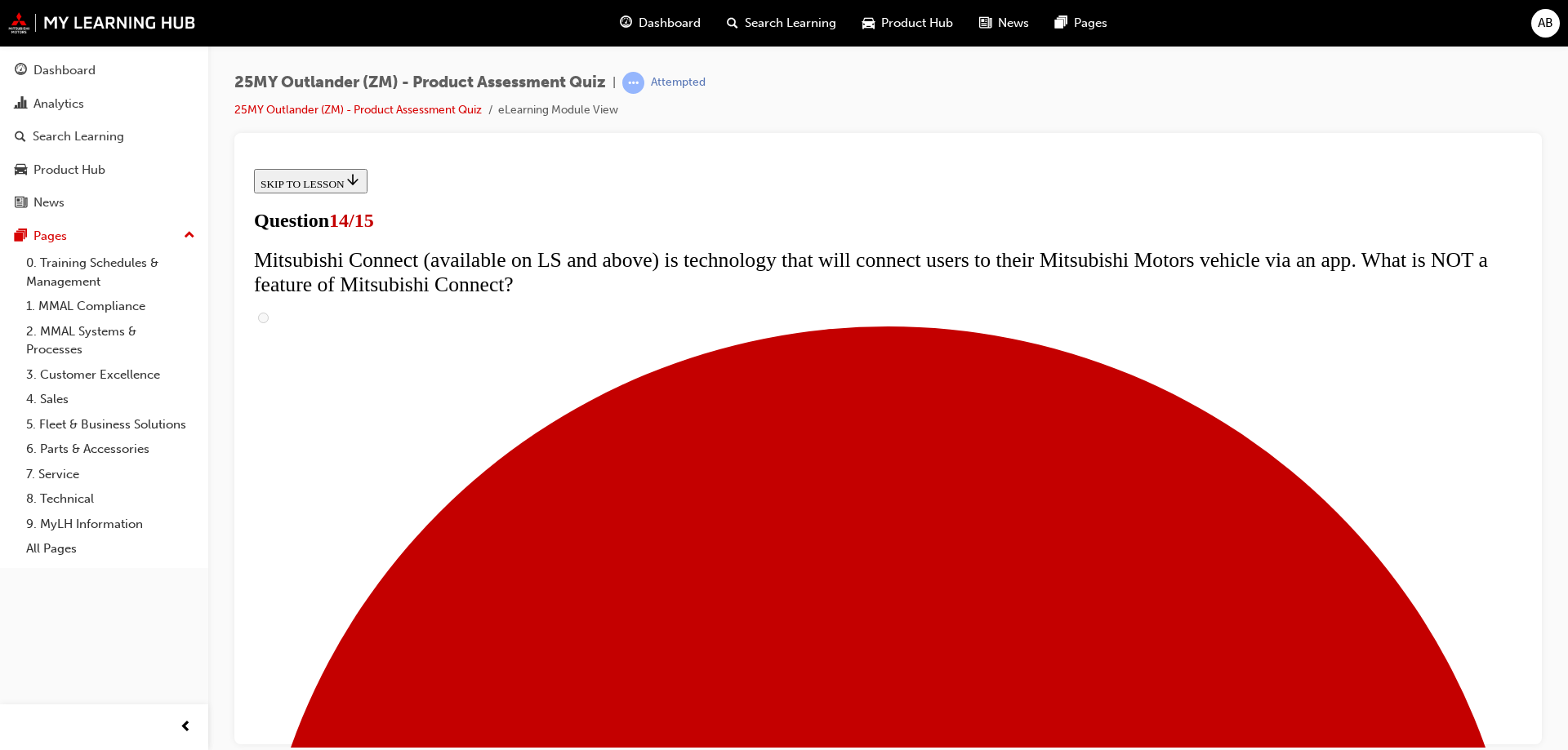
scroll to position [489, 0]
radio input "true"
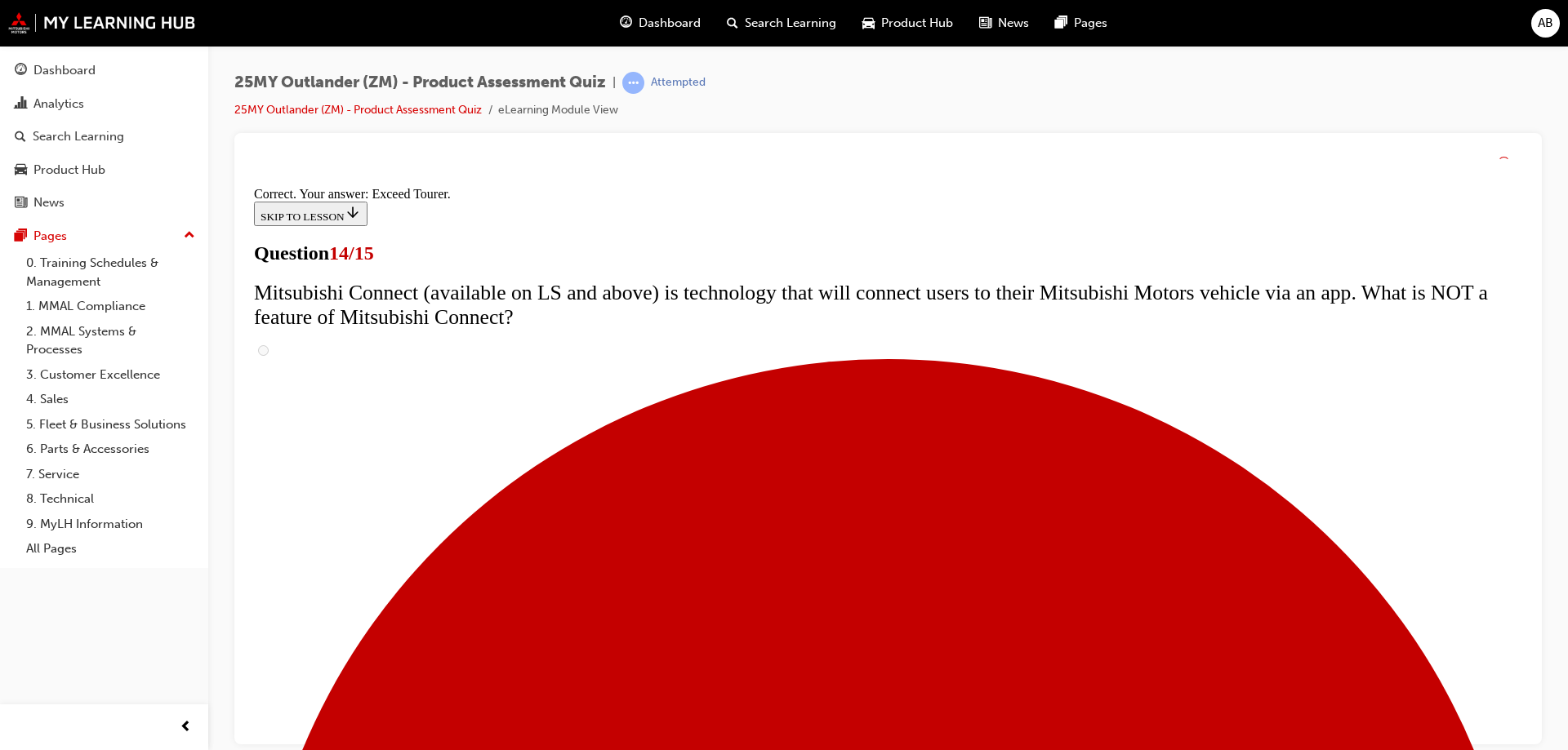
scroll to position [682, 0]
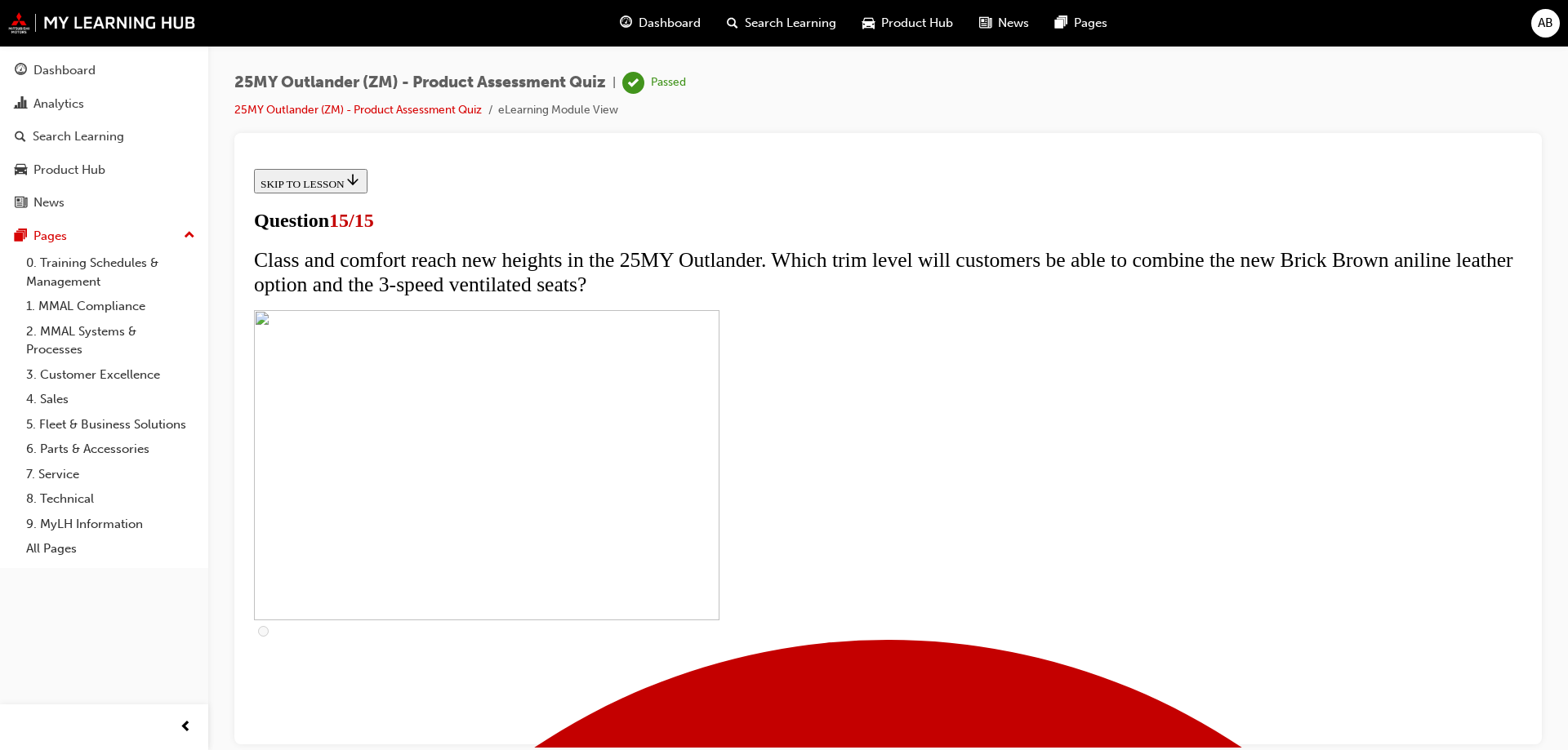
scroll to position [247, 0]
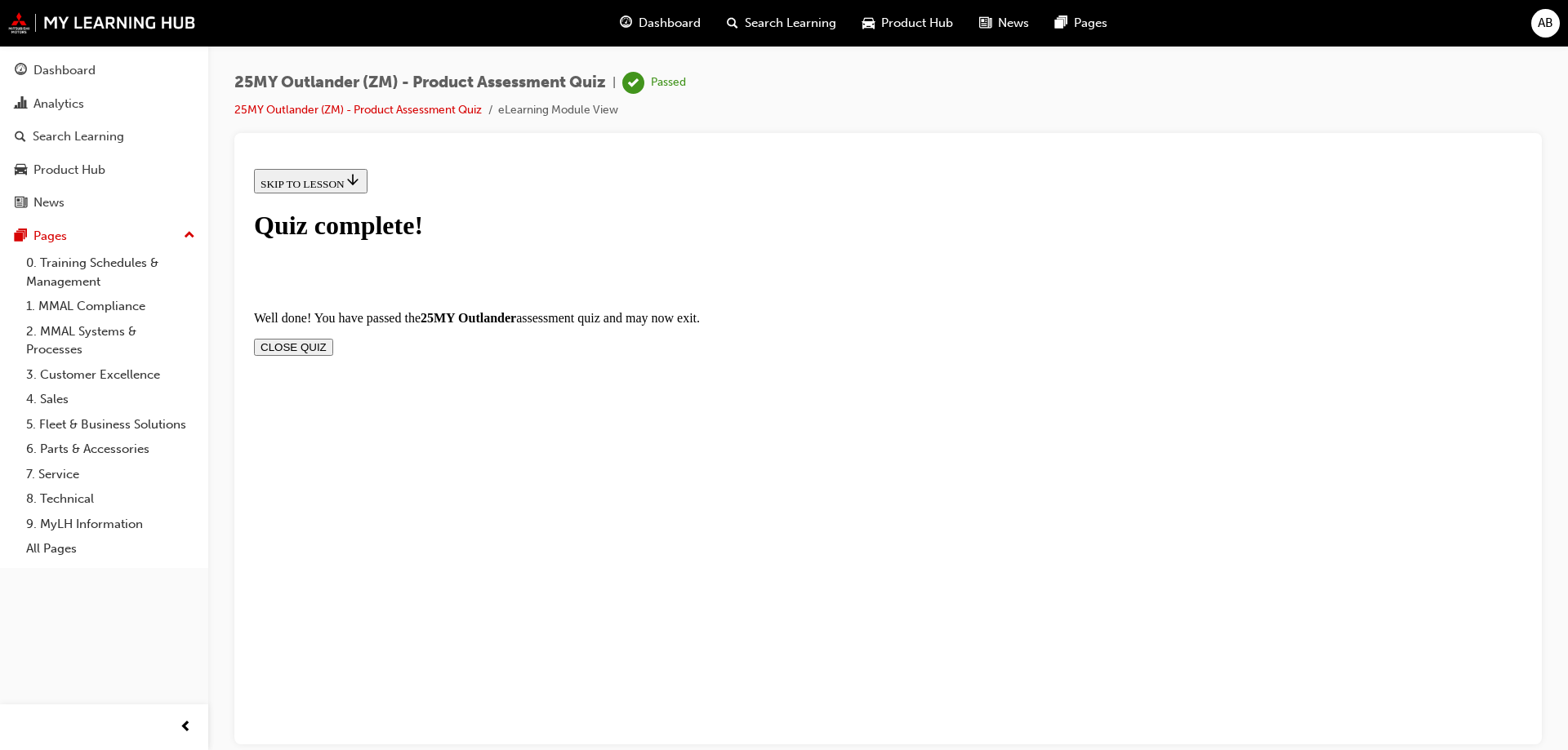
click at [333, 338] on button "CLOSE QUIZ" at bounding box center [293, 346] width 79 height 17
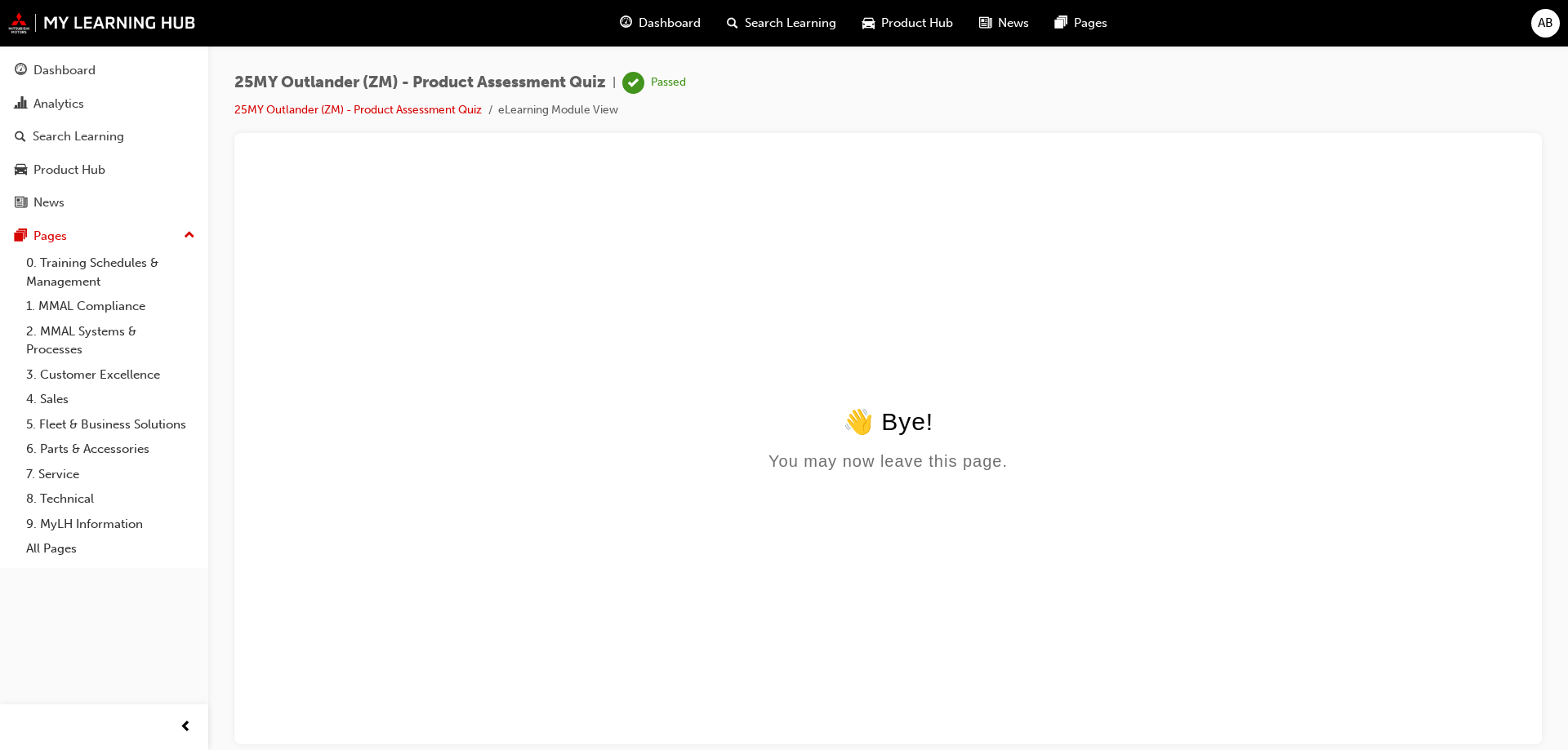
scroll to position [0, 0]
